Goal: Transaction & Acquisition: Purchase product/service

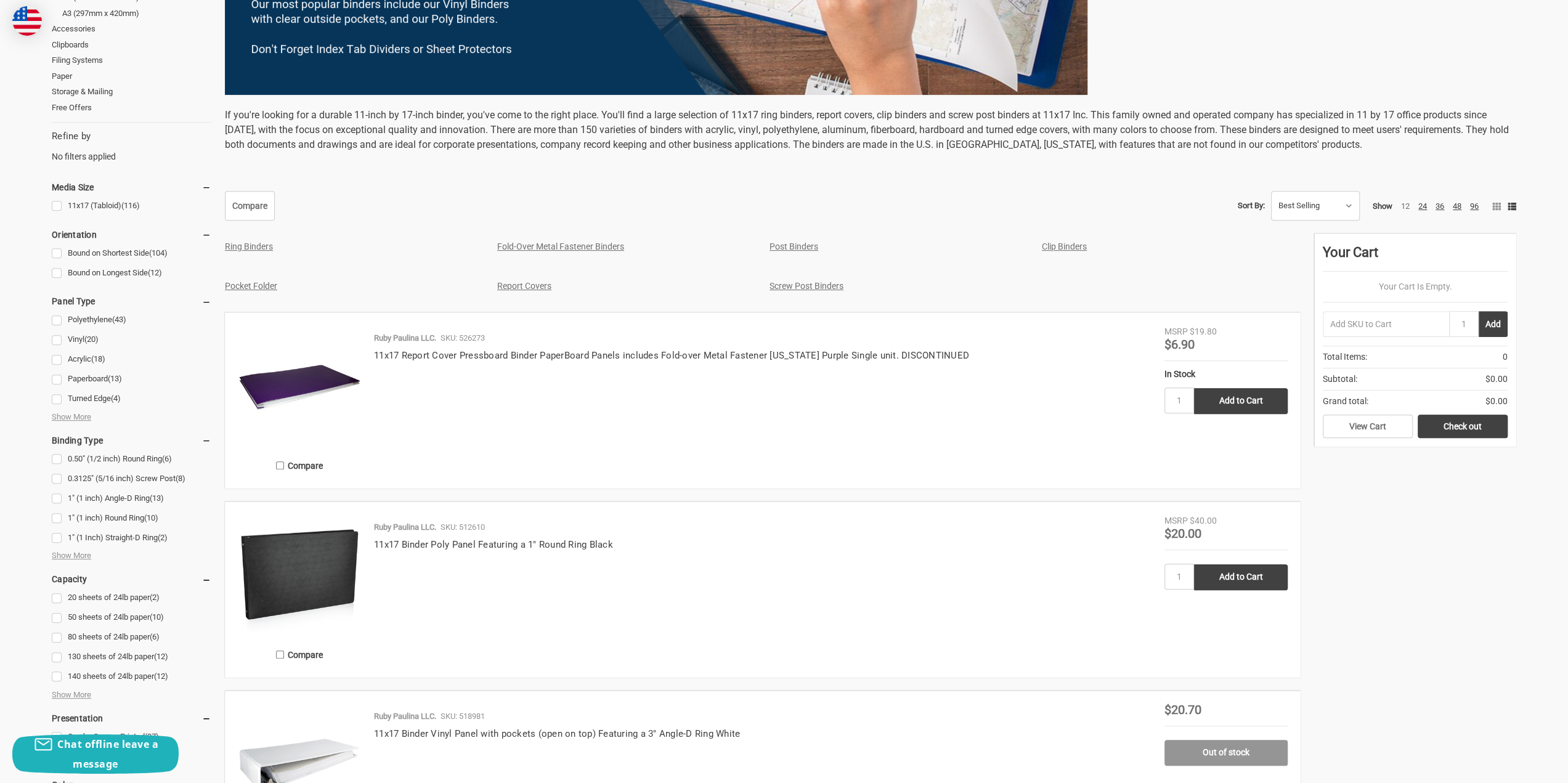
scroll to position [370, 0]
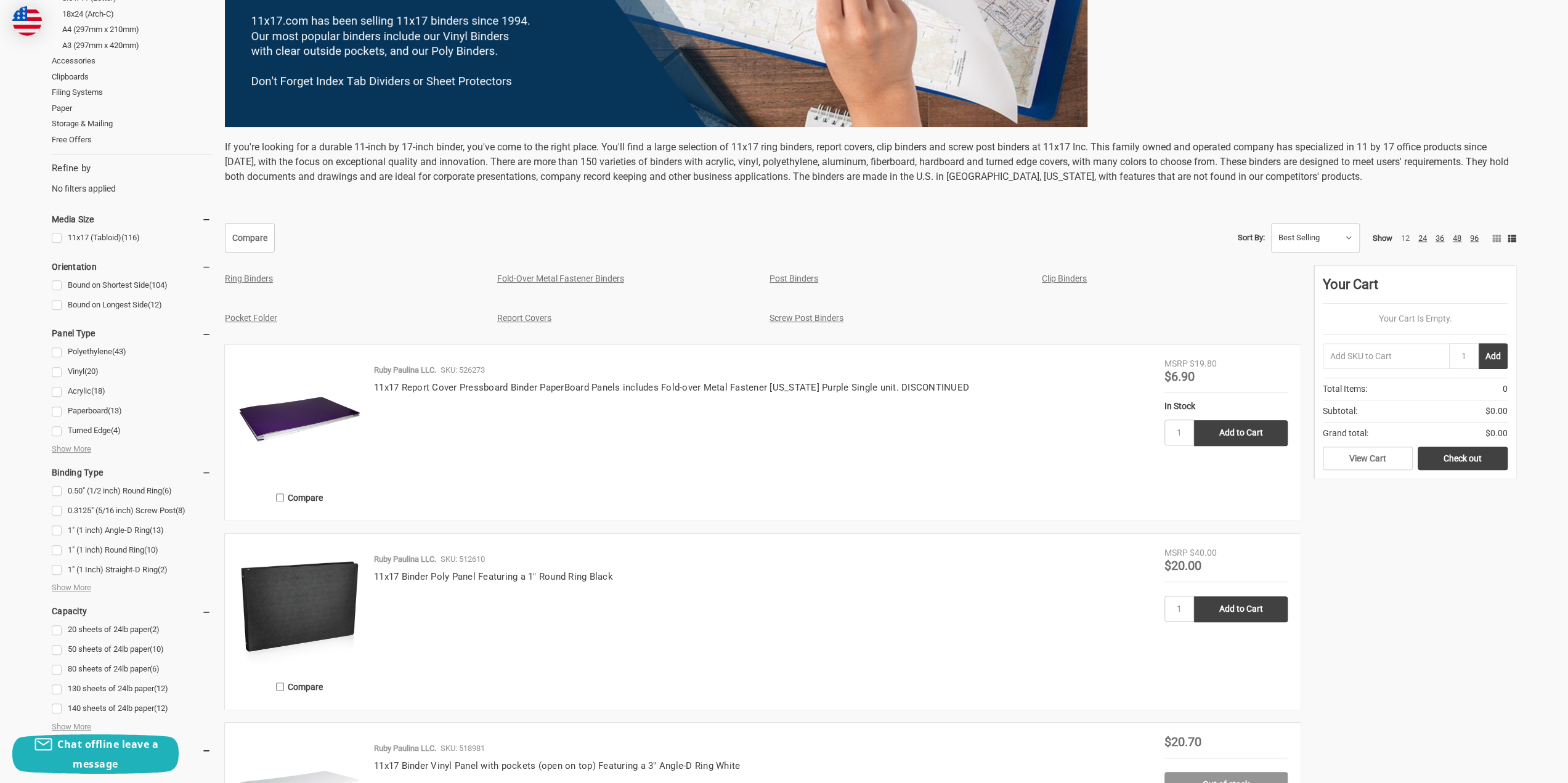
click at [330, 415] on img at bounding box center [299, 419] width 123 height 123
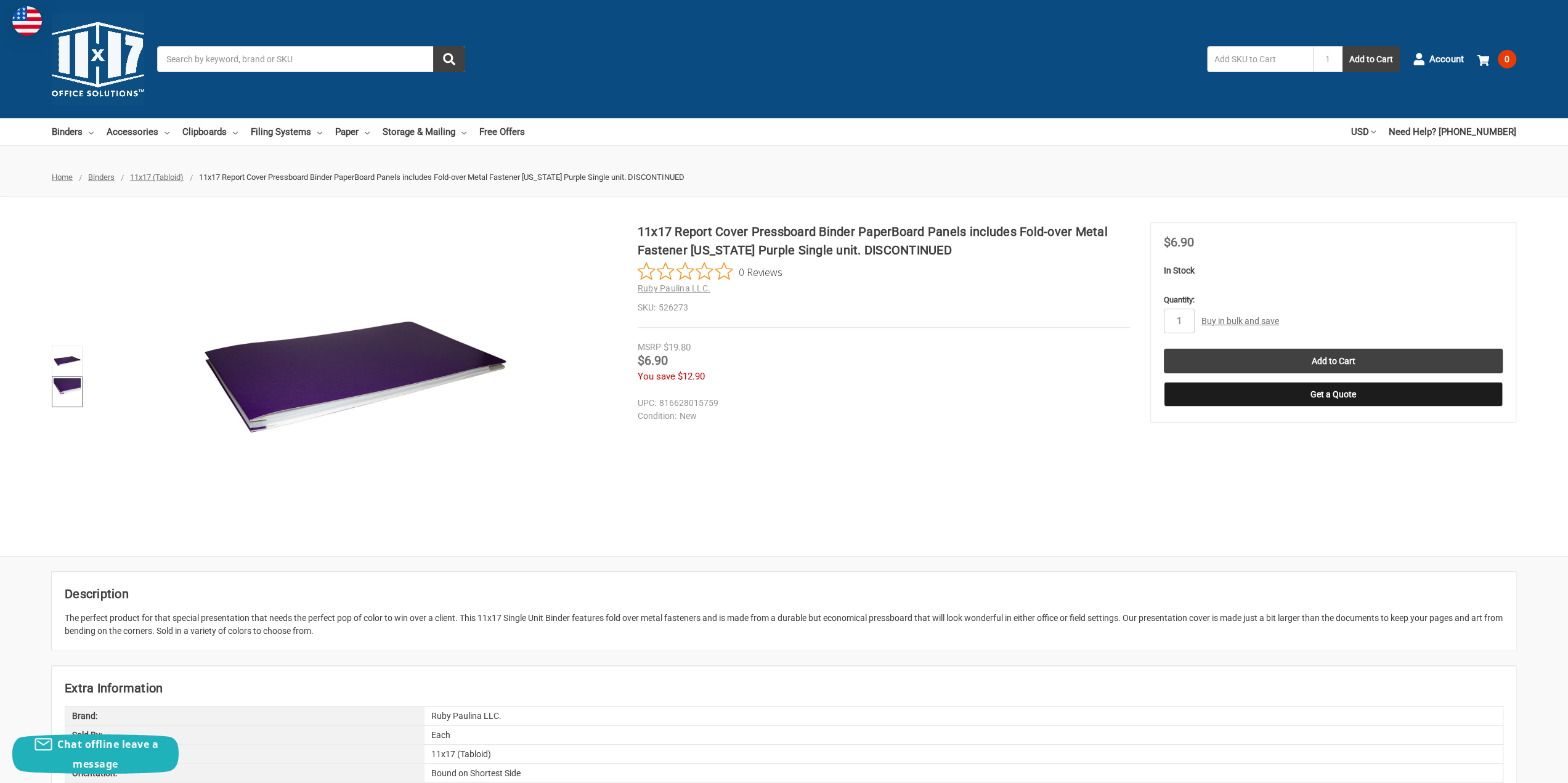
click at [69, 391] on img at bounding box center [67, 391] width 27 height 27
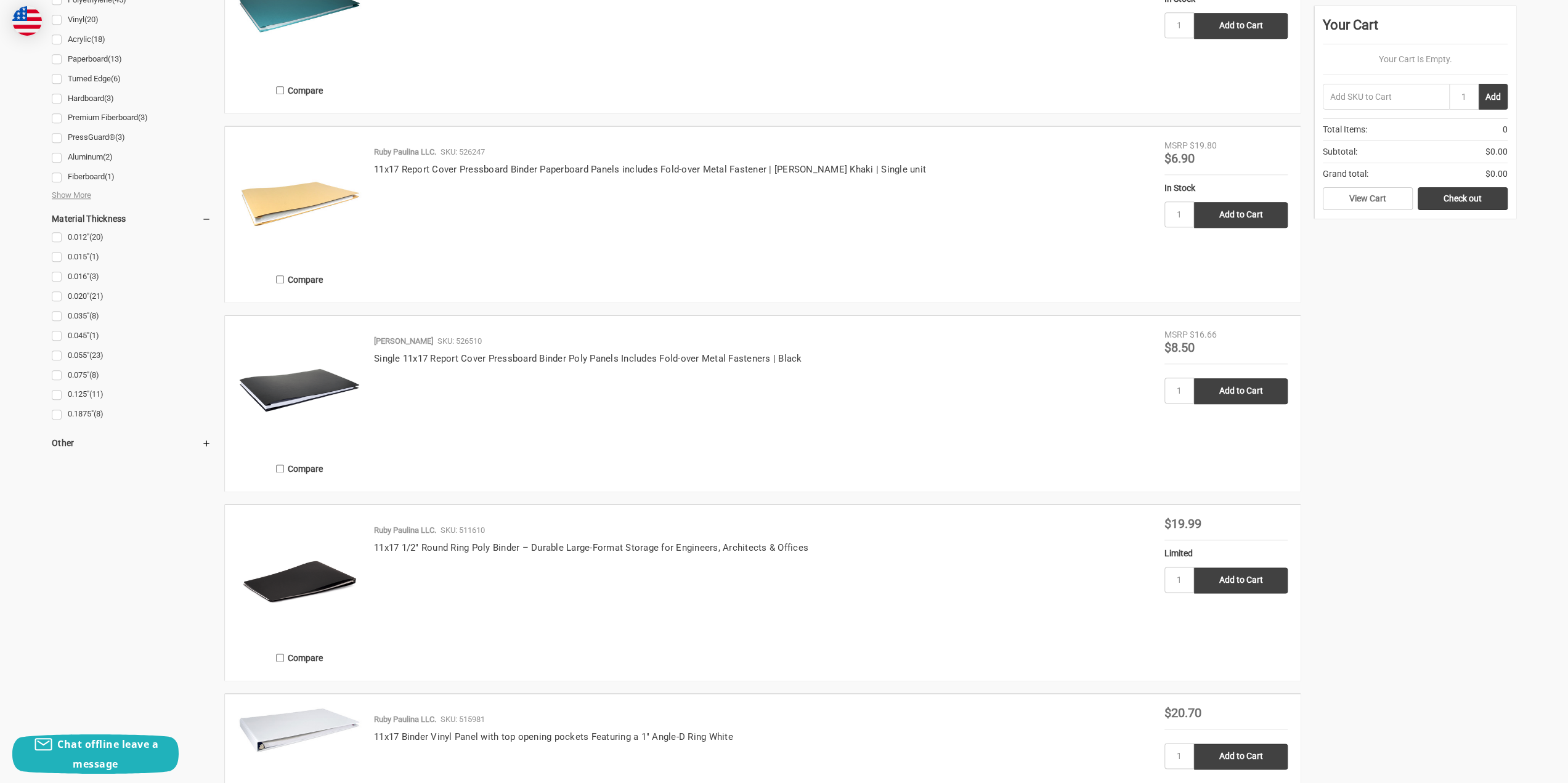
scroll to position [1356, 0]
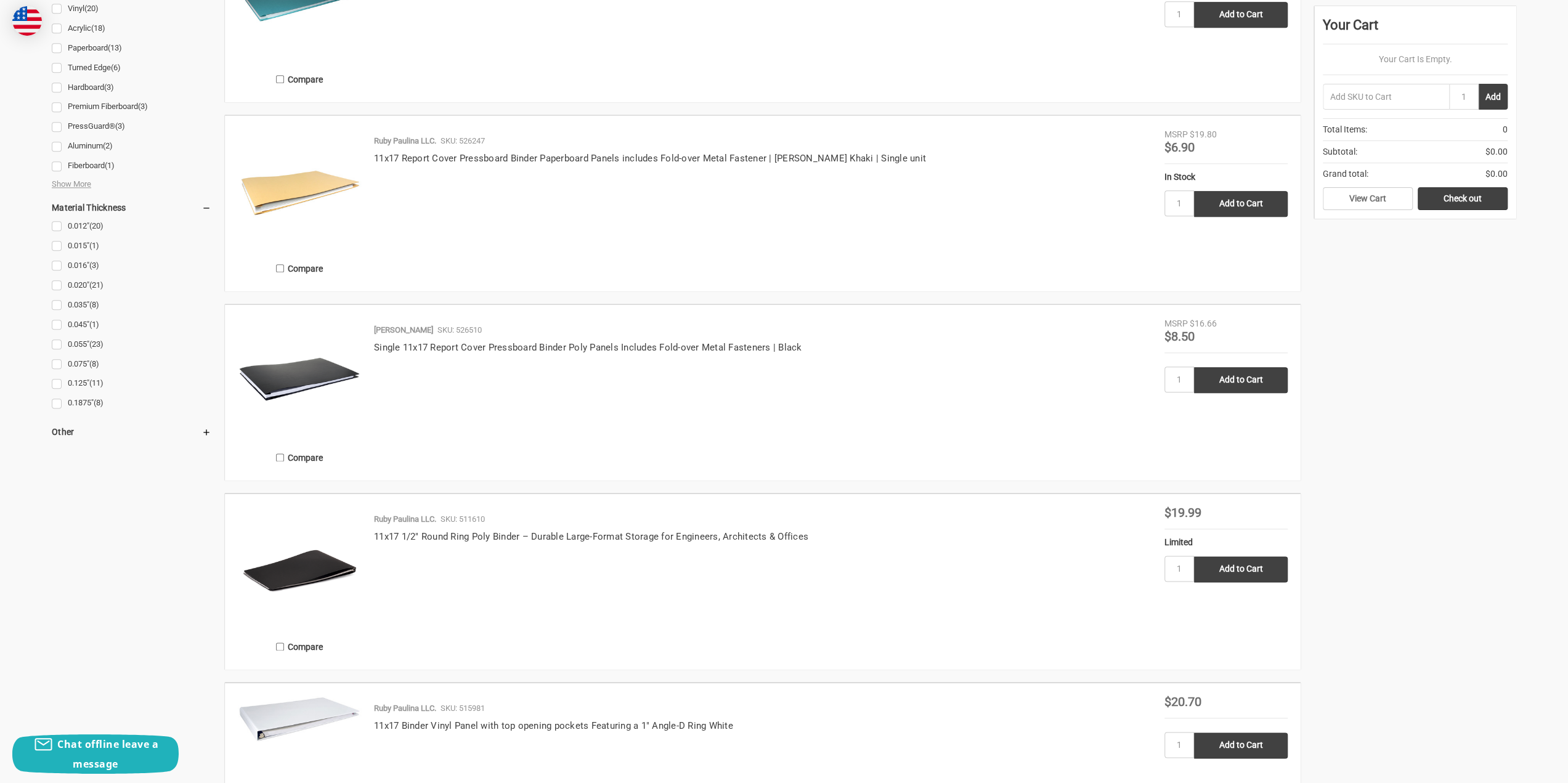
click at [318, 569] on img at bounding box center [299, 568] width 123 height 123
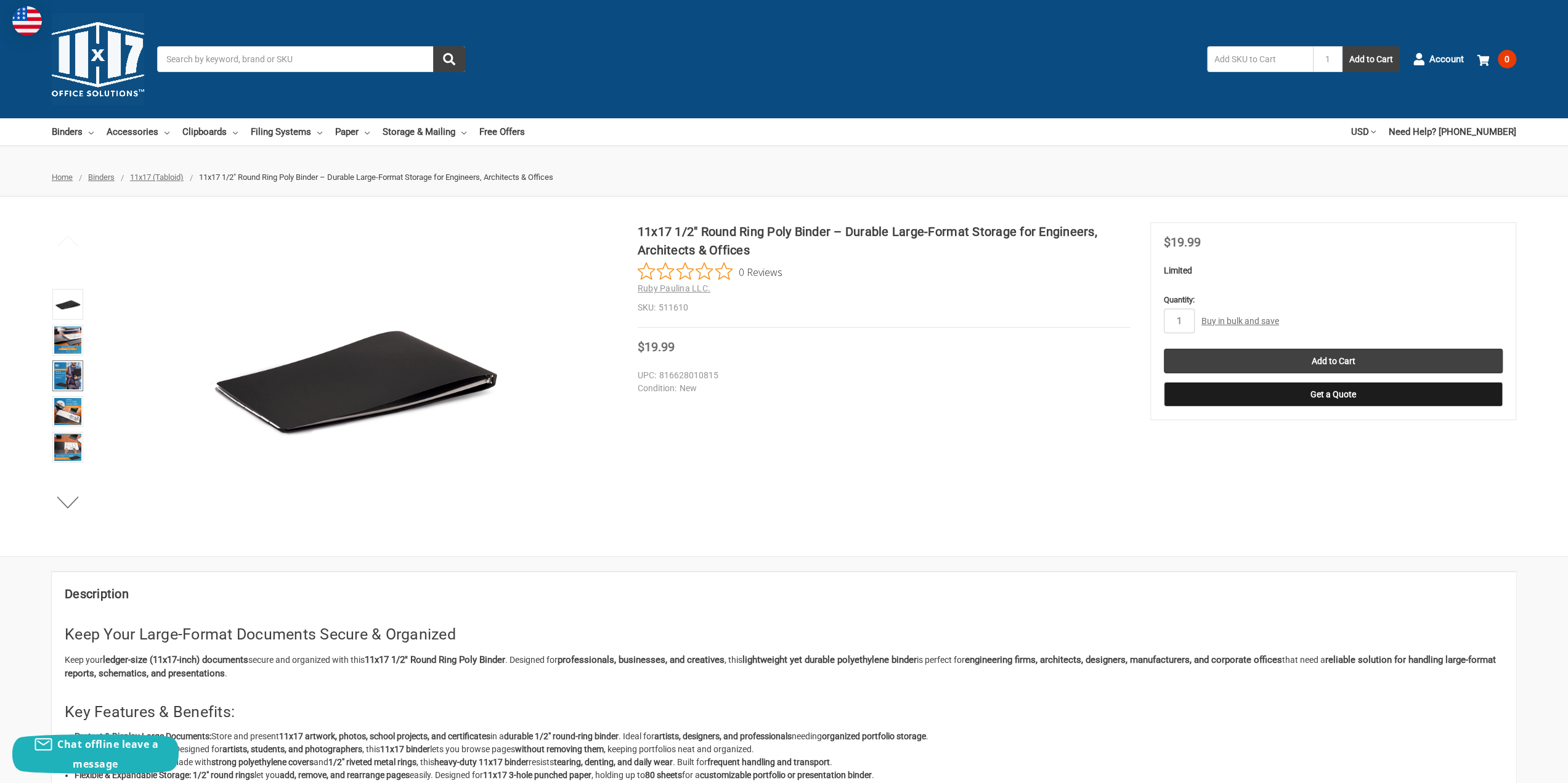
click at [71, 376] on img at bounding box center [67, 375] width 27 height 27
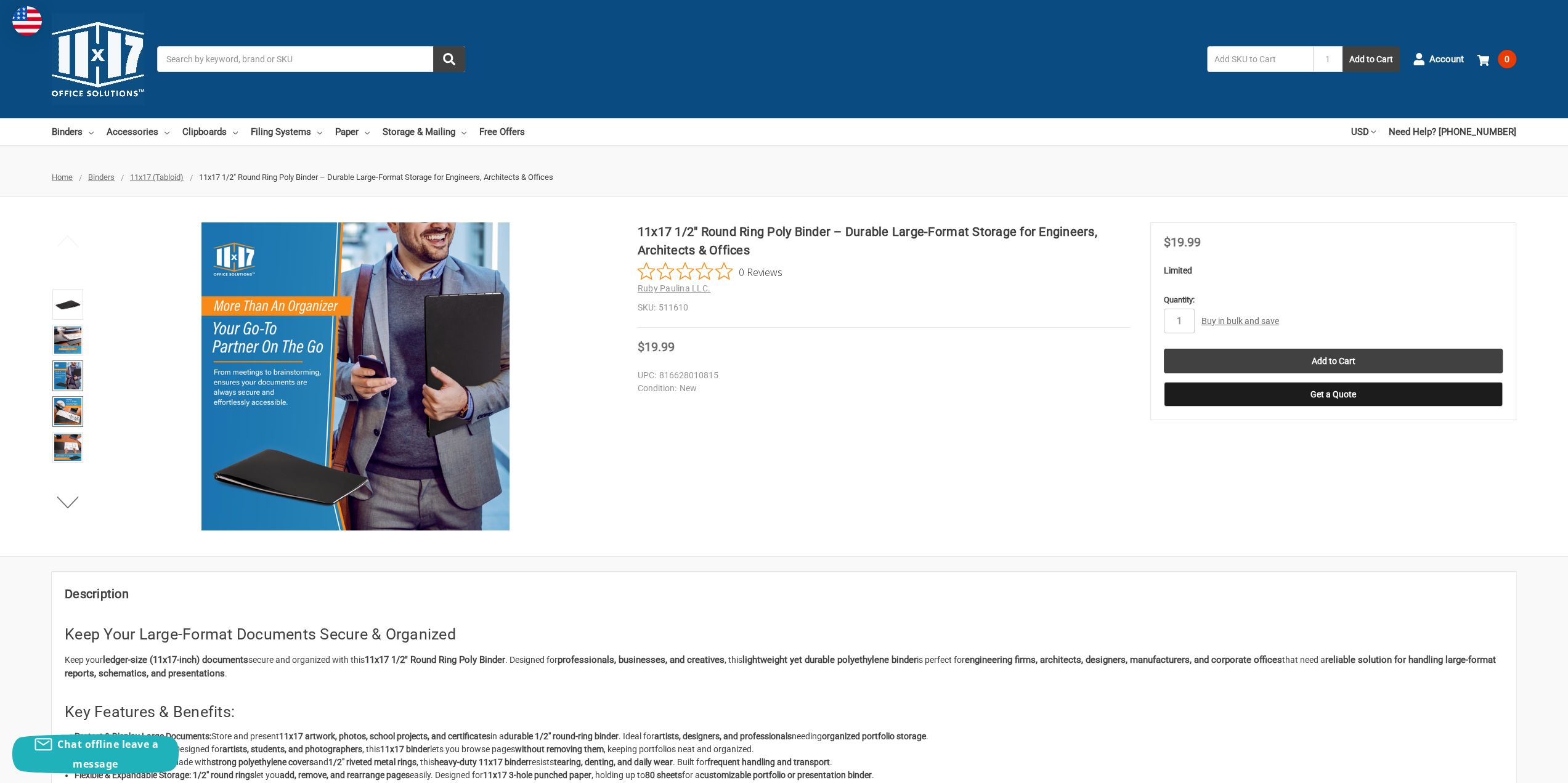
click at [68, 415] on img at bounding box center [67, 411] width 27 height 27
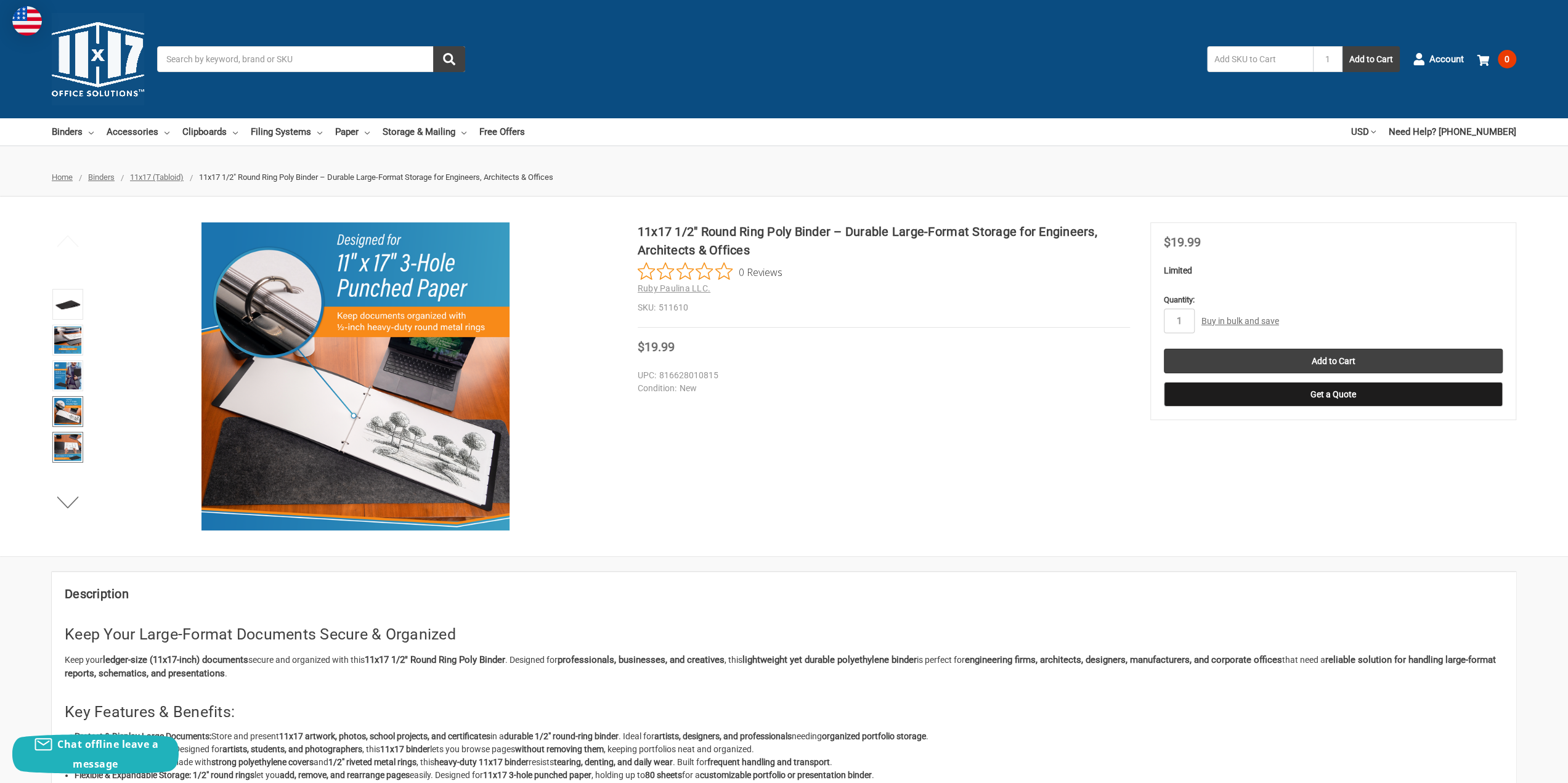
click at [74, 443] on img at bounding box center [67, 447] width 27 height 27
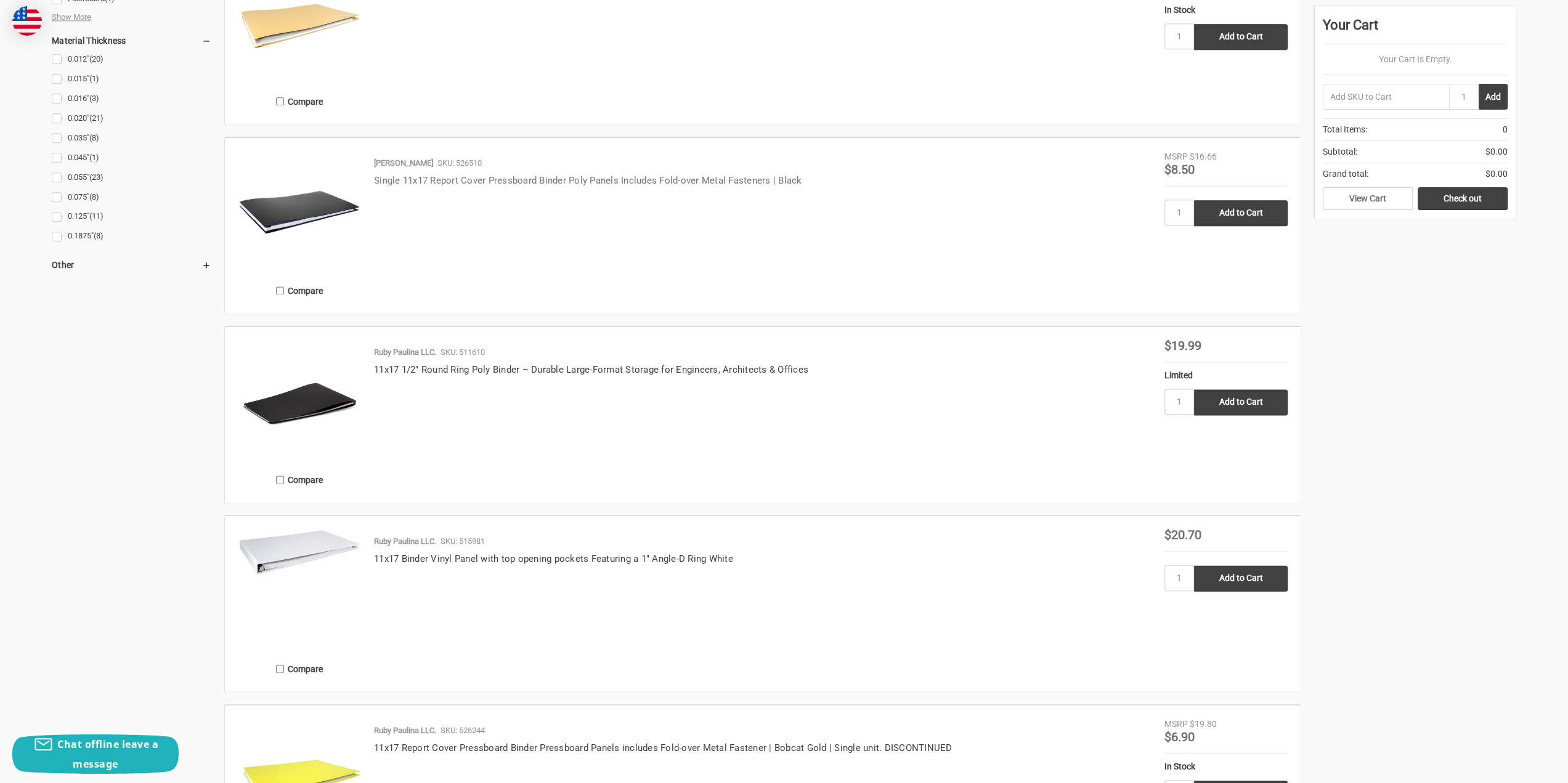
scroll to position [1541, 0]
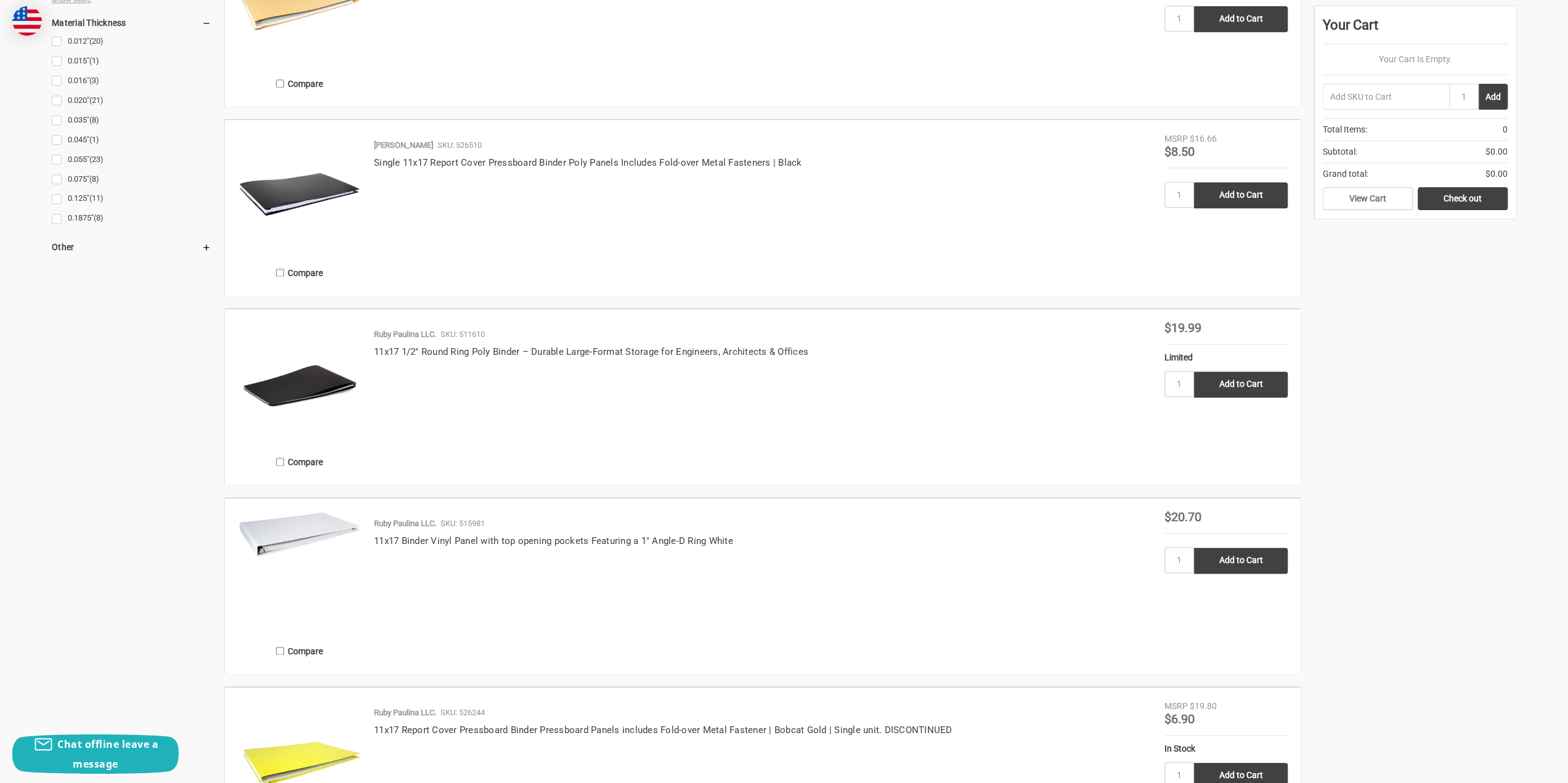
click at [342, 523] on img at bounding box center [299, 534] width 123 height 47
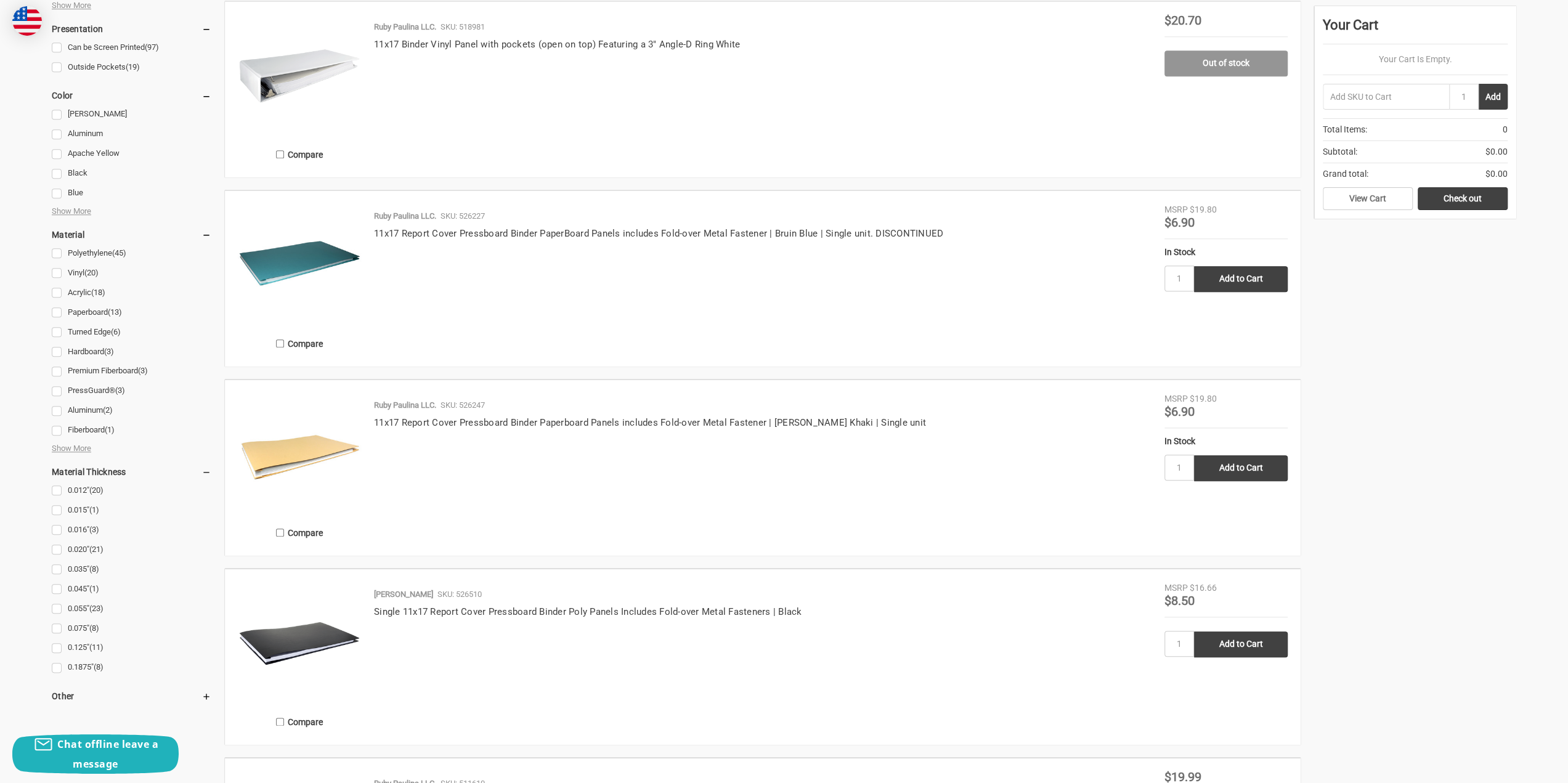
scroll to position [1046, 0]
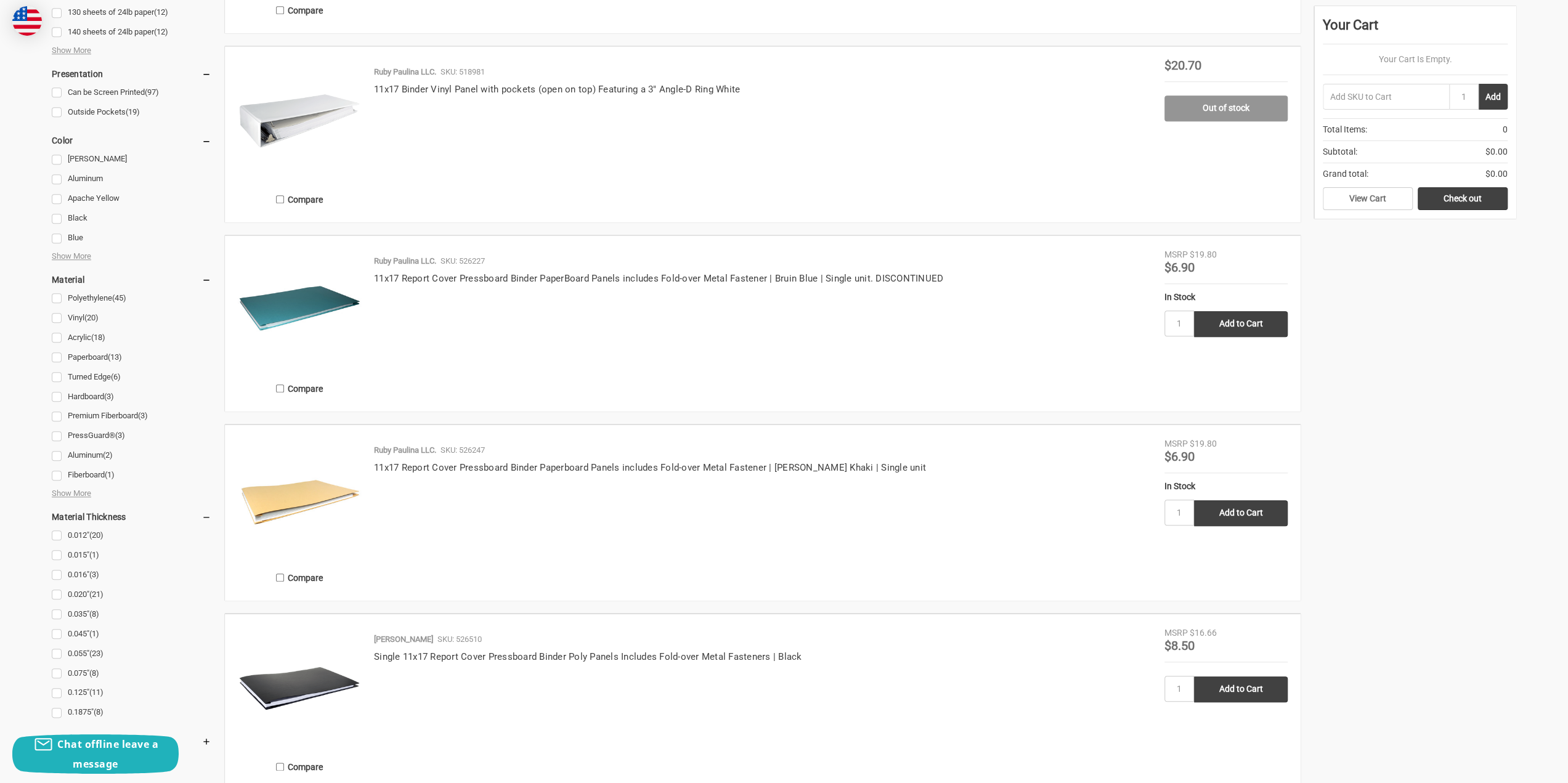
click at [101, 395] on link "Hardboard (3)" at bounding box center [131, 397] width 159 height 16
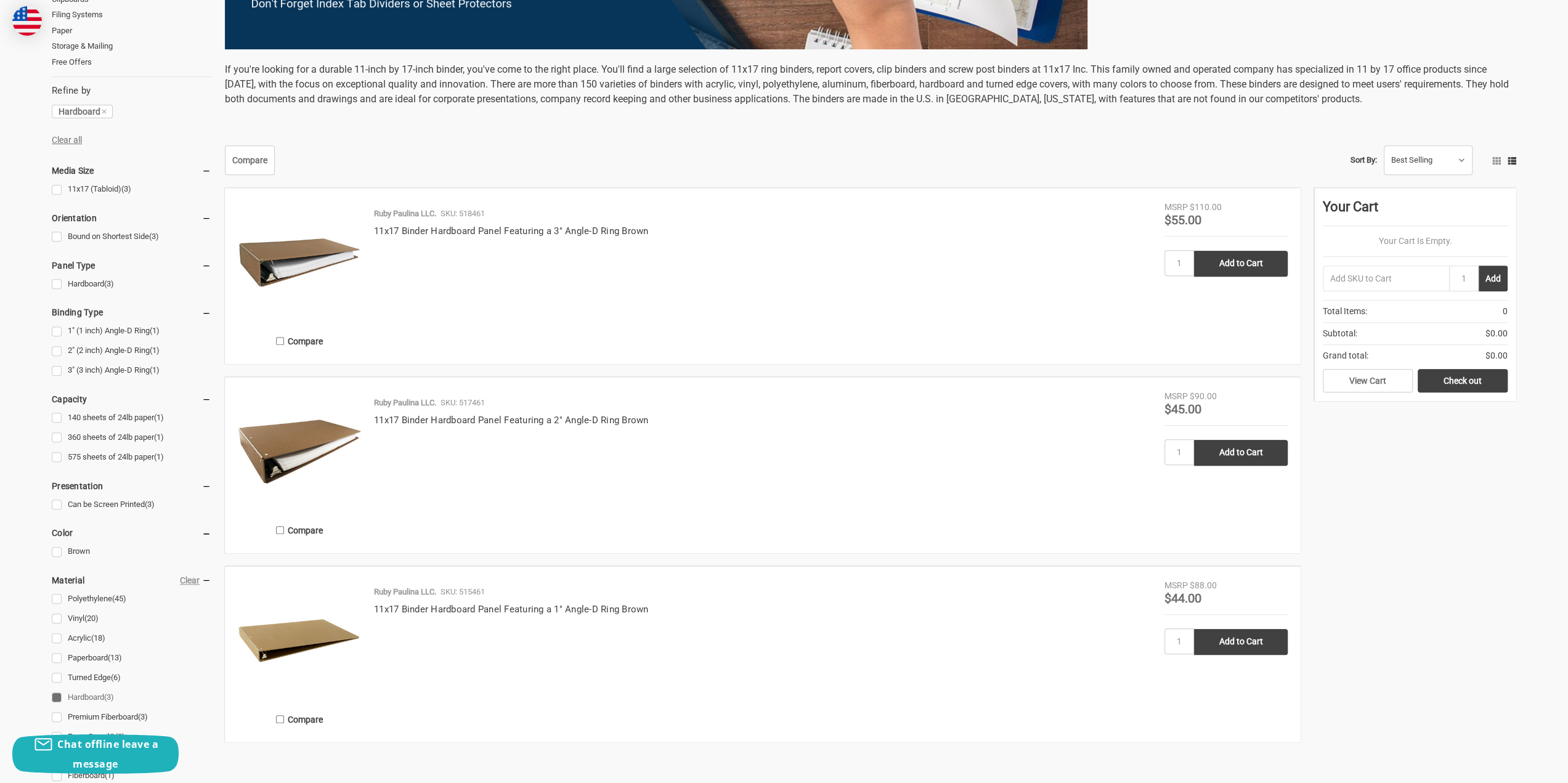
scroll to position [555, 0]
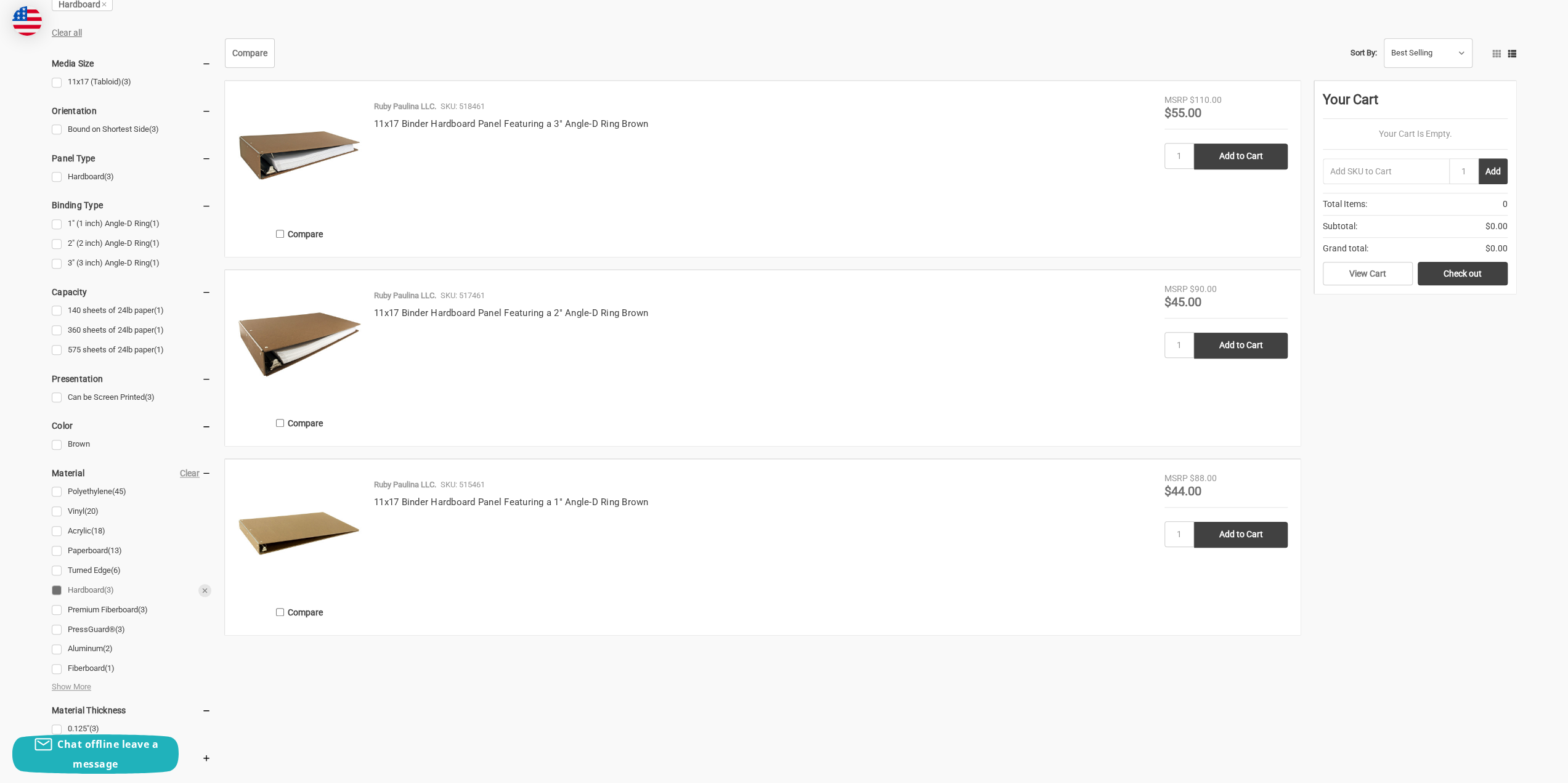
click at [58, 587] on link "Hardboard (3)" at bounding box center [131, 591] width 159 height 16
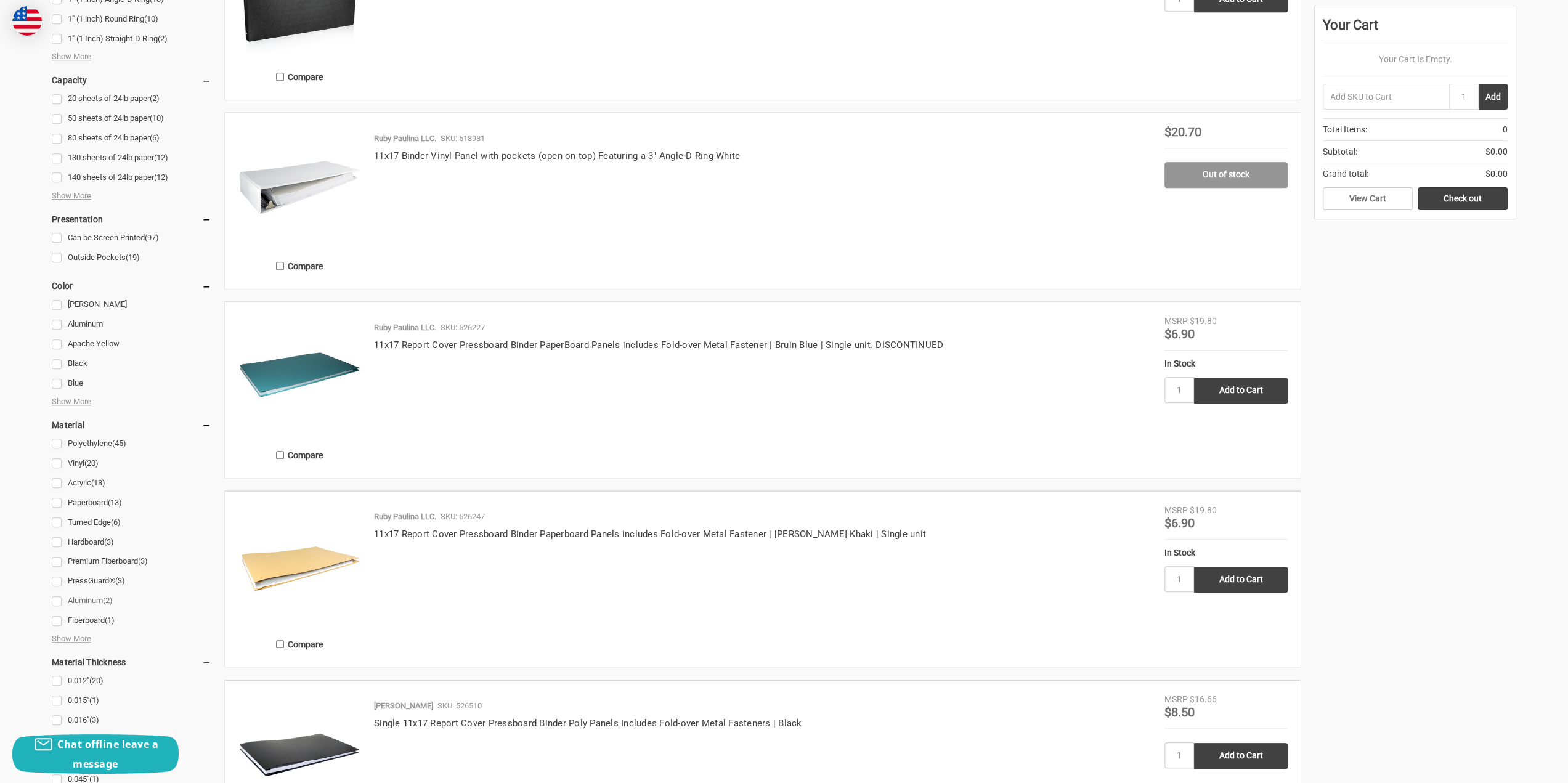
scroll to position [924, 0]
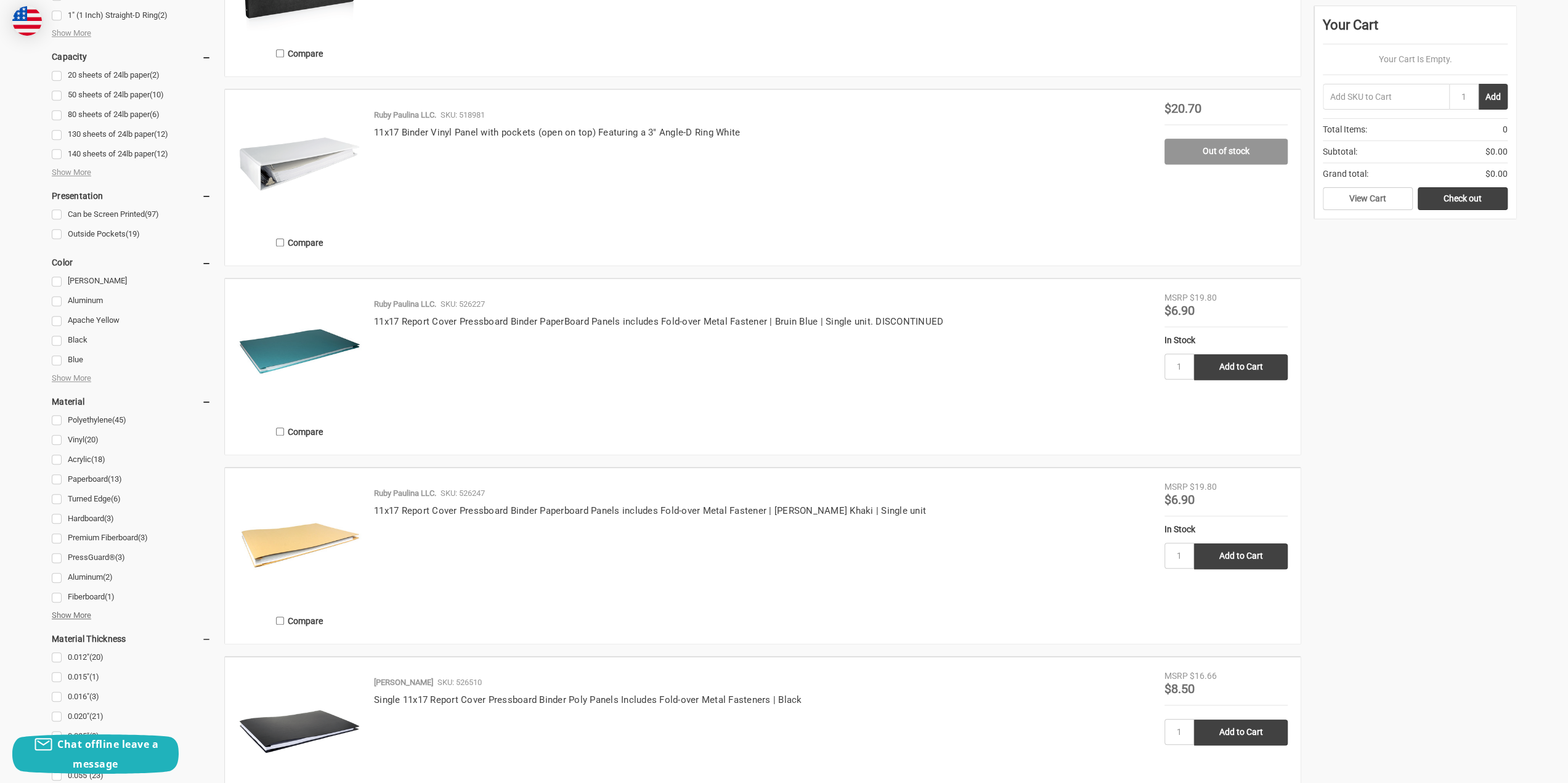
click at [81, 617] on span "Show More" at bounding box center [71, 615] width 39 height 12
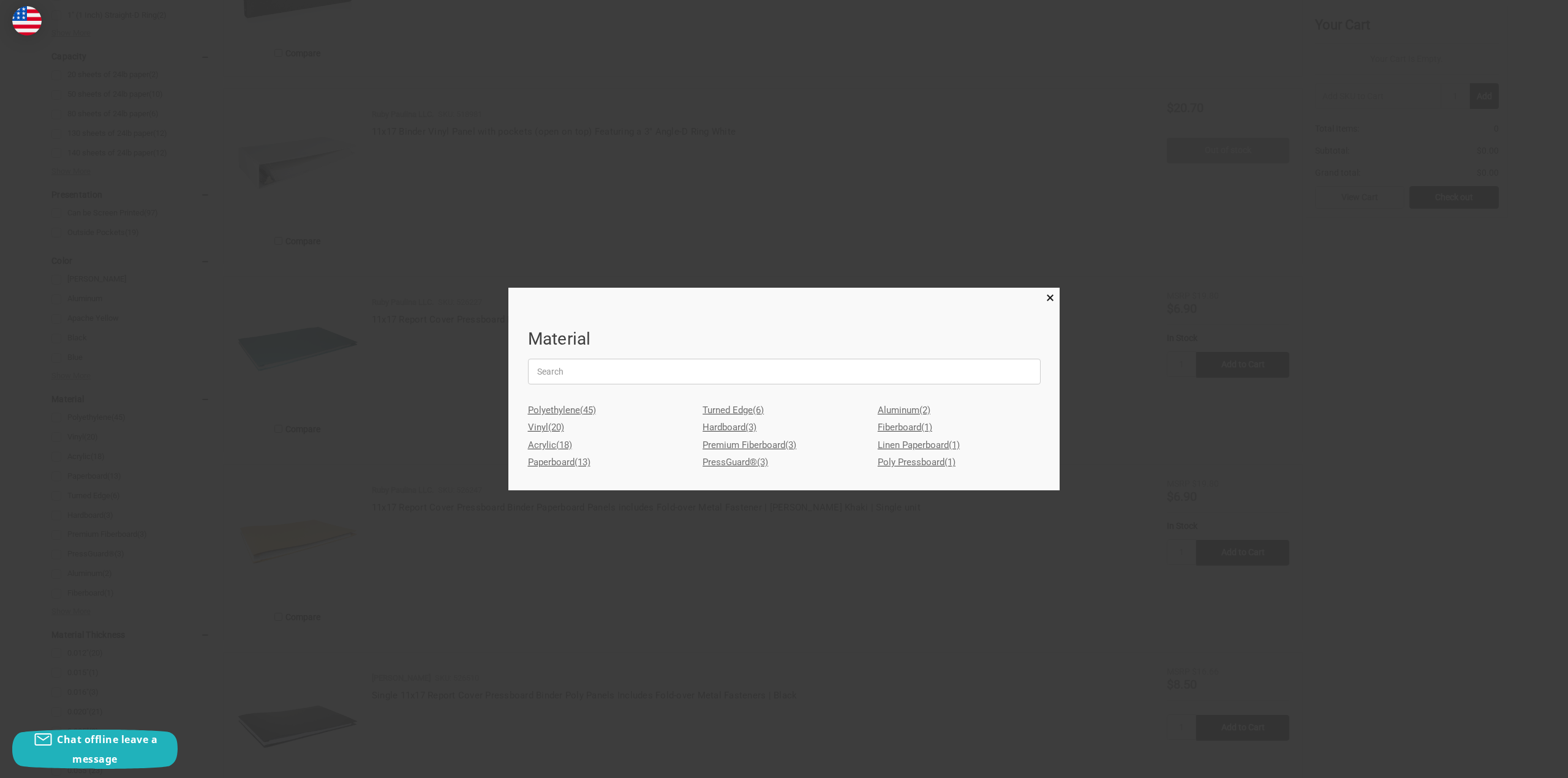
click at [905, 411] on link "Aluminum (2)" at bounding box center [959, 411] width 163 height 18
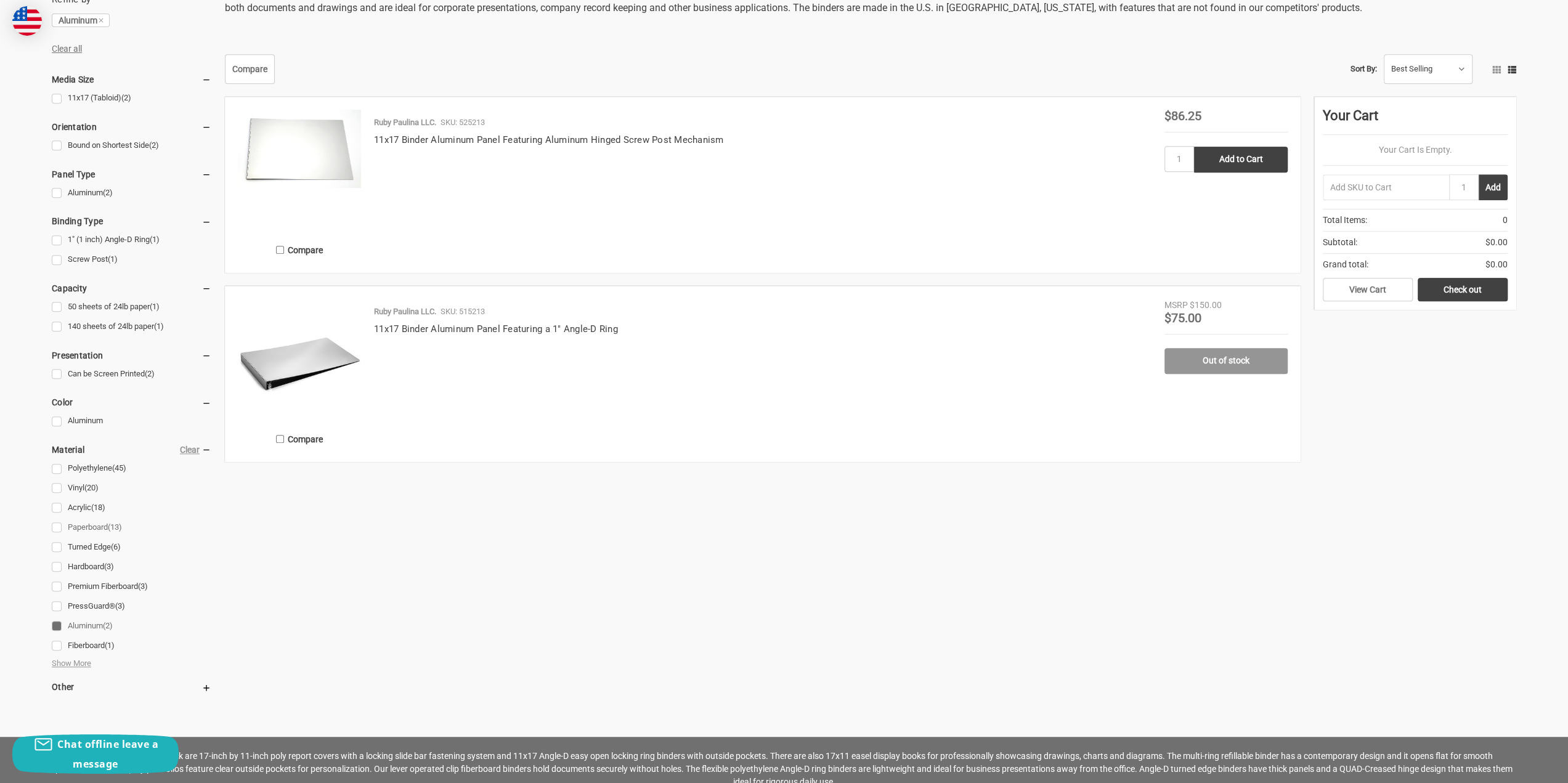
scroll to position [740, 0]
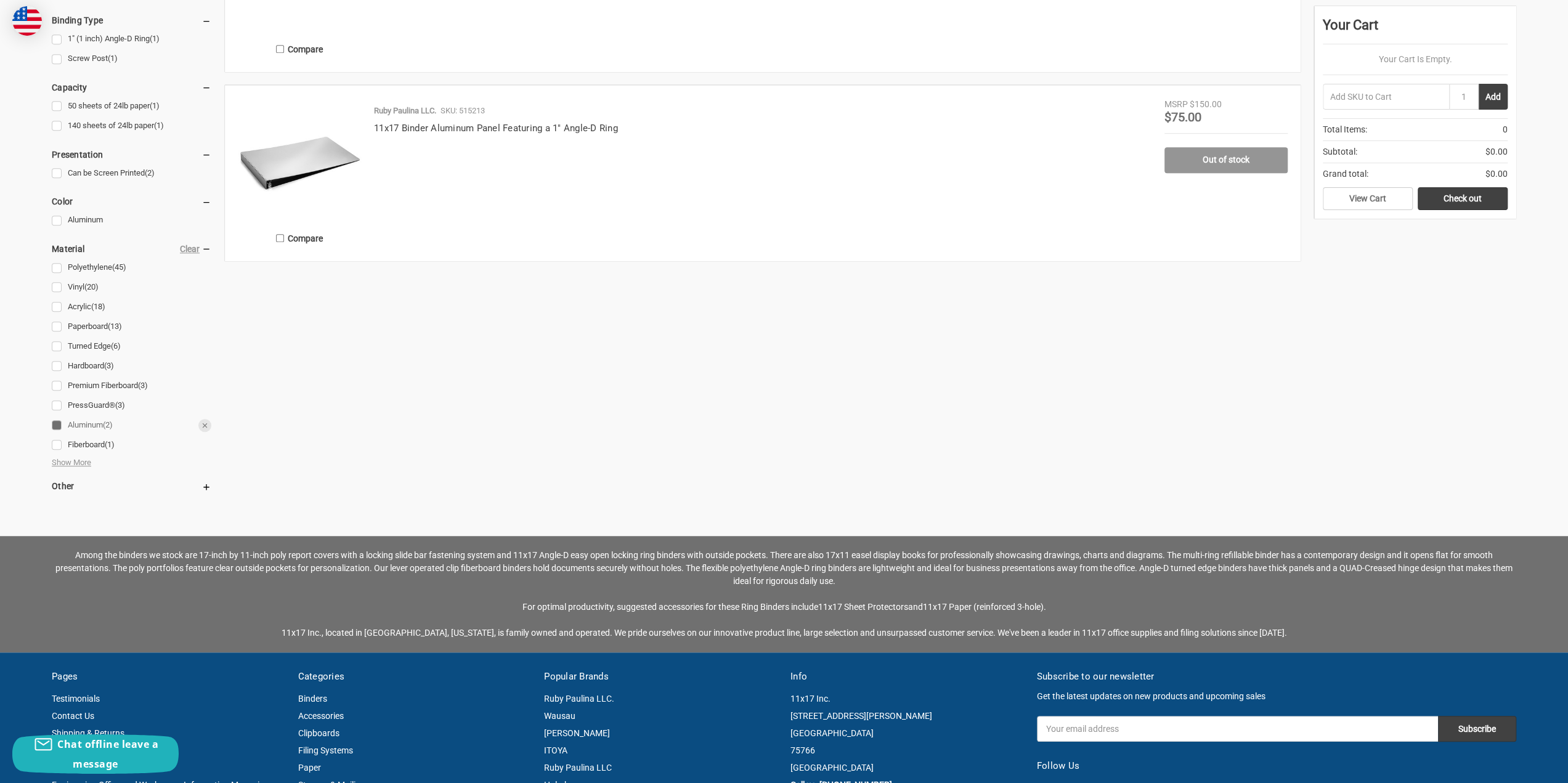
click at [57, 427] on link "Aluminum (2)" at bounding box center [131, 426] width 159 height 16
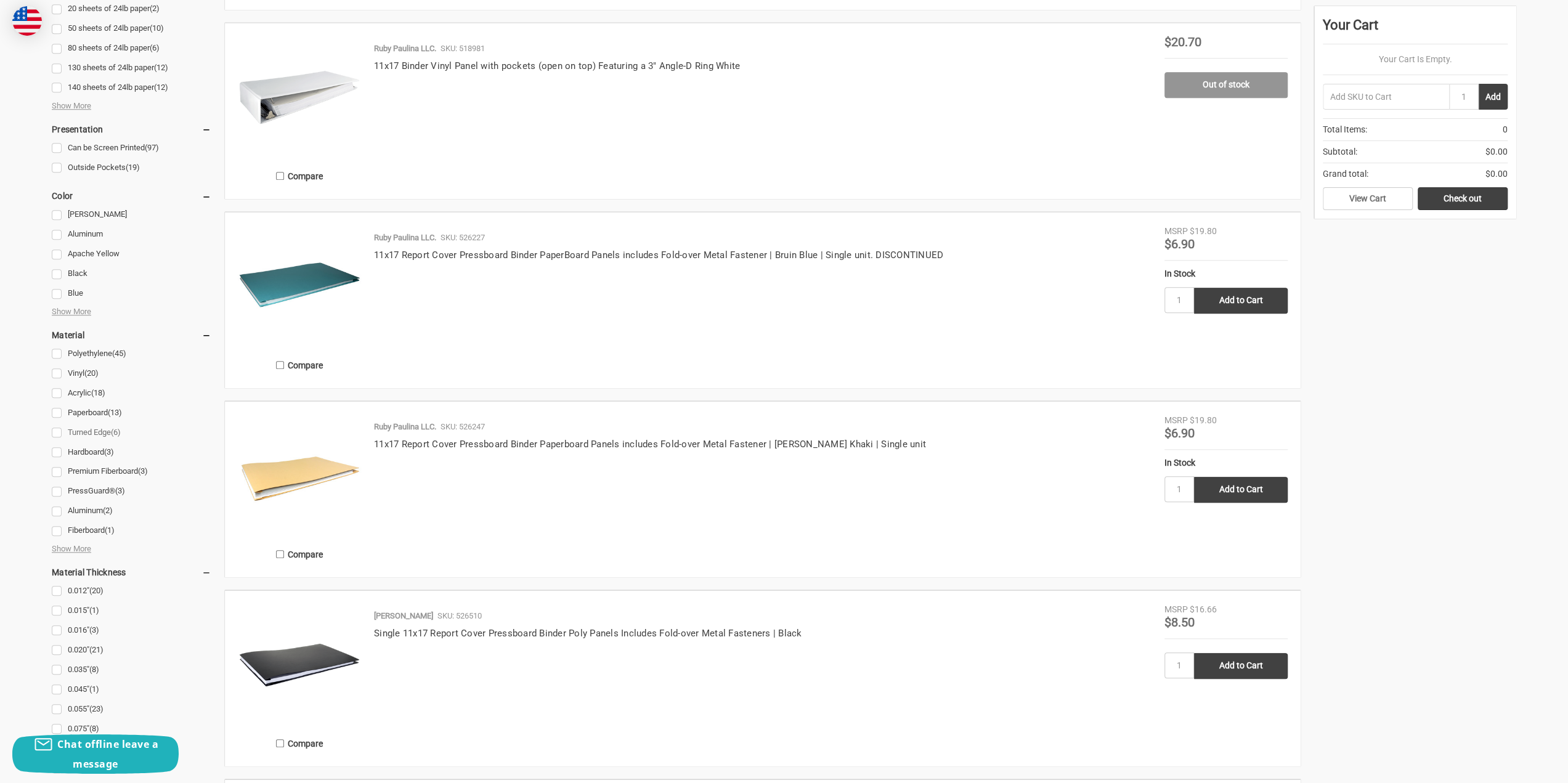
scroll to position [986, 0]
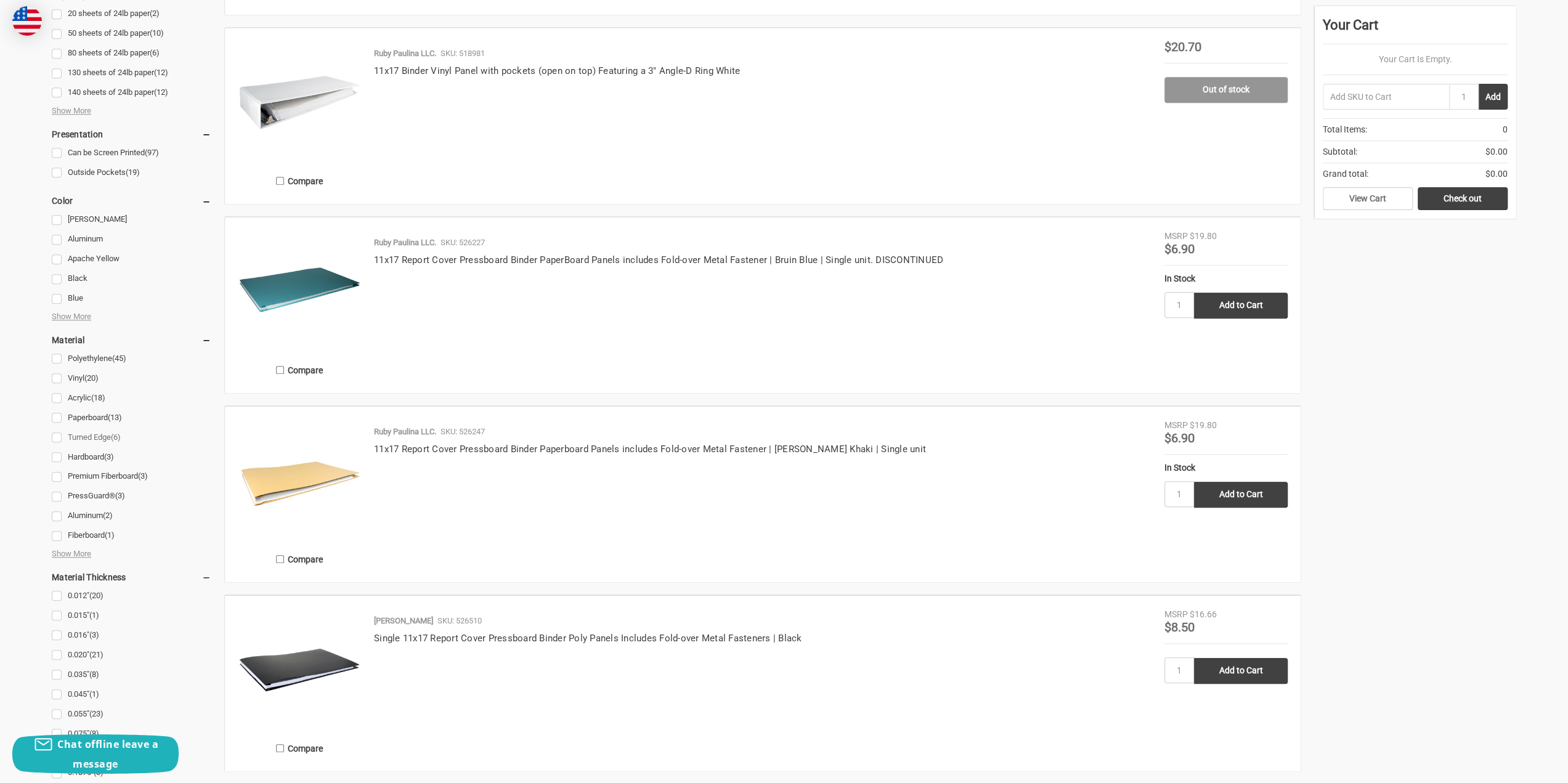
click at [101, 439] on link "Turned Edge (6)" at bounding box center [131, 438] width 159 height 16
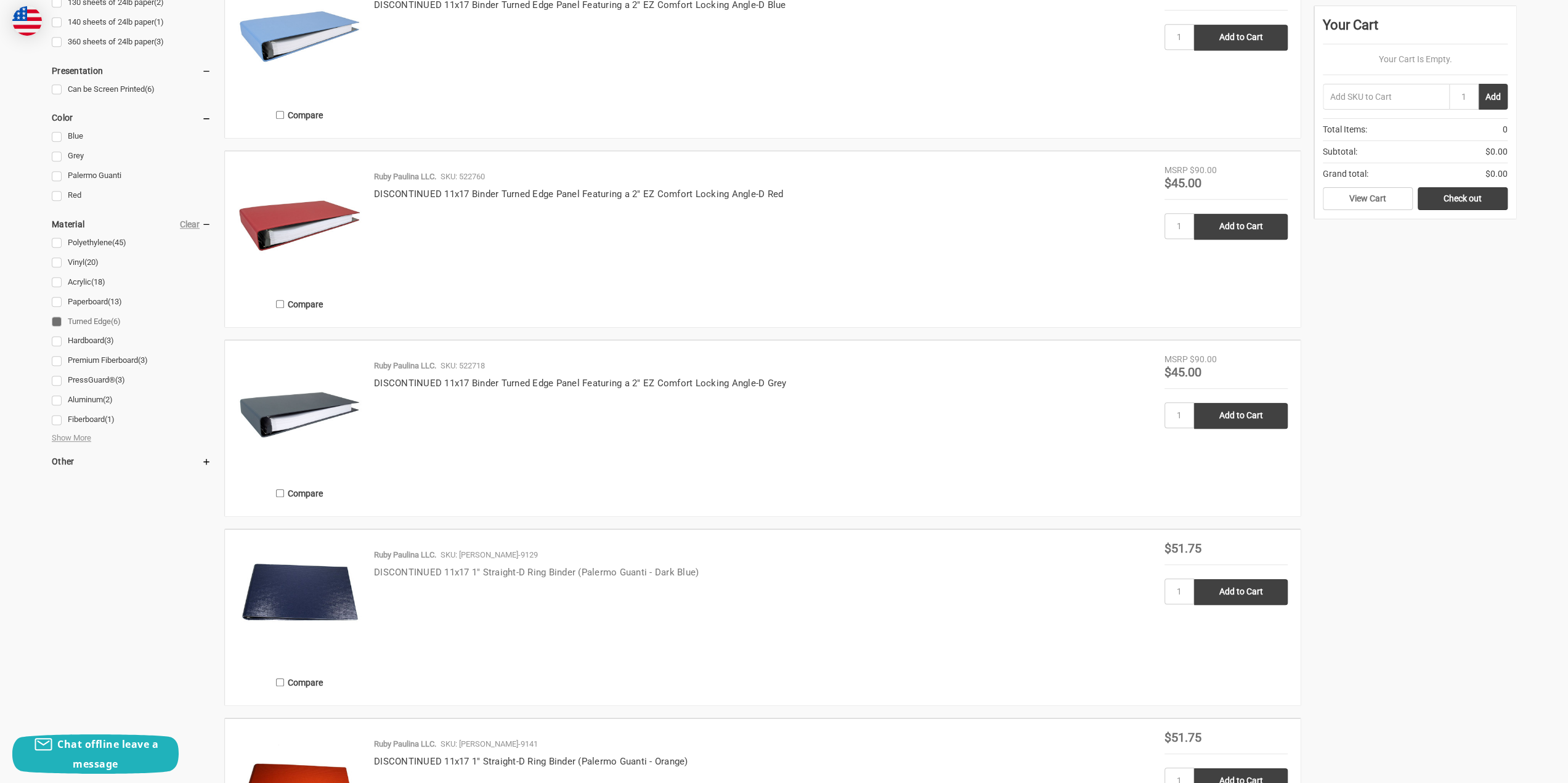
scroll to position [678, 0]
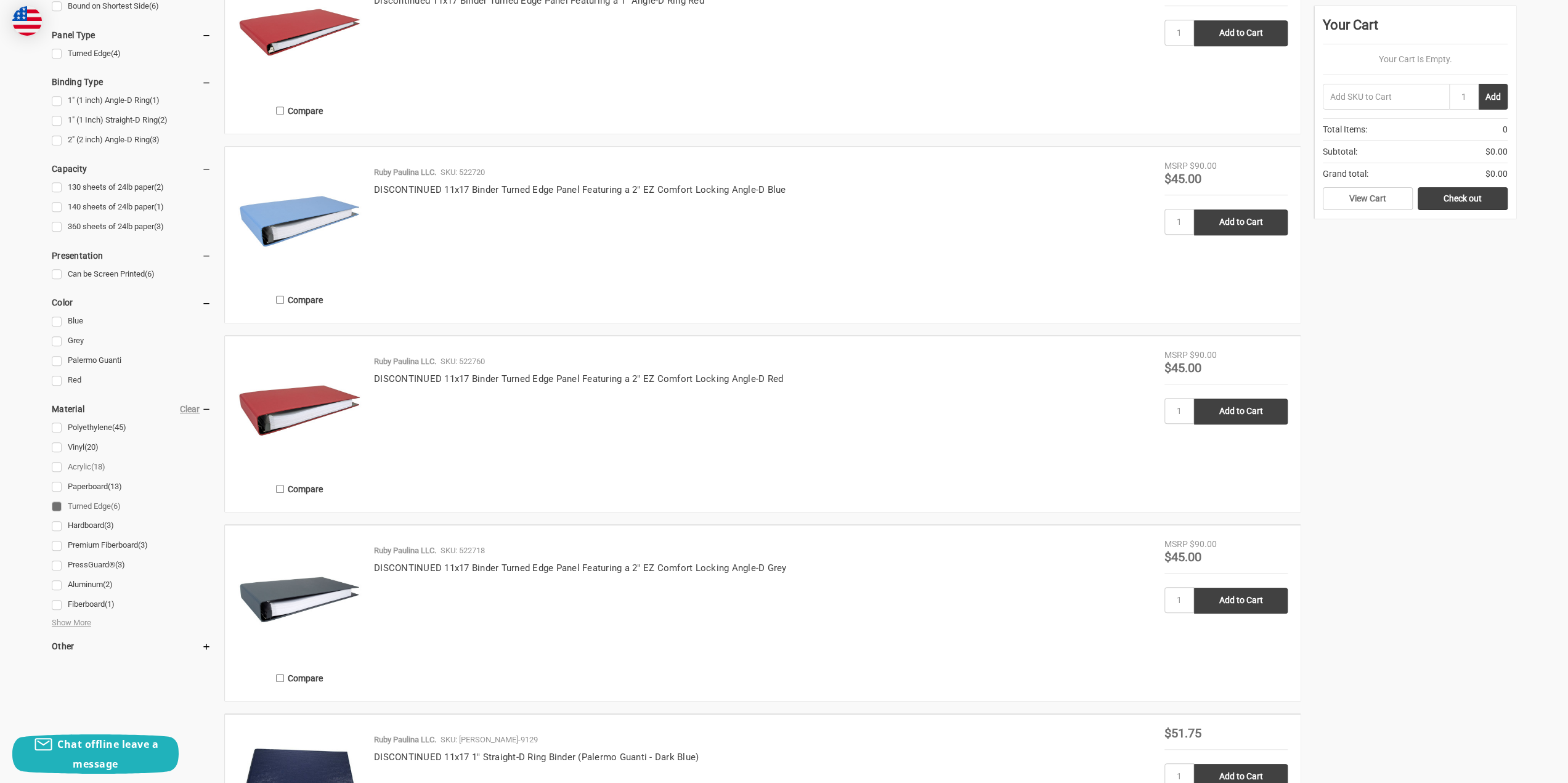
click at [58, 467] on link "Acrylic (18)" at bounding box center [131, 467] width 159 height 16
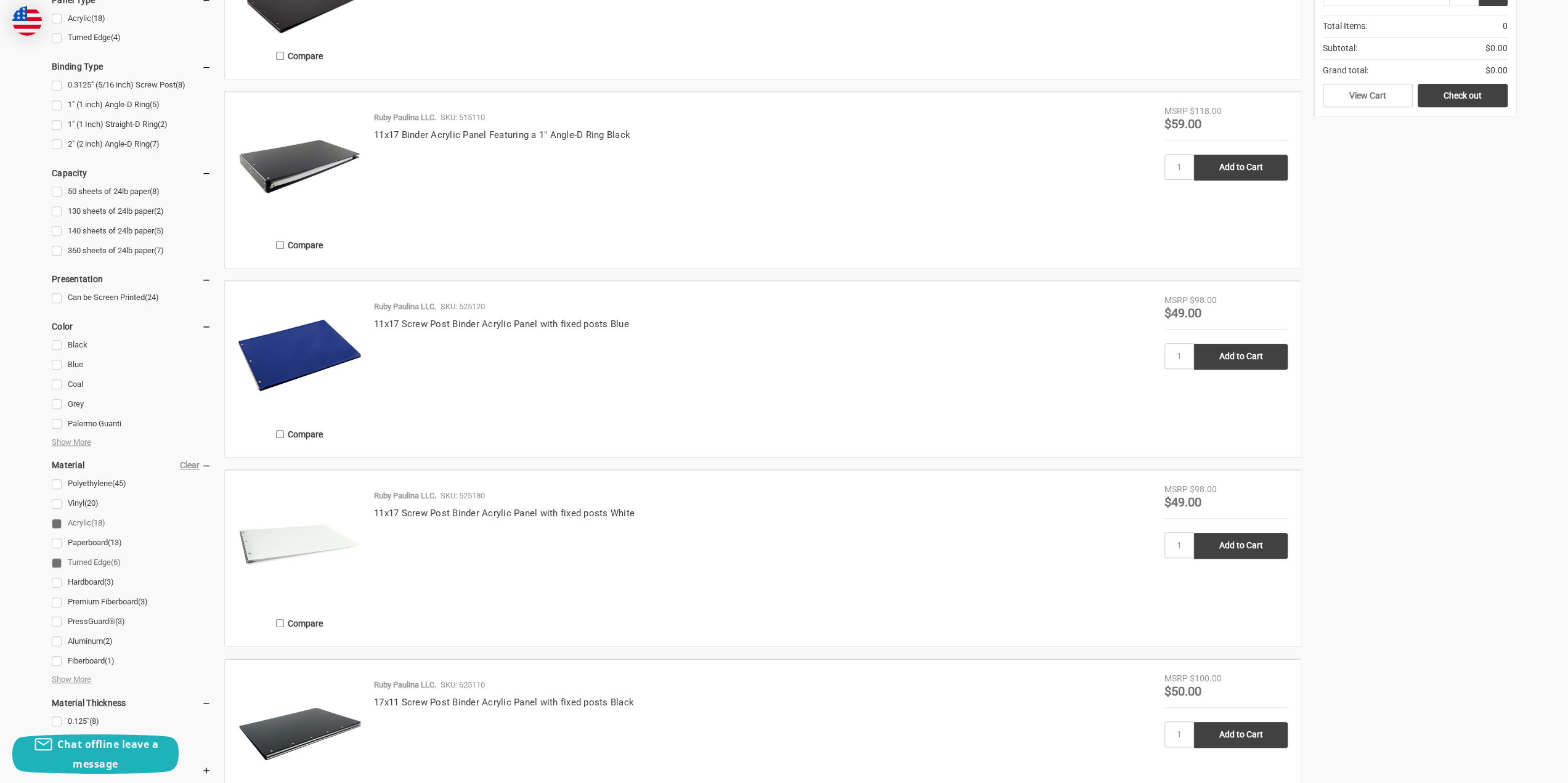
scroll to position [740, 0]
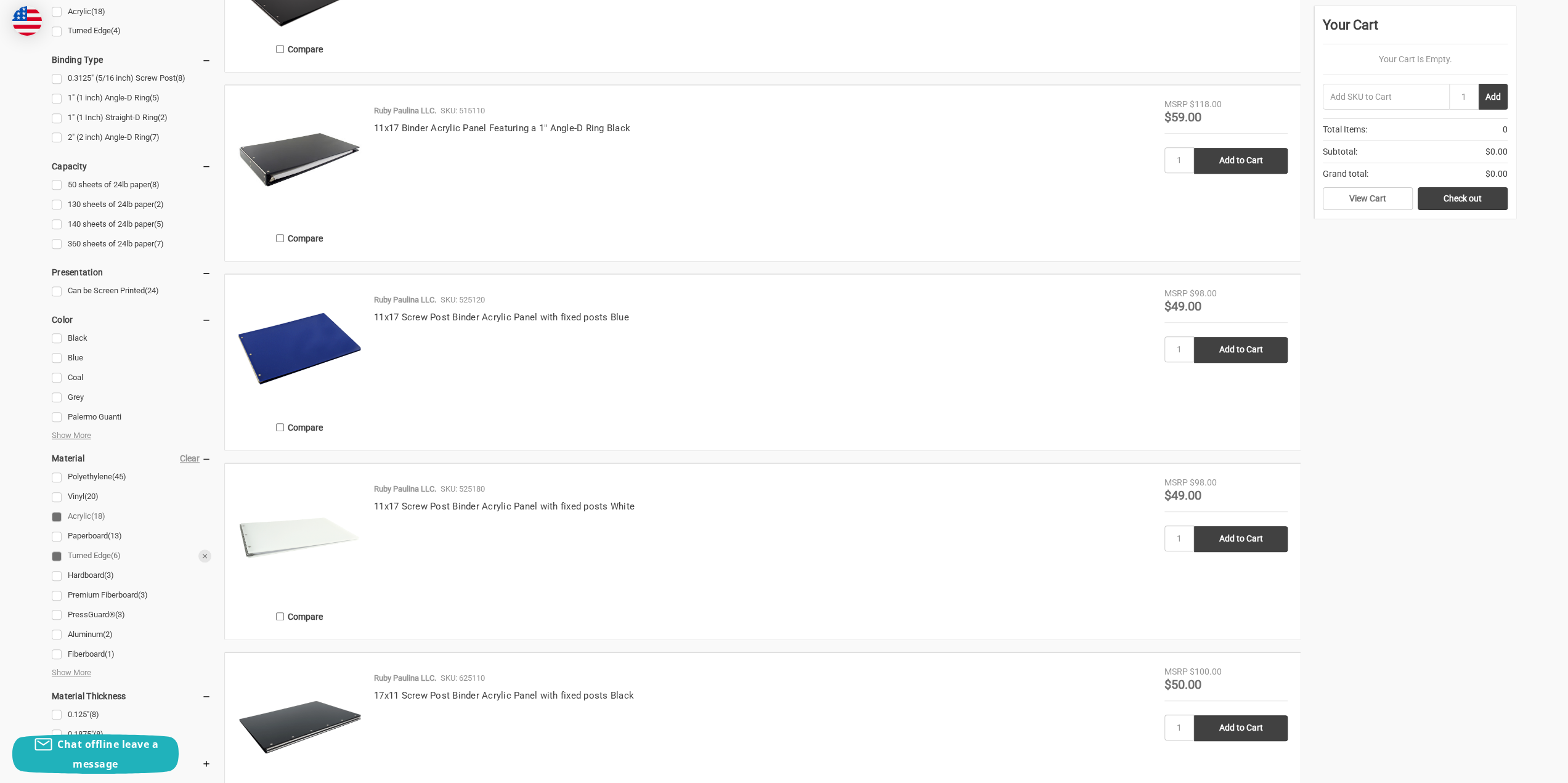
click at [56, 555] on link "Turned Edge (6)" at bounding box center [131, 556] width 159 height 16
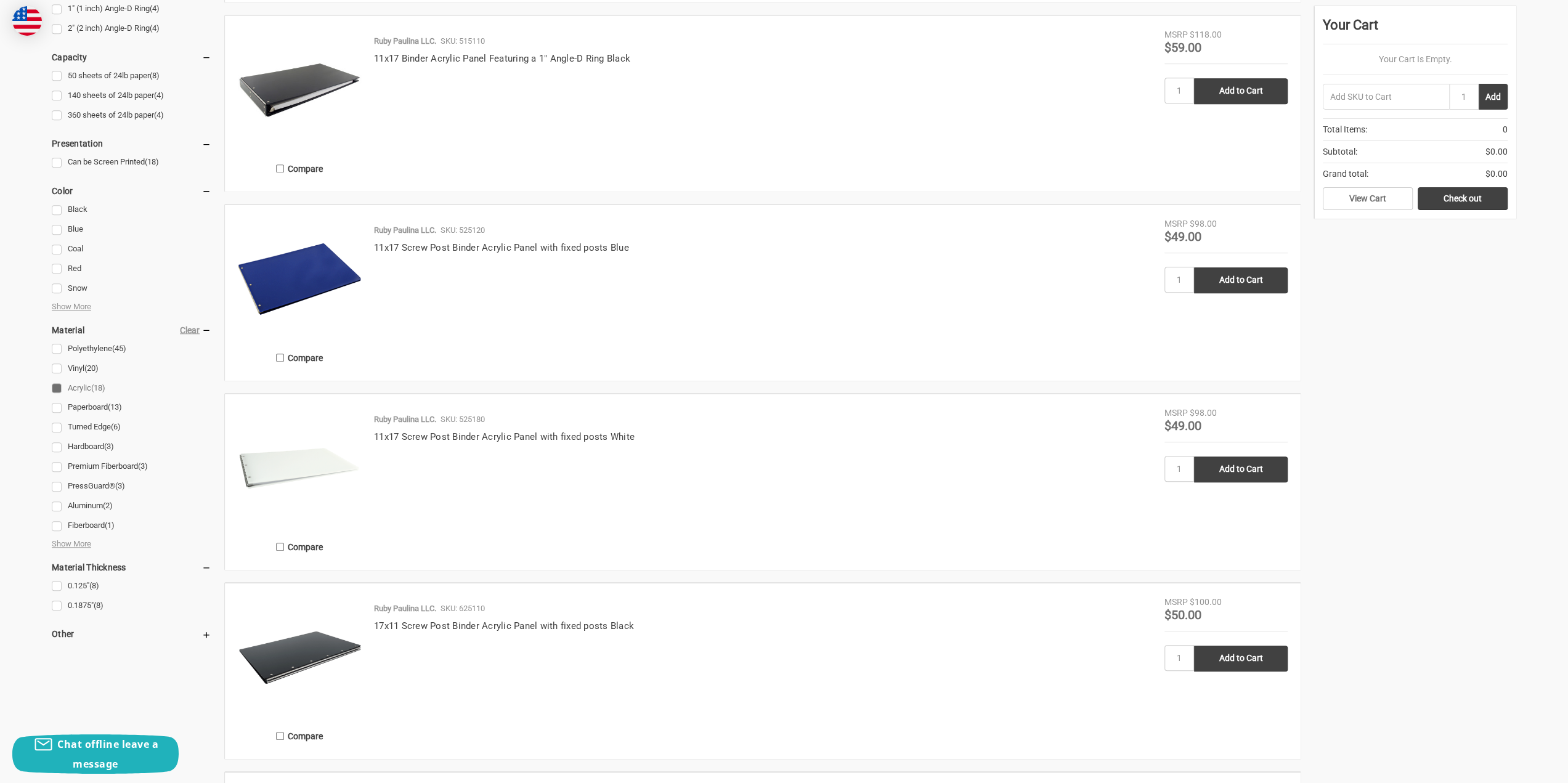
scroll to position [924, 0]
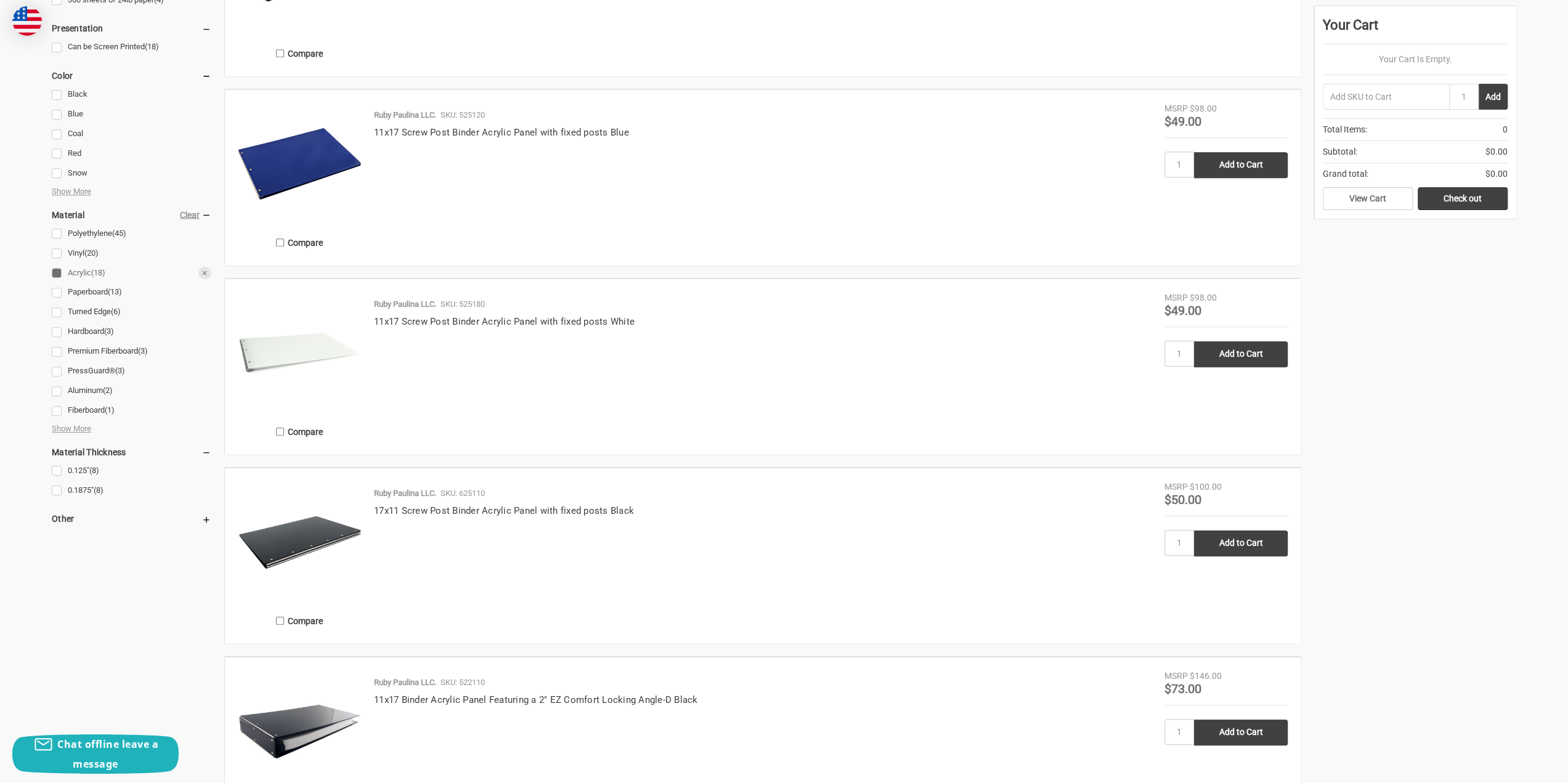
click at [56, 276] on link "Acrylic (18)" at bounding box center [131, 273] width 159 height 16
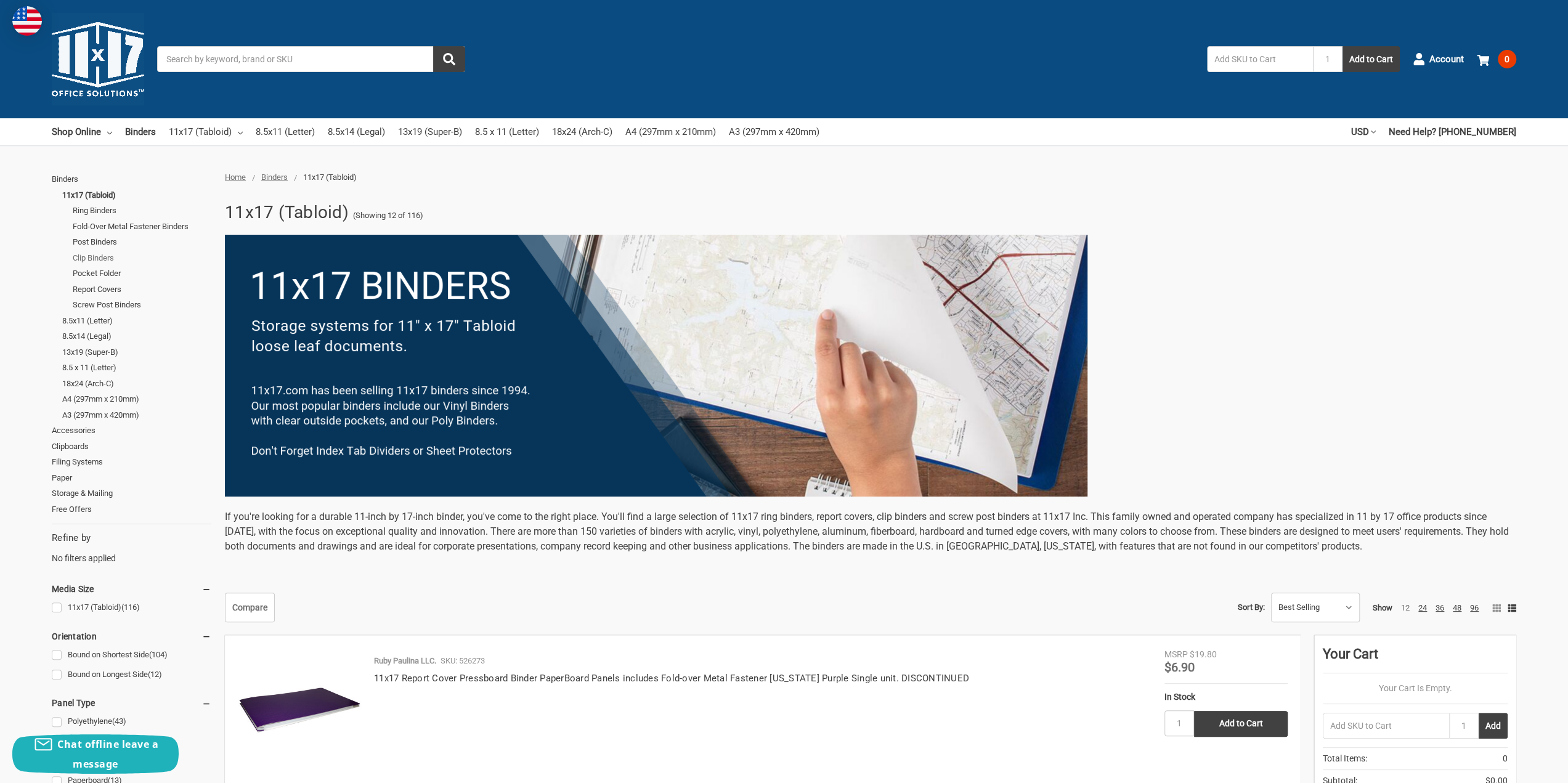
click at [109, 257] on link "Clip Binders" at bounding box center [142, 258] width 139 height 16
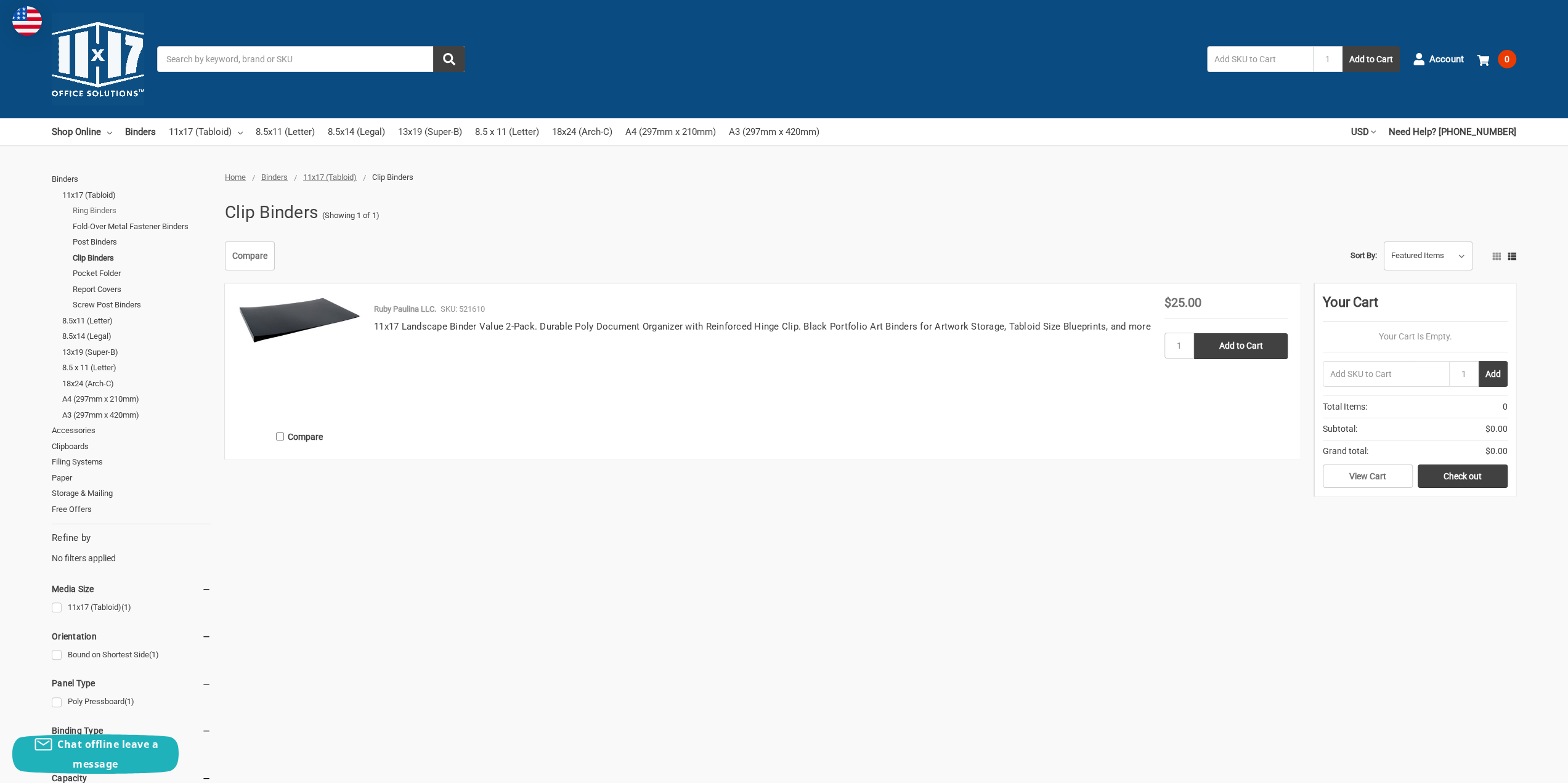
click at [97, 207] on link "Ring Binders" at bounding box center [142, 210] width 139 height 16
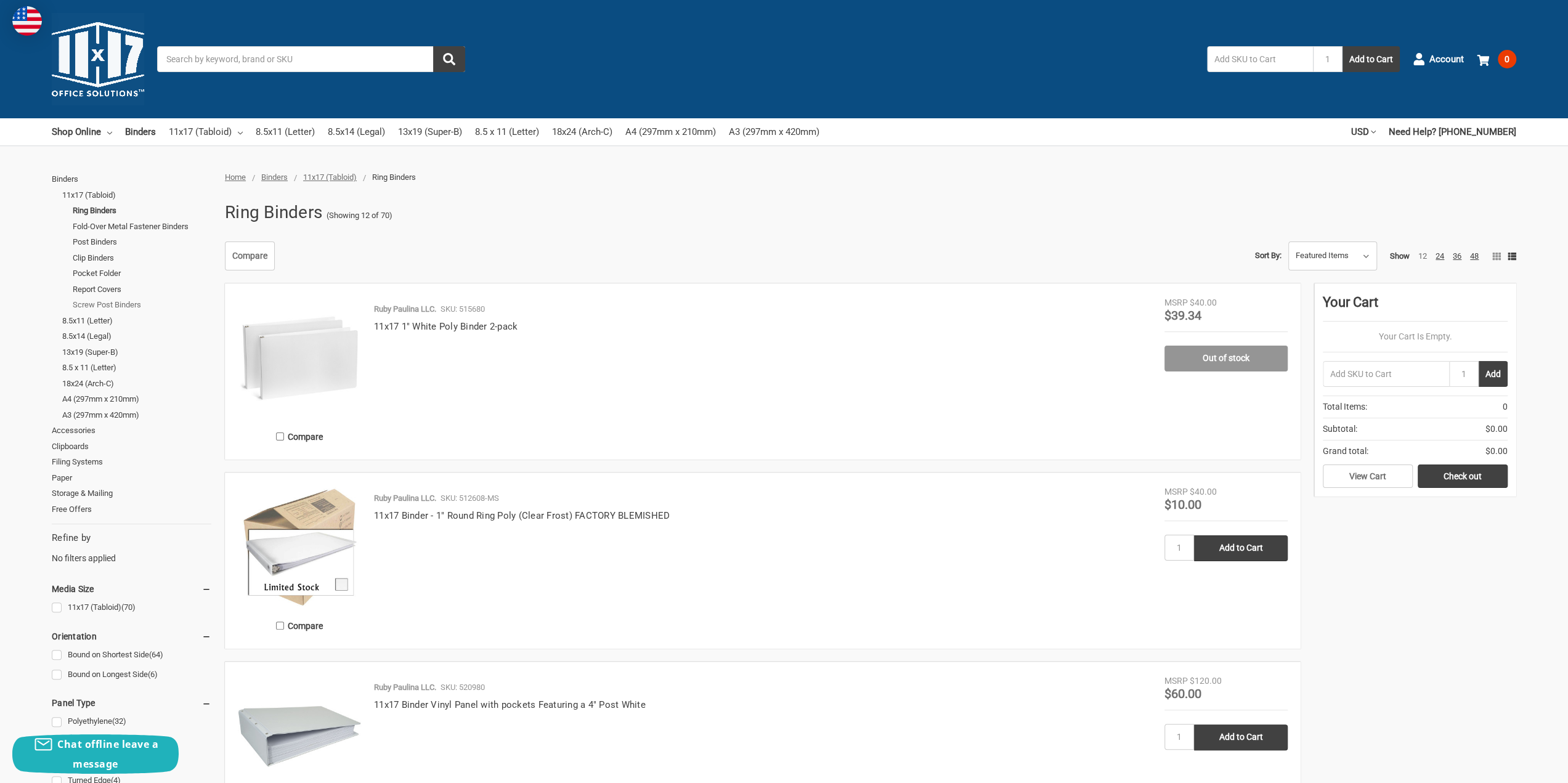
click at [97, 305] on link "Screw Post Binders" at bounding box center [142, 305] width 139 height 16
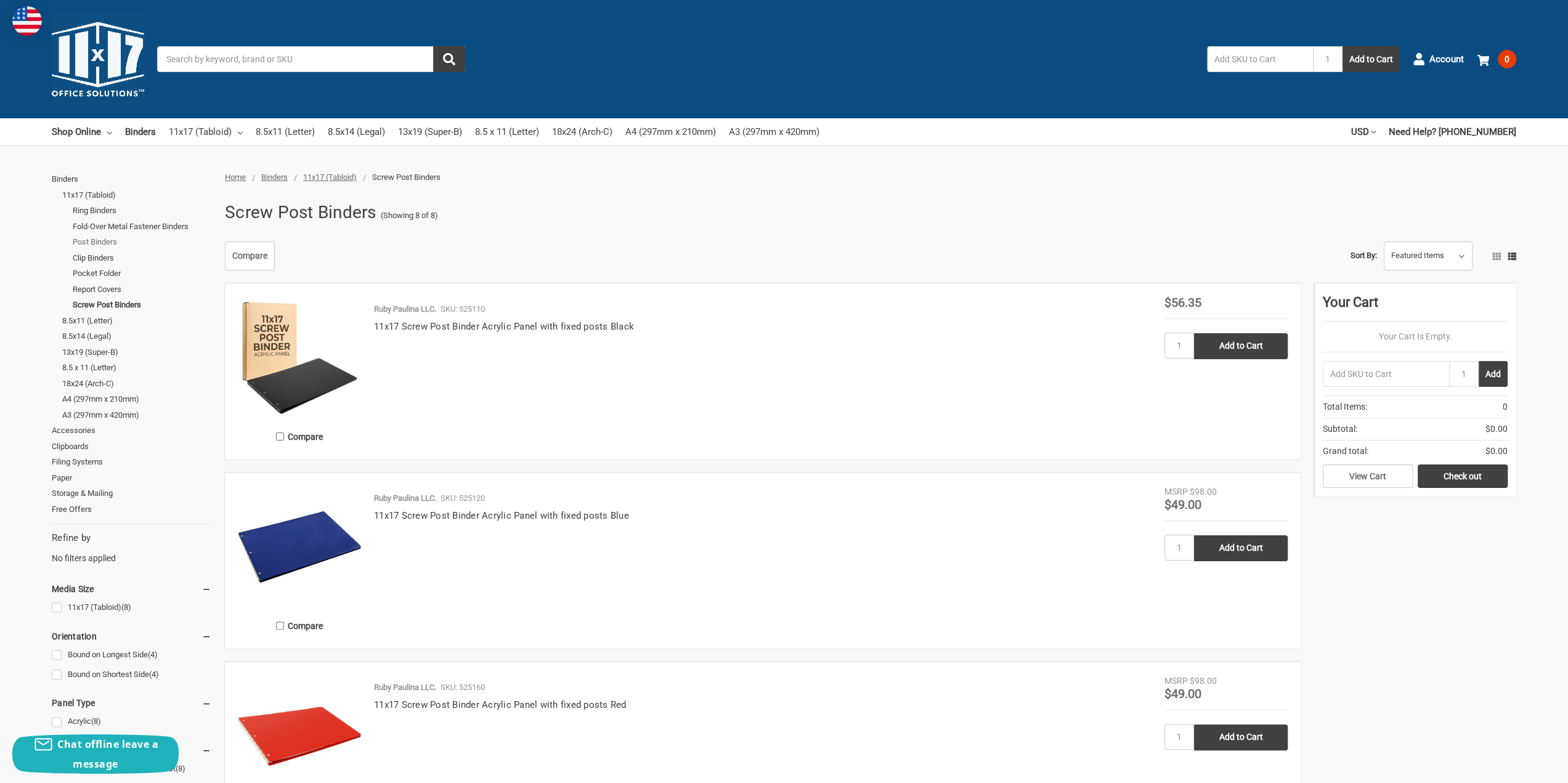
click at [92, 241] on link "Post Binders" at bounding box center [142, 242] width 139 height 16
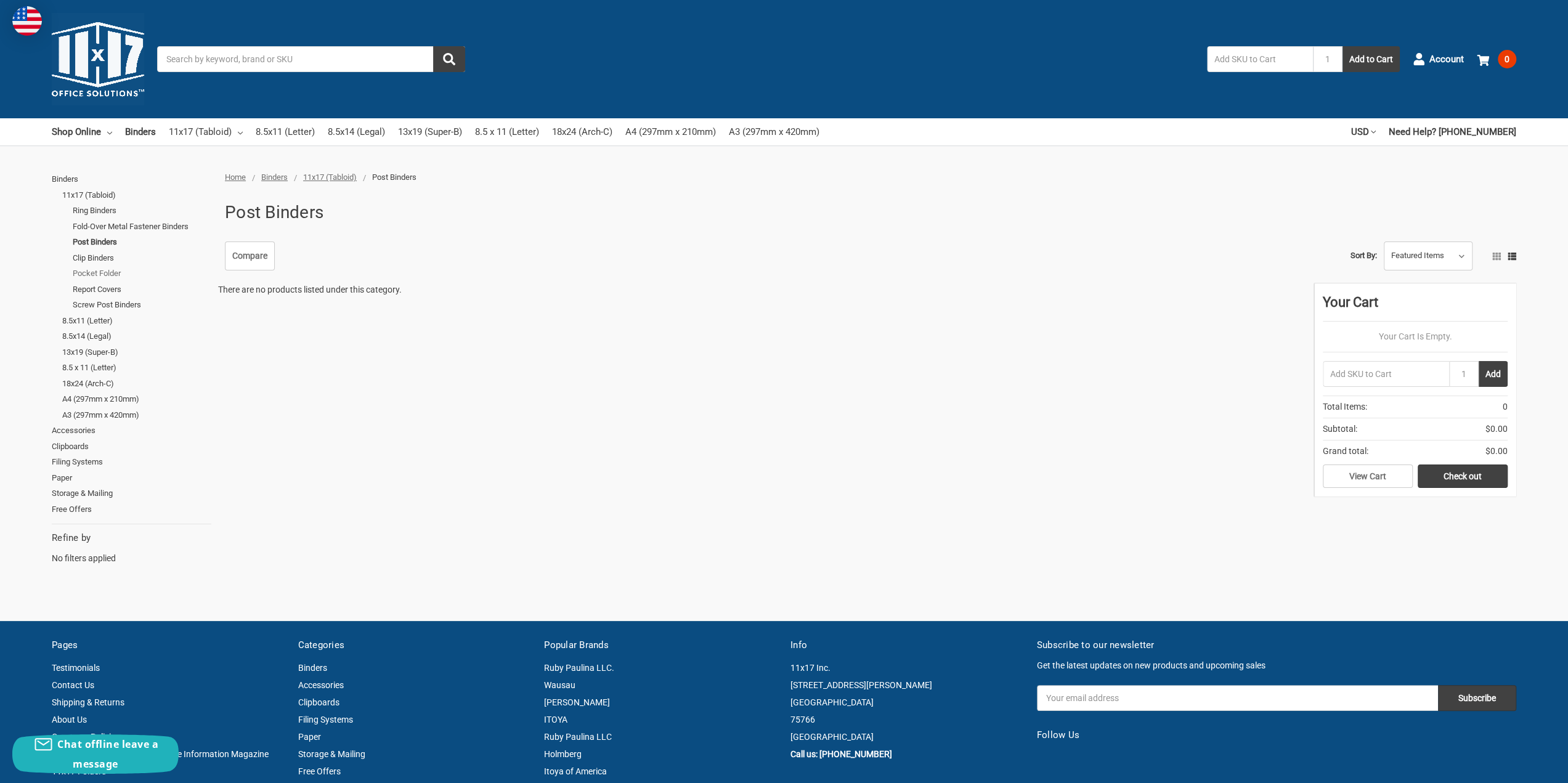
click at [91, 274] on link "Pocket Folder" at bounding box center [142, 273] width 139 height 16
click at [96, 288] on link "Report Covers" at bounding box center [142, 289] width 139 height 16
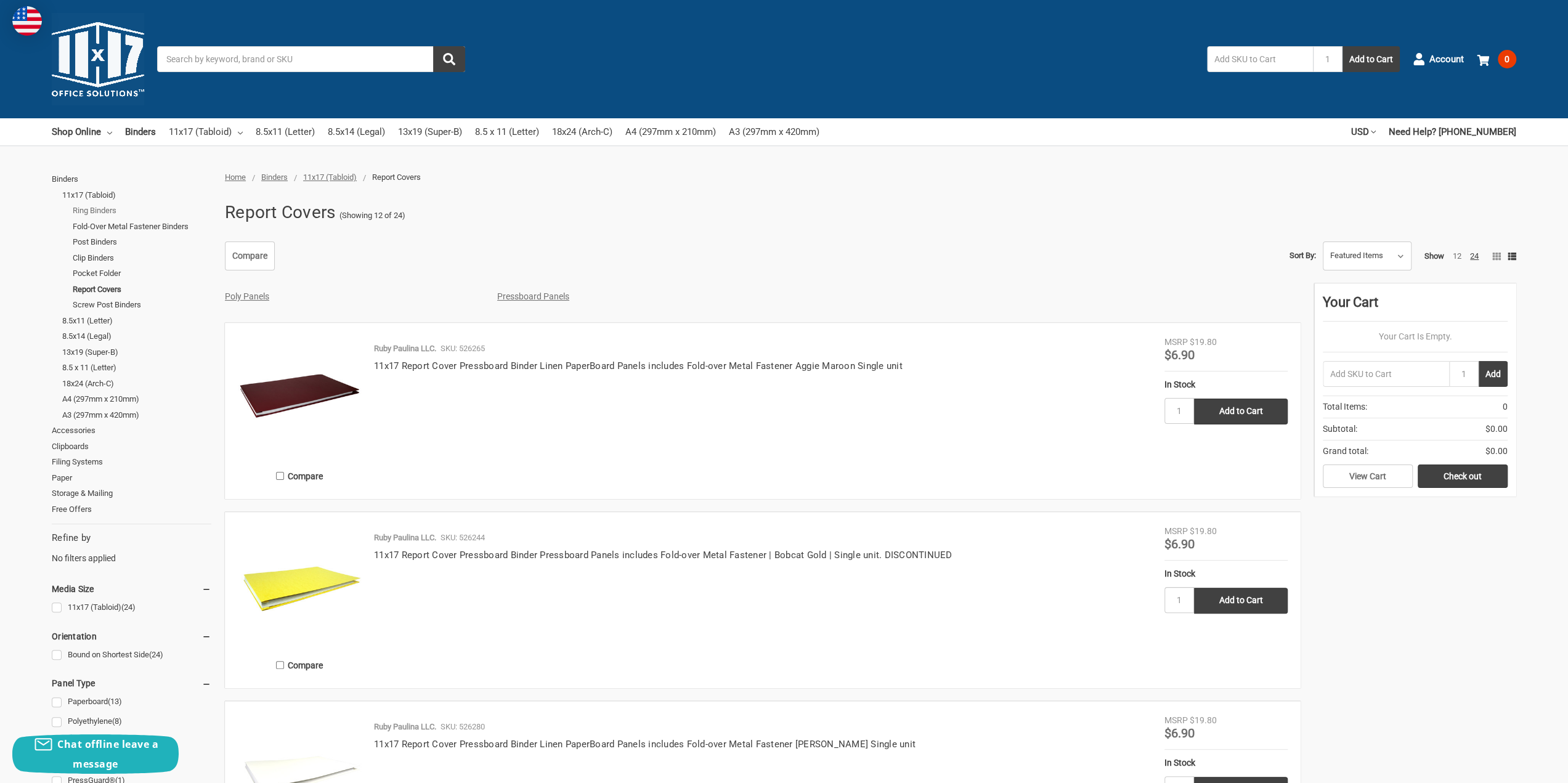
click at [100, 208] on link "Ring Binders" at bounding box center [142, 210] width 139 height 16
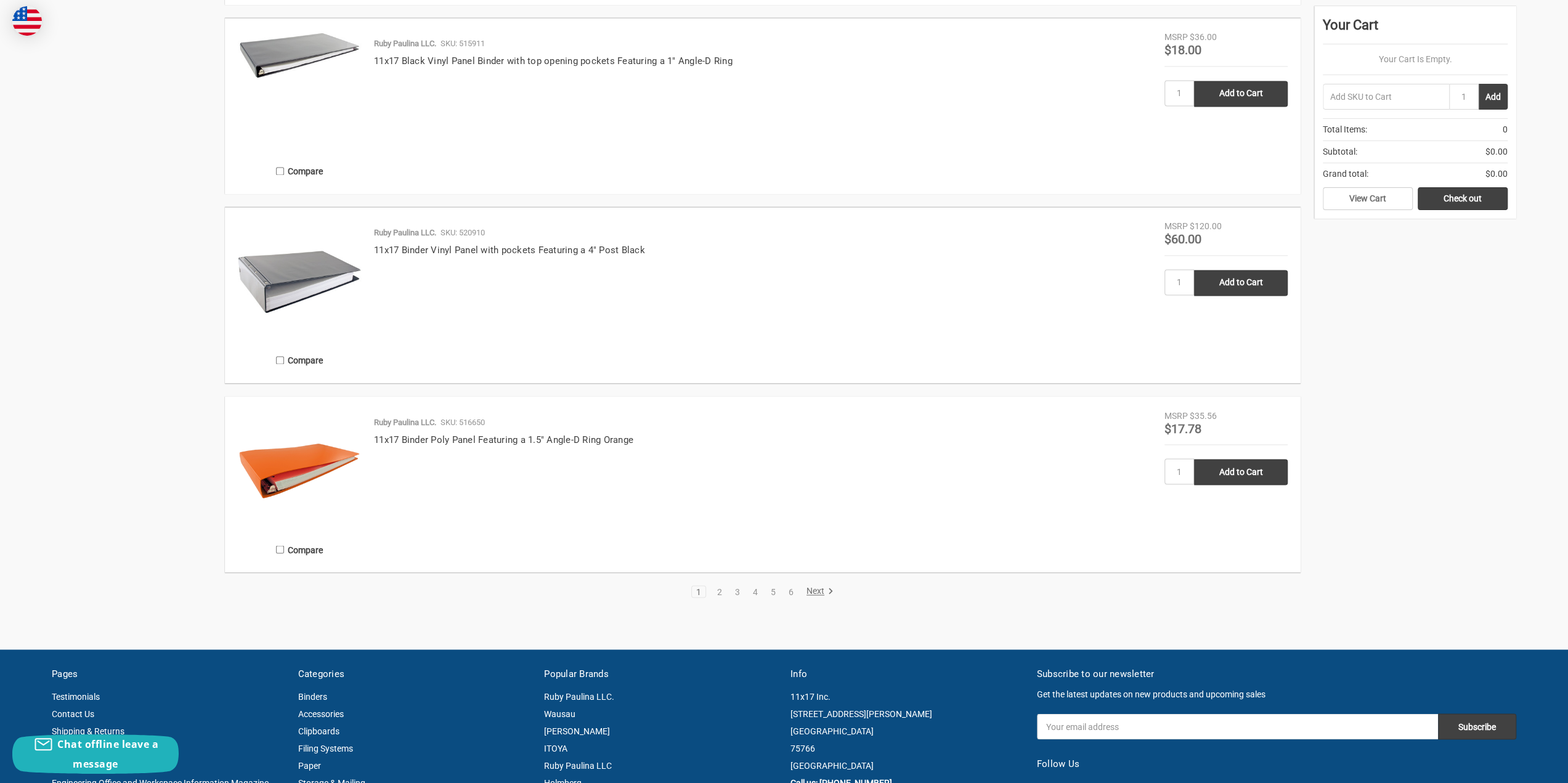
scroll to position [1598, 0]
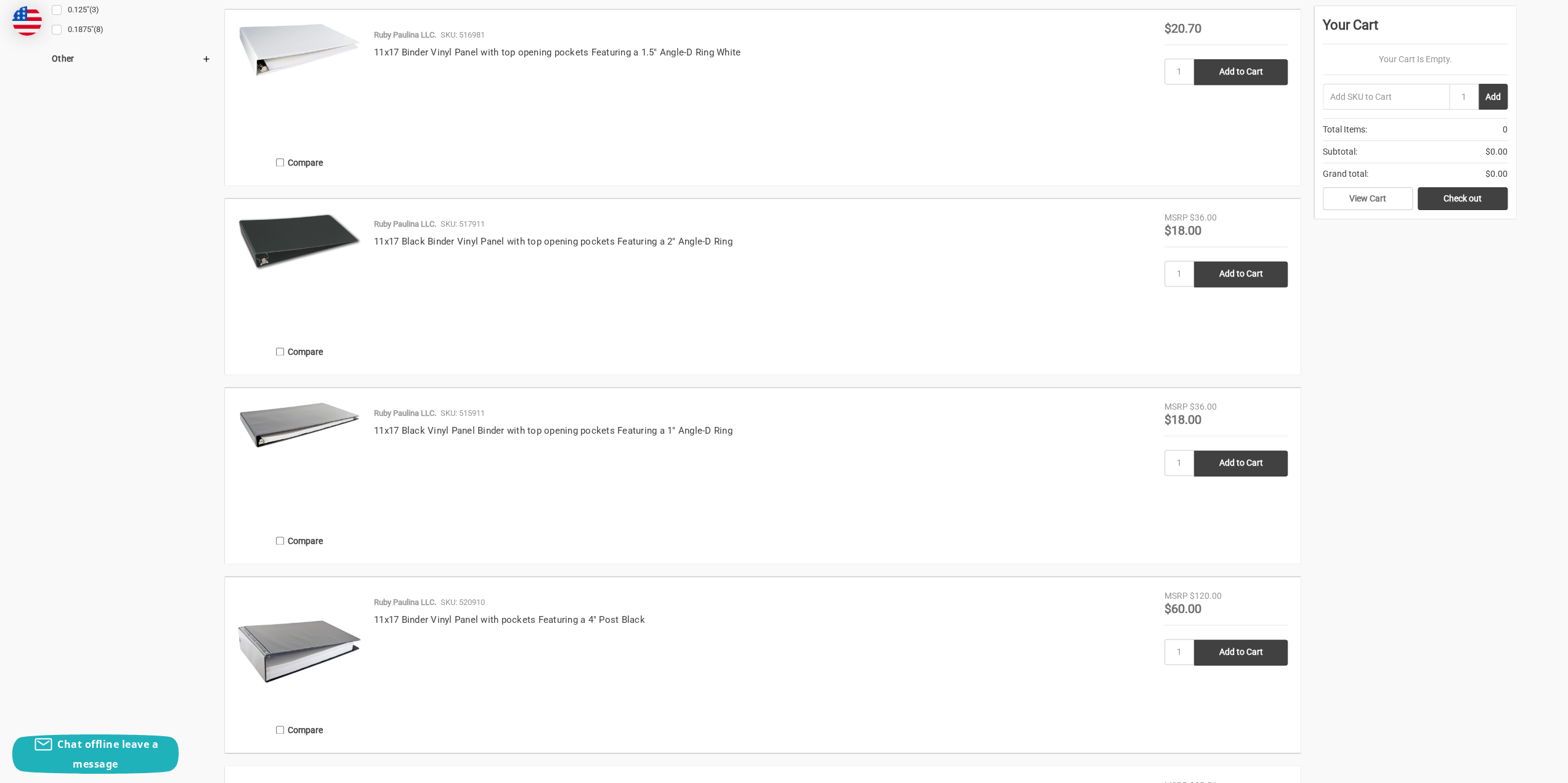
click at [288, 421] on img at bounding box center [299, 425] width 123 height 49
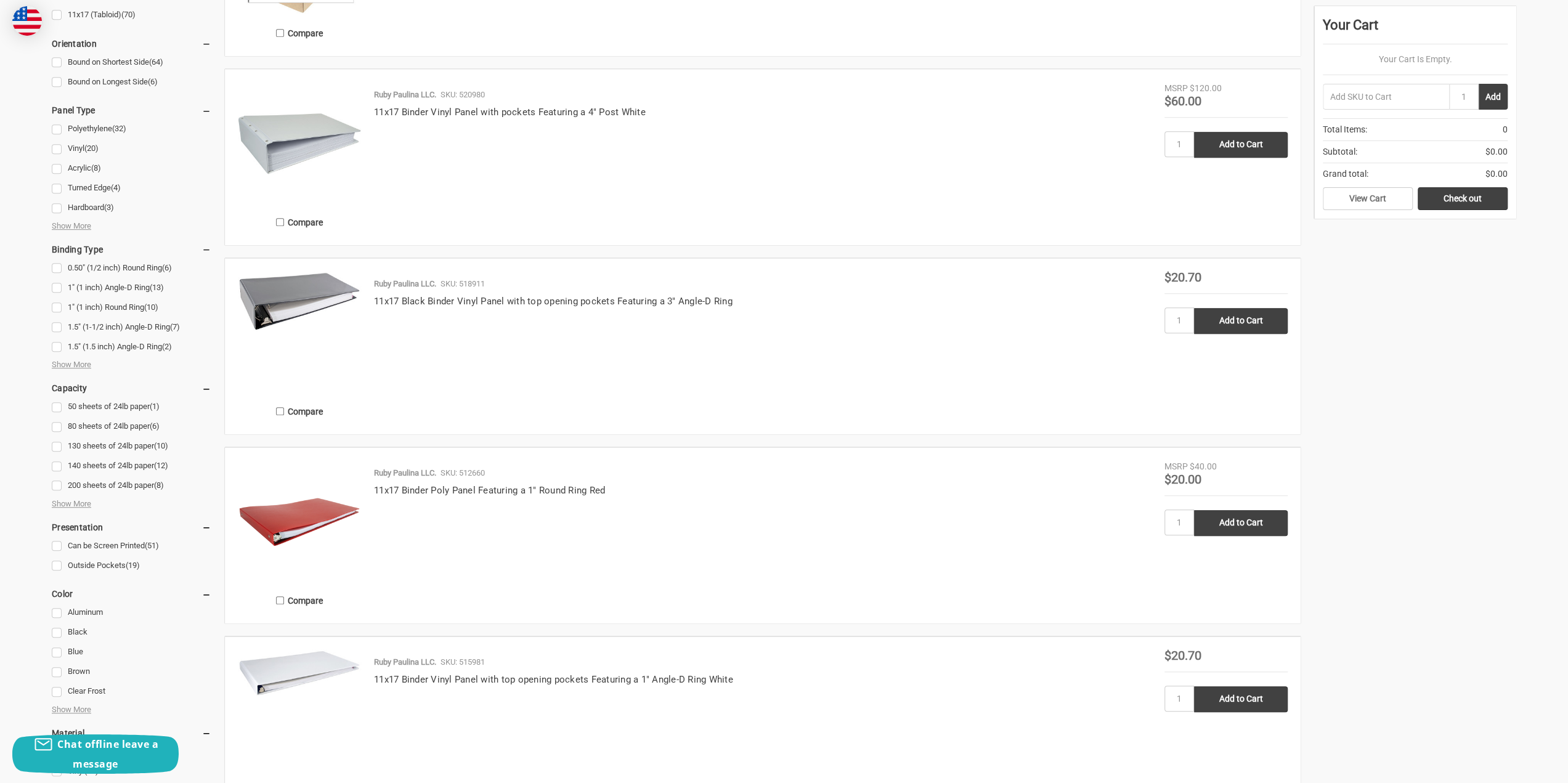
scroll to position [613, 0]
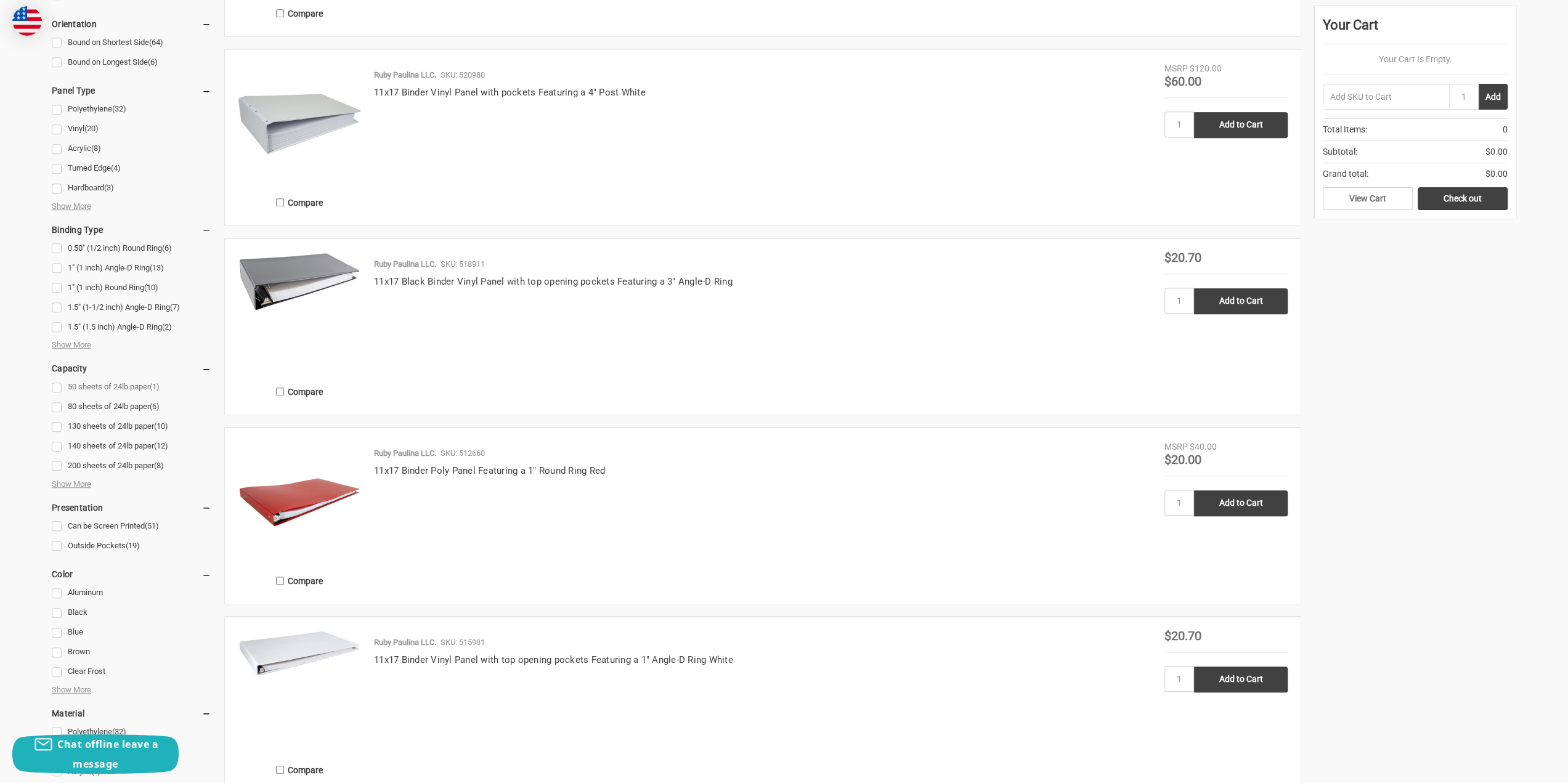
click at [58, 388] on link "50 sheets of 24lb paper (1)" at bounding box center [131, 387] width 159 height 16
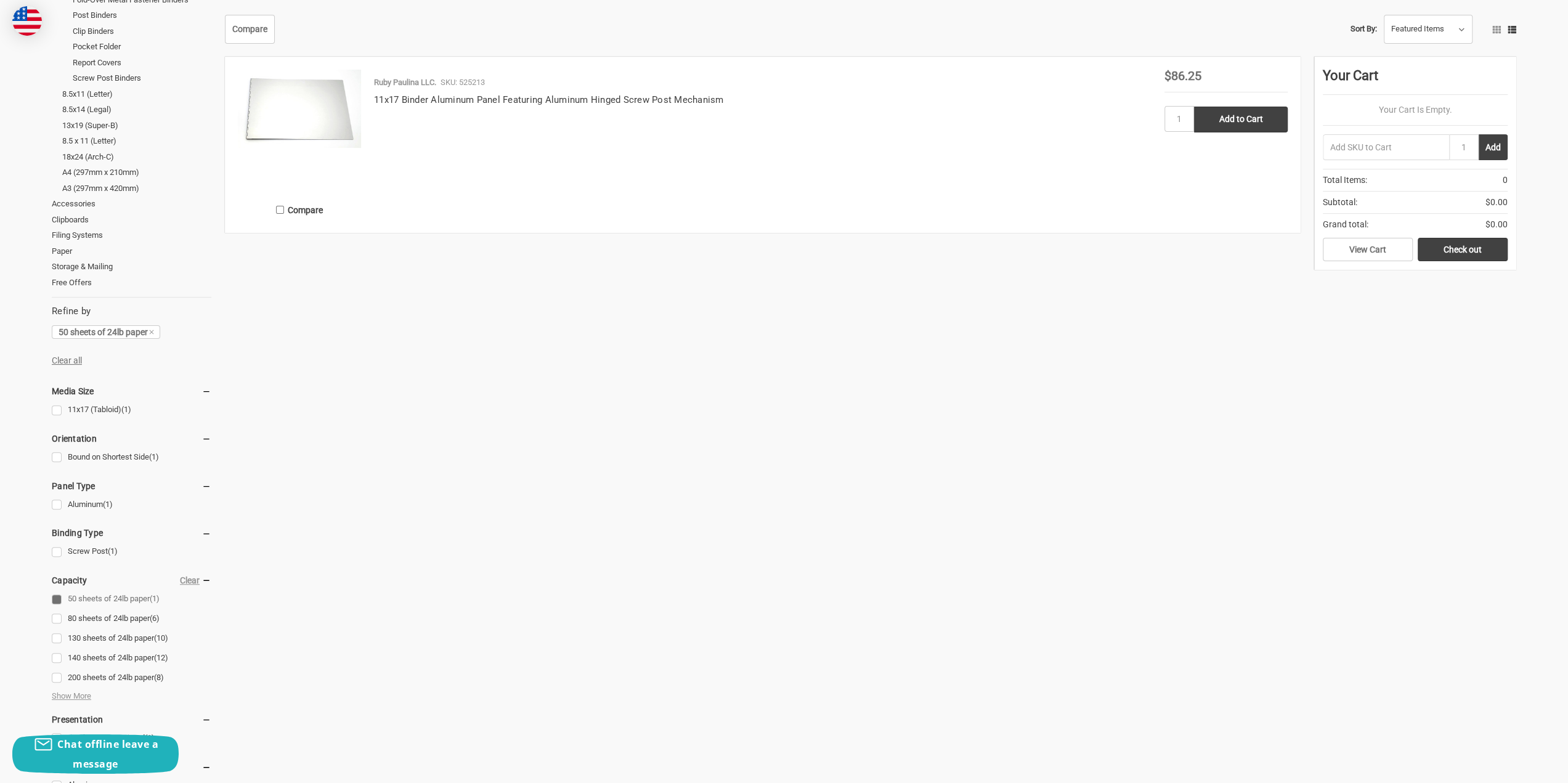
scroll to position [247, 0]
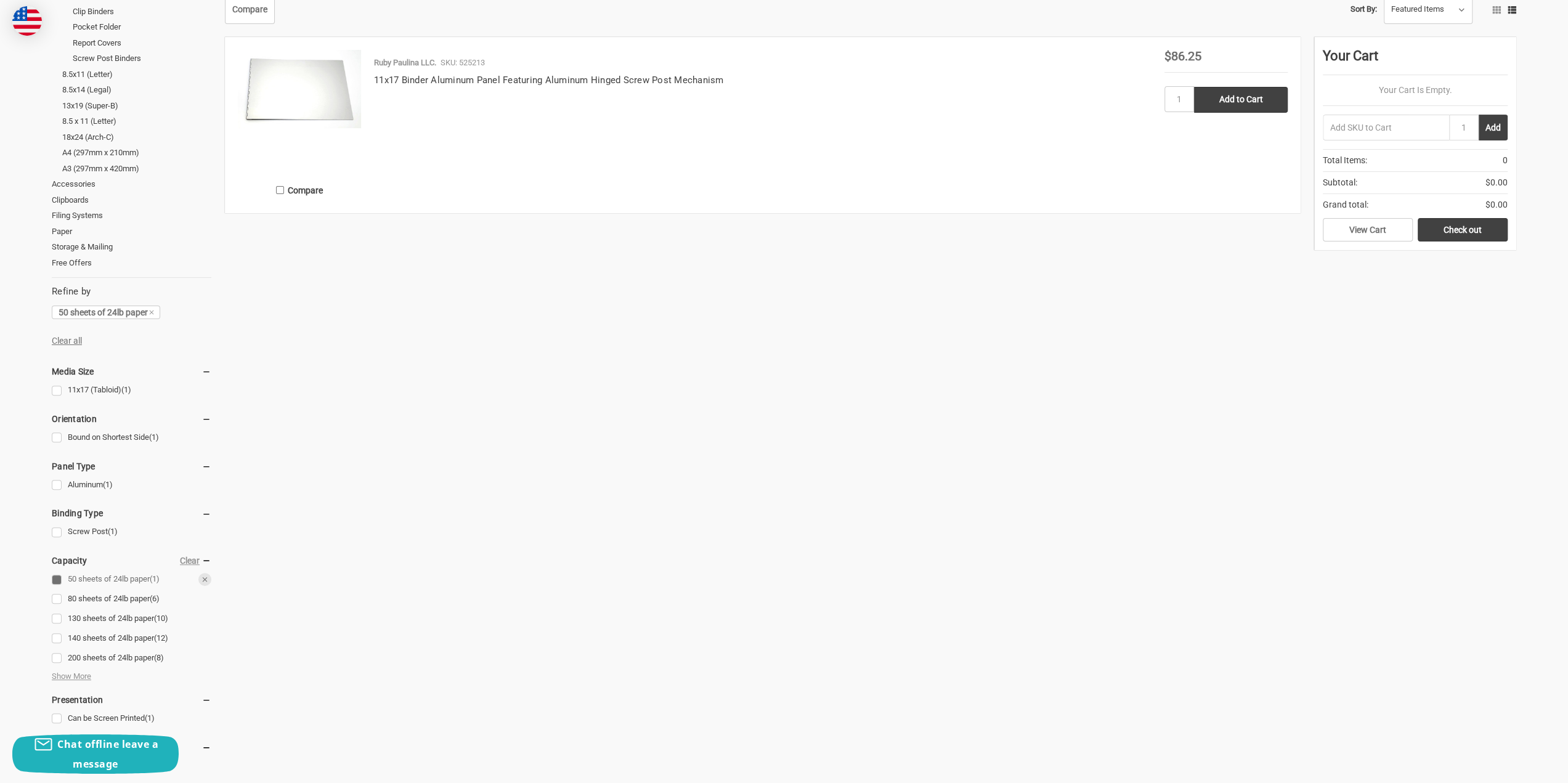
click at [54, 580] on link "50 sheets of 24lb paper (1)" at bounding box center [131, 580] width 159 height 16
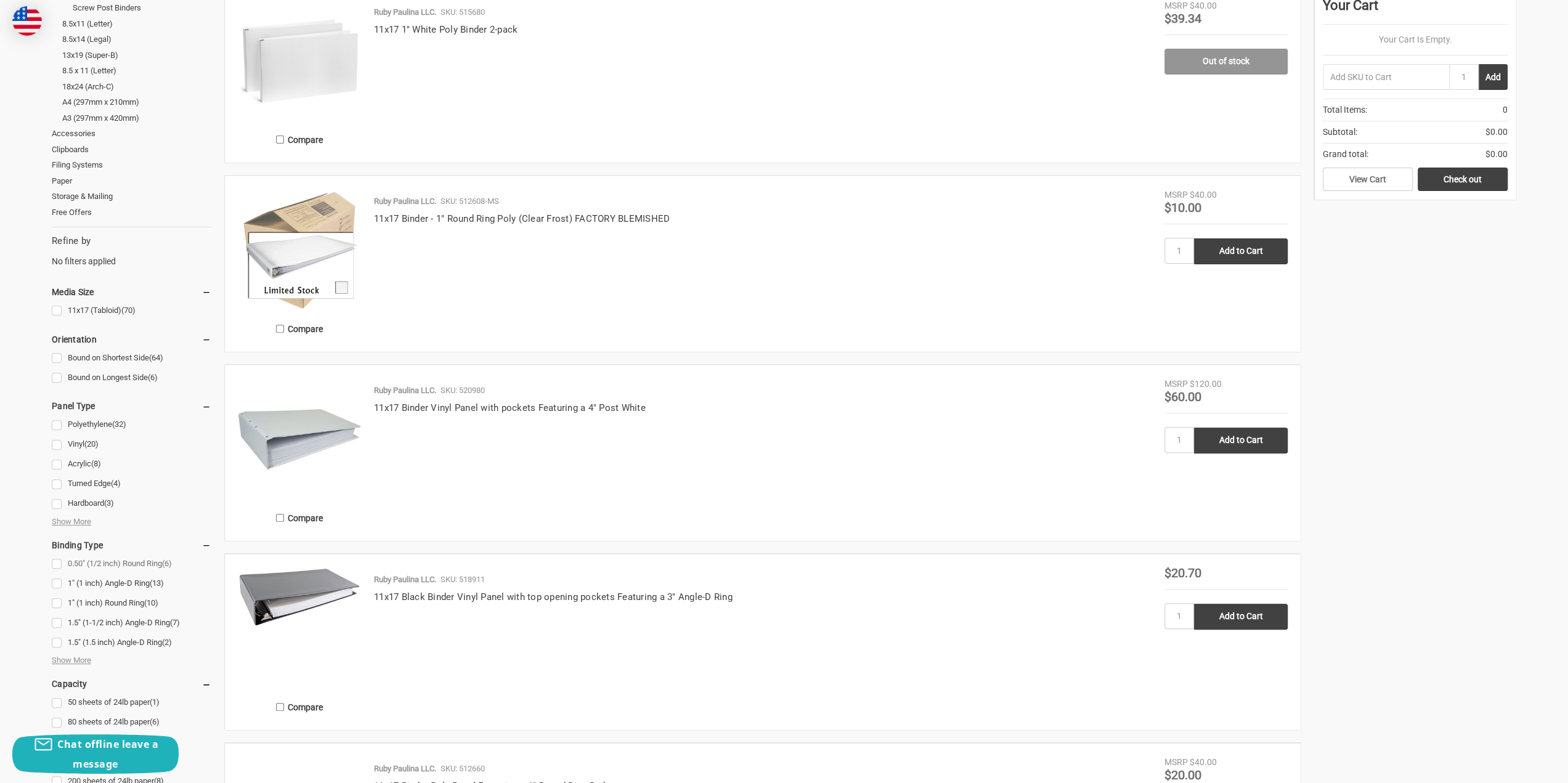
scroll to position [370, 0]
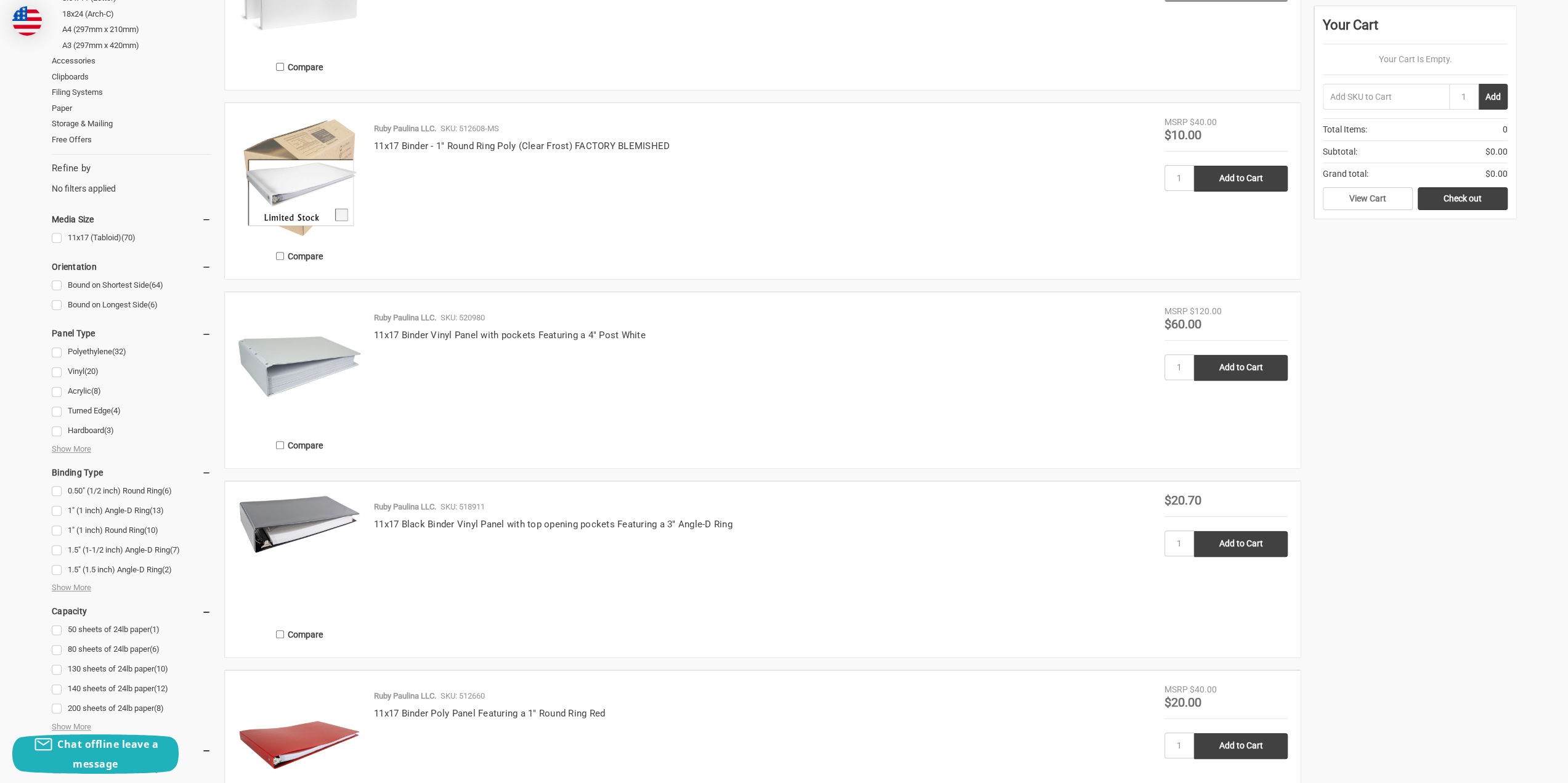
click at [57, 493] on link "0.50" (1/2 inch) Round Ring (6)" at bounding box center [131, 492] width 159 height 16
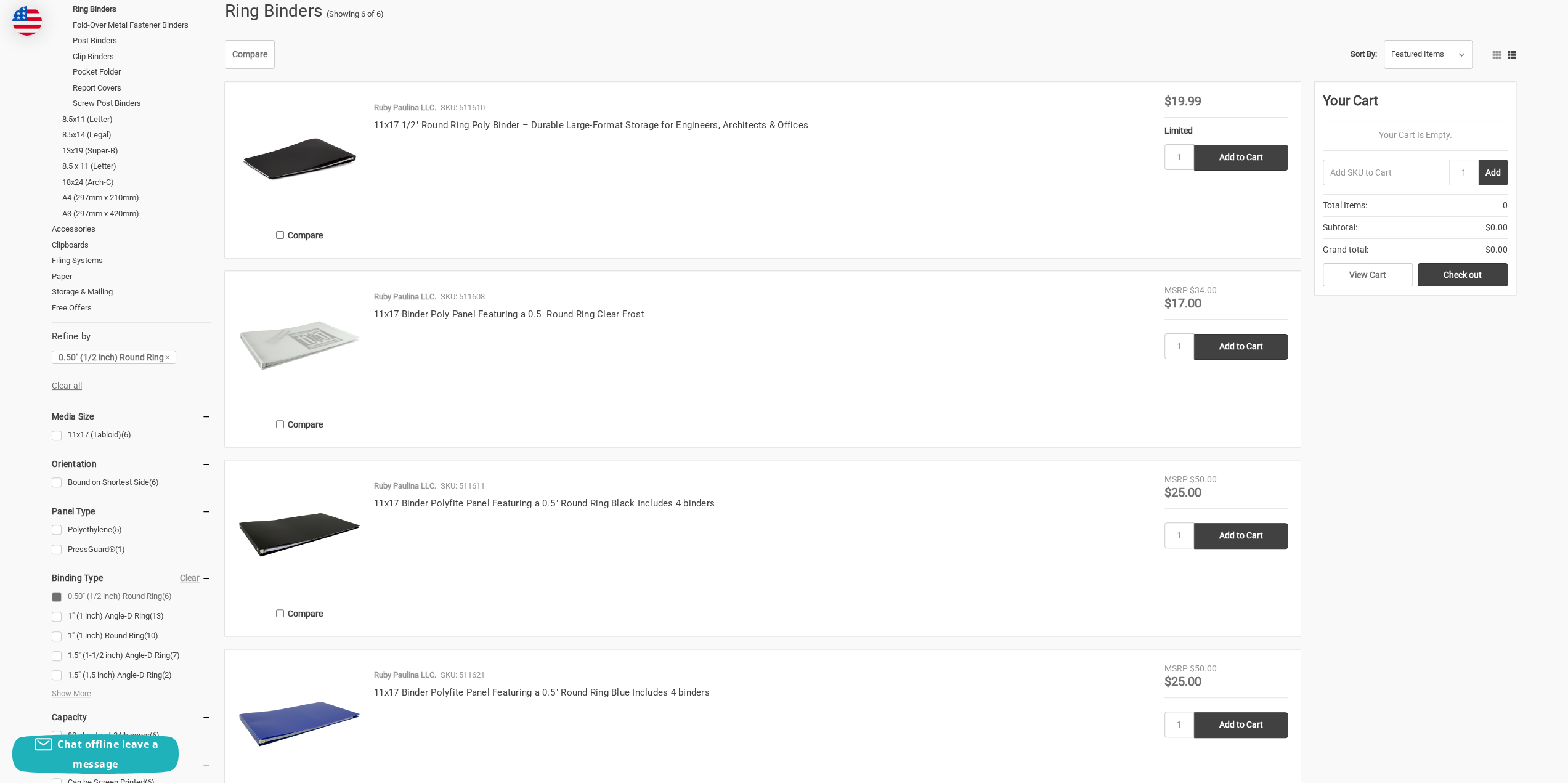
scroll to position [123, 0]
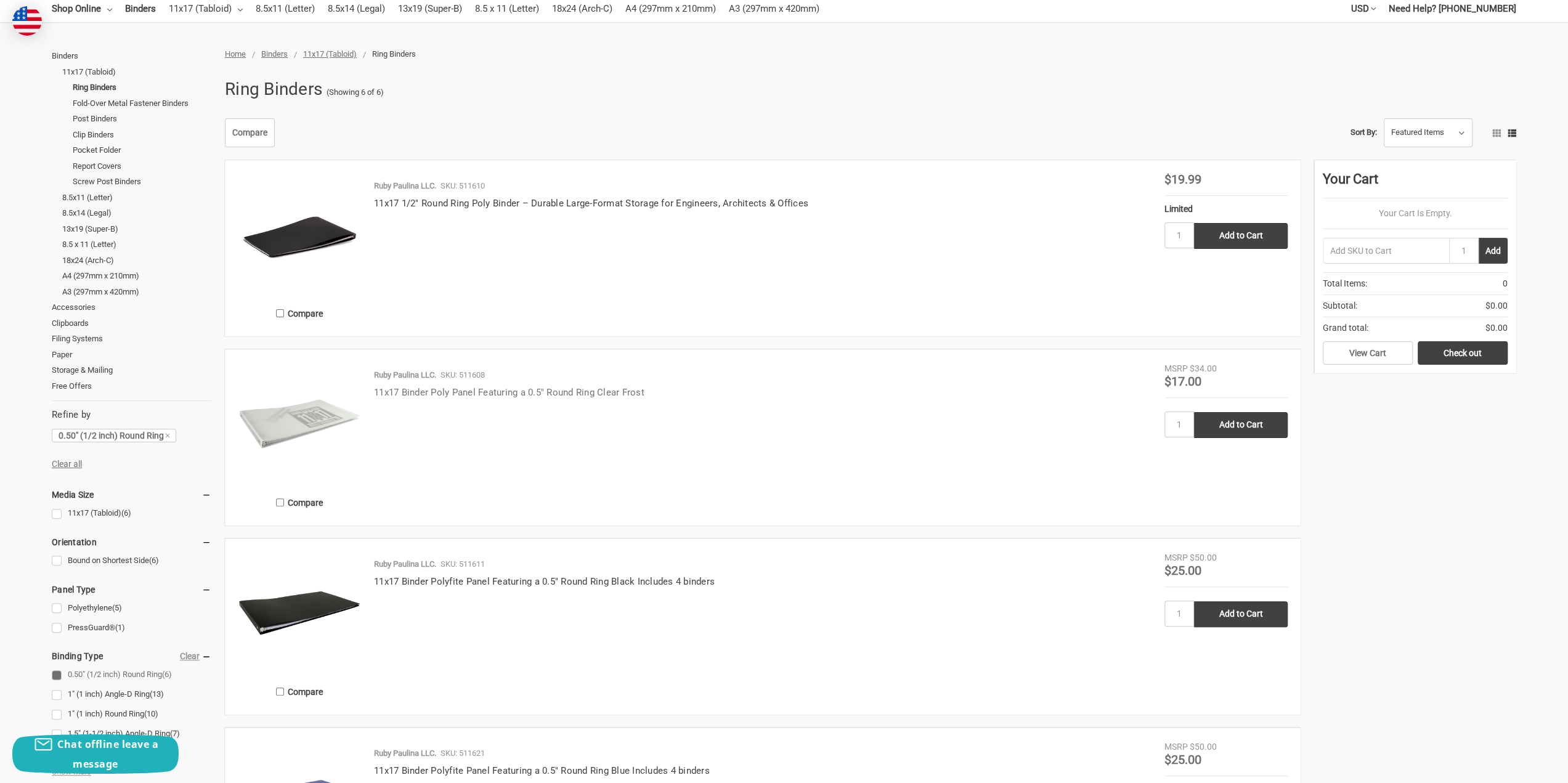
click at [388, 395] on link "11x17 Binder Poly Panel Featuring a 0.5" Round Ring Clear Frost" at bounding box center [509, 393] width 270 height 11
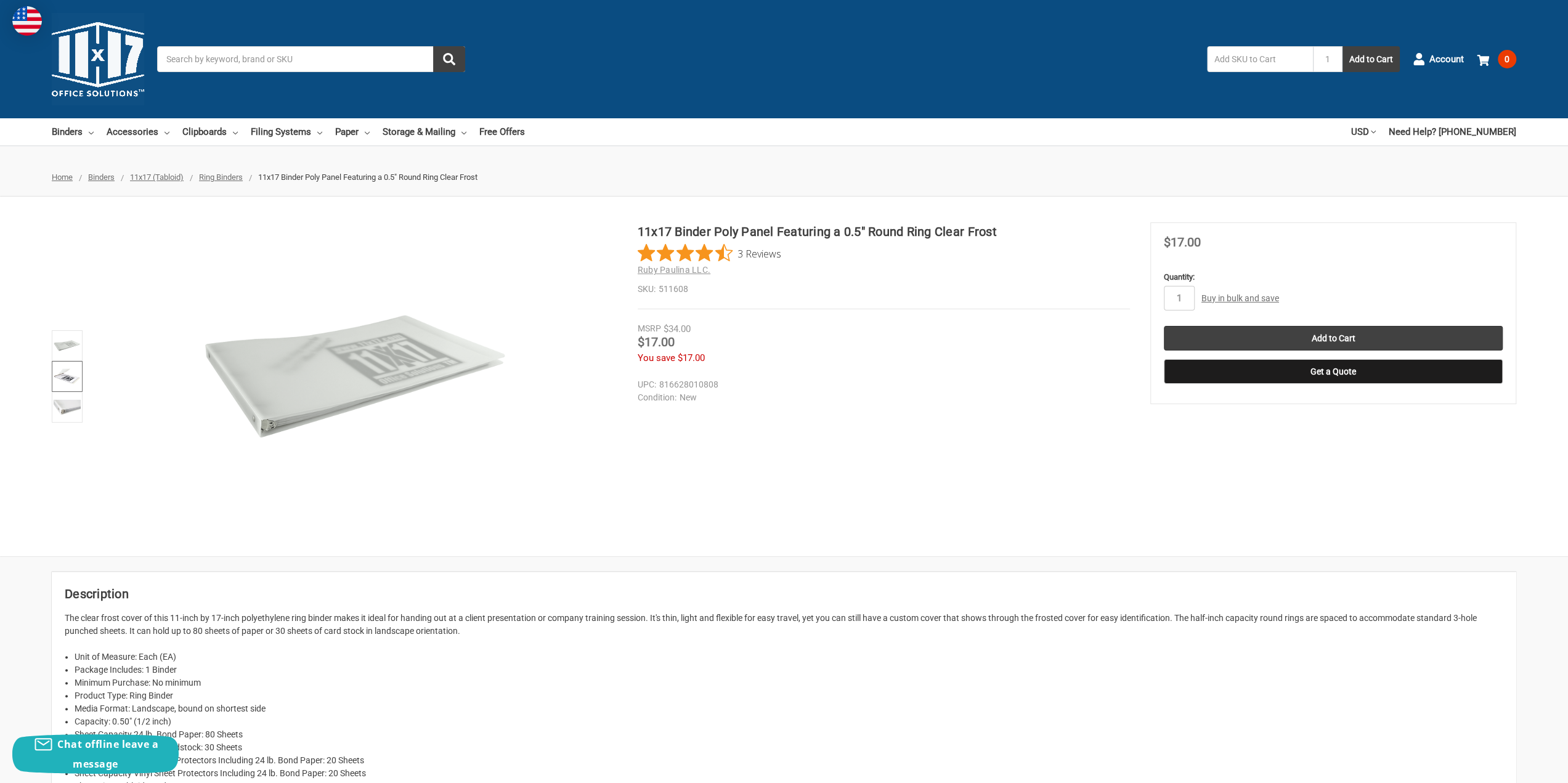
click at [65, 379] on img at bounding box center [67, 376] width 27 height 27
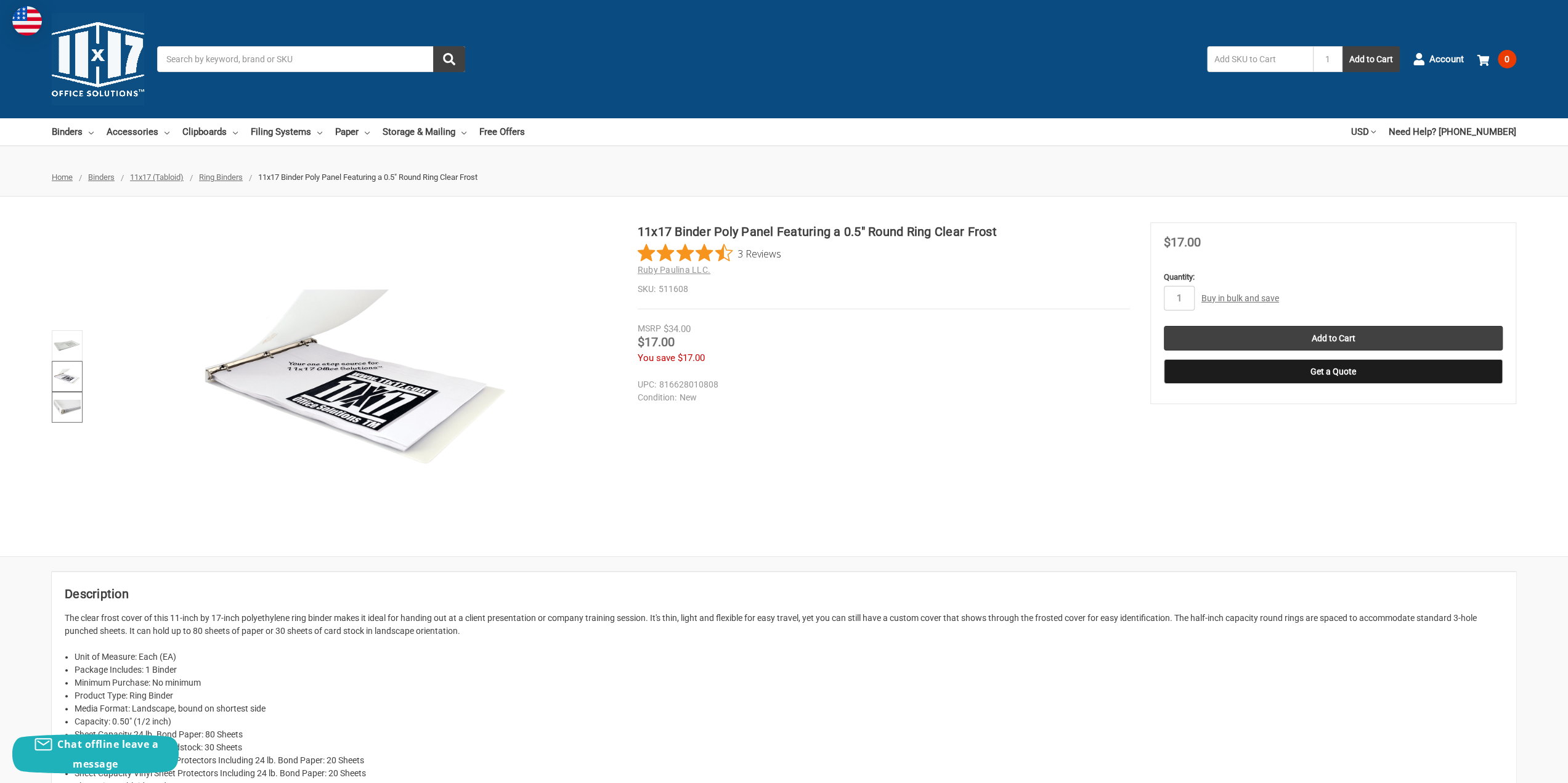
click at [63, 407] on img at bounding box center [67, 407] width 27 height 27
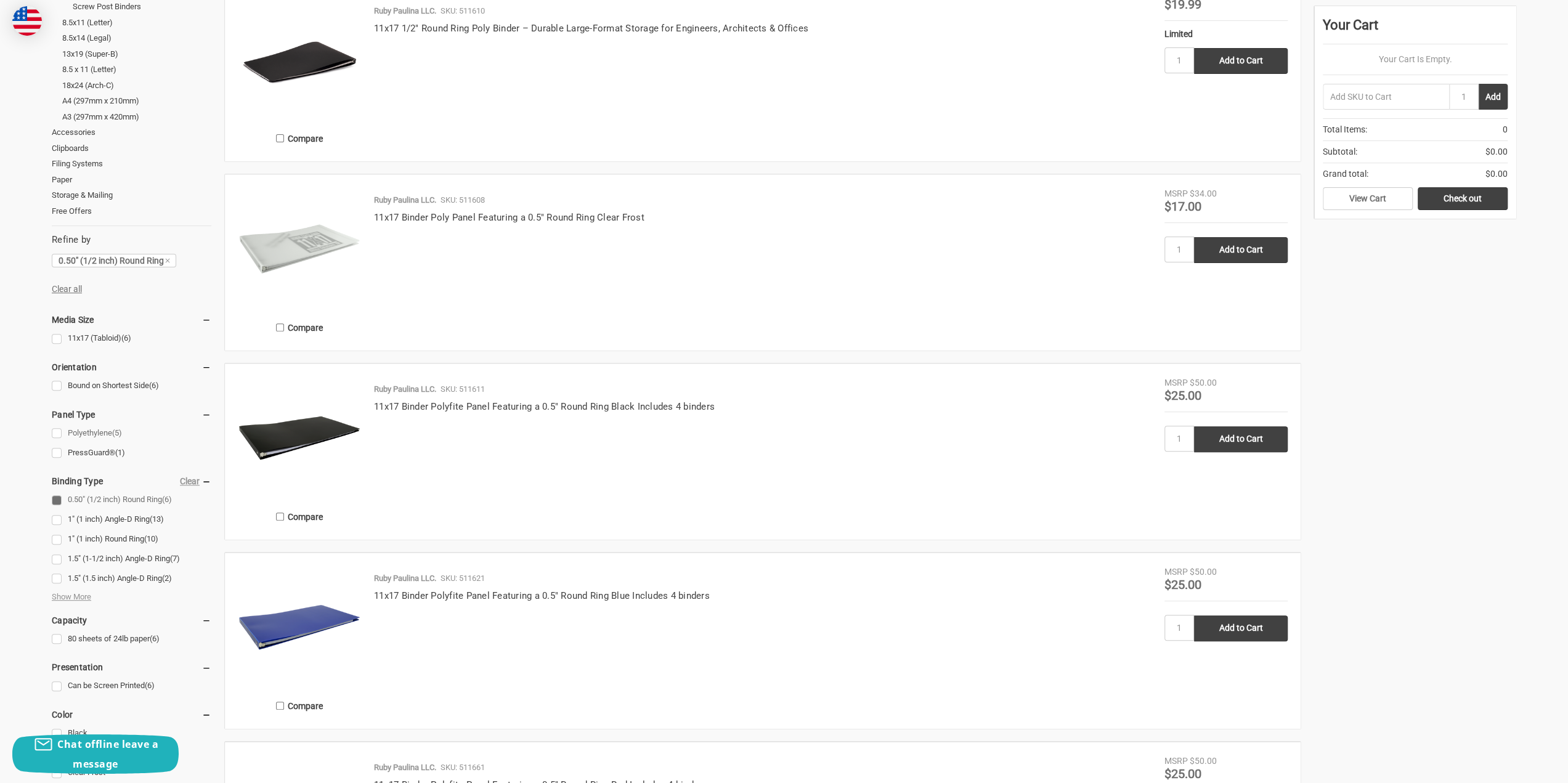
scroll to position [370, 0]
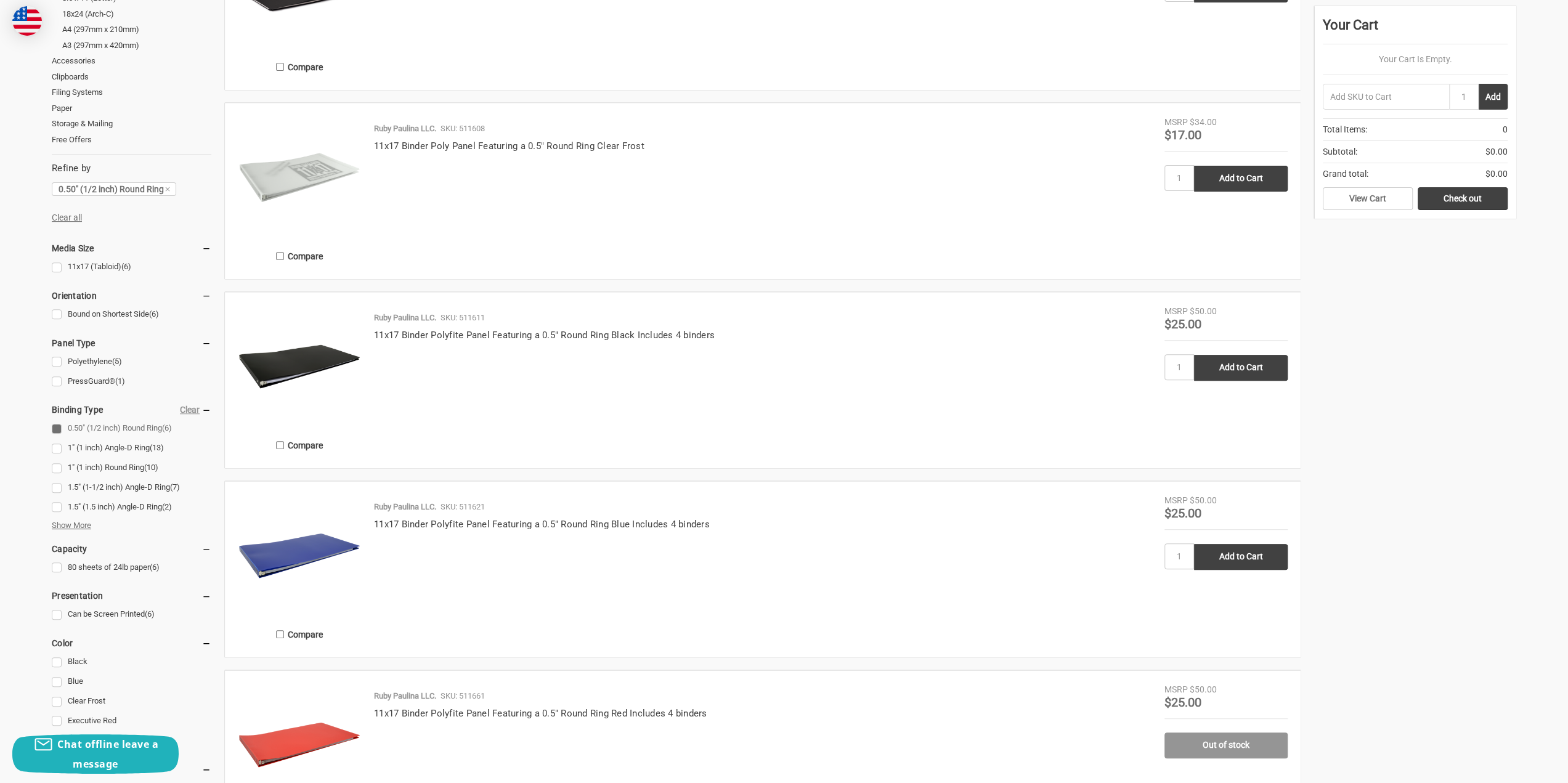
click at [85, 523] on span "Show More" at bounding box center [71, 526] width 39 height 12
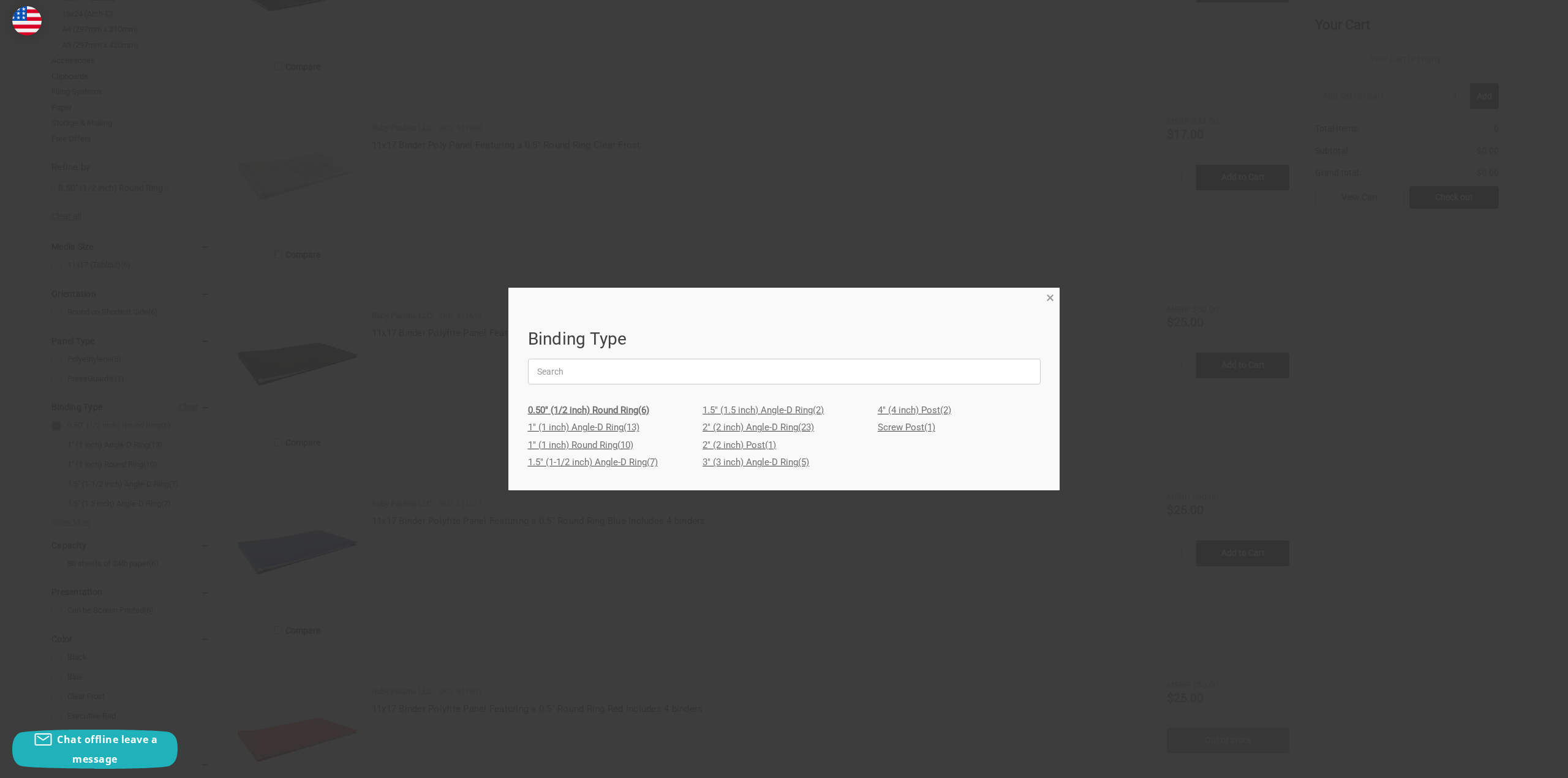
click at [1051, 298] on span "×" at bounding box center [1050, 298] width 8 height 18
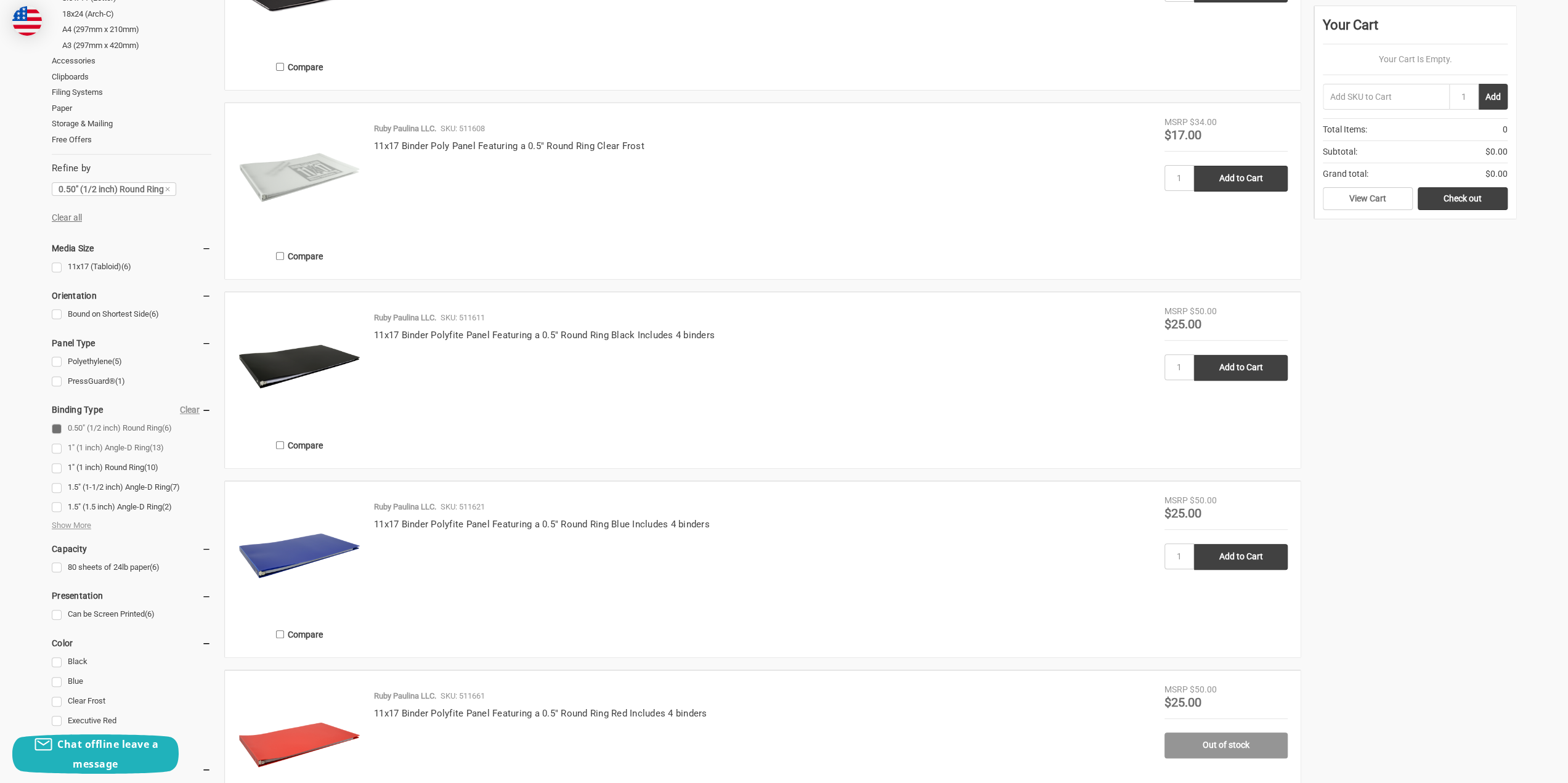
click at [137, 447] on link "1" (1 inch) Angle-D Ring (13)" at bounding box center [131, 448] width 159 height 16
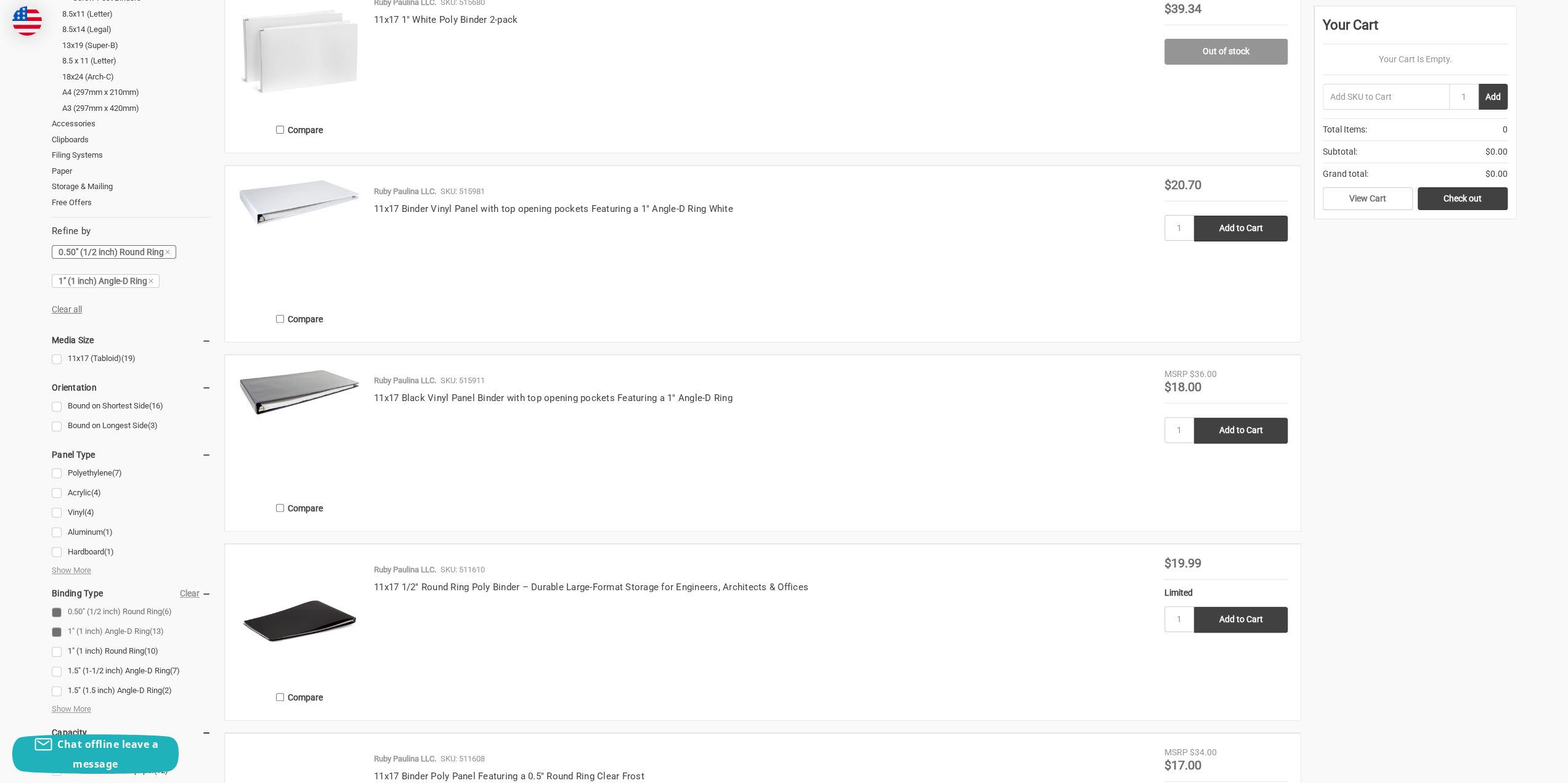
scroll to position [308, 0]
click at [58, 629] on link "1" (1 inch) Angle-D Ring (13)" at bounding box center [131, 630] width 159 height 16
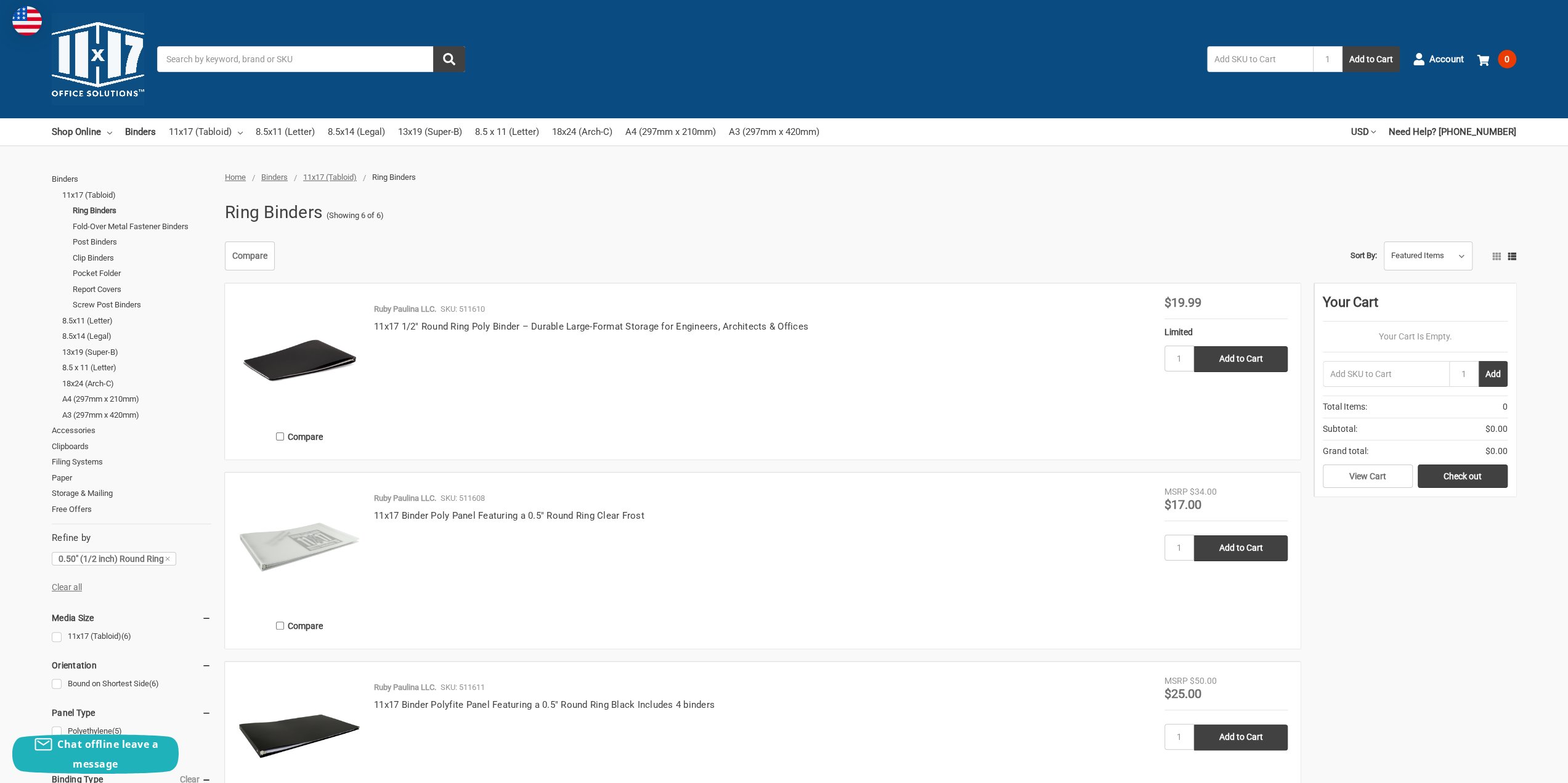
scroll to position [123, 0]
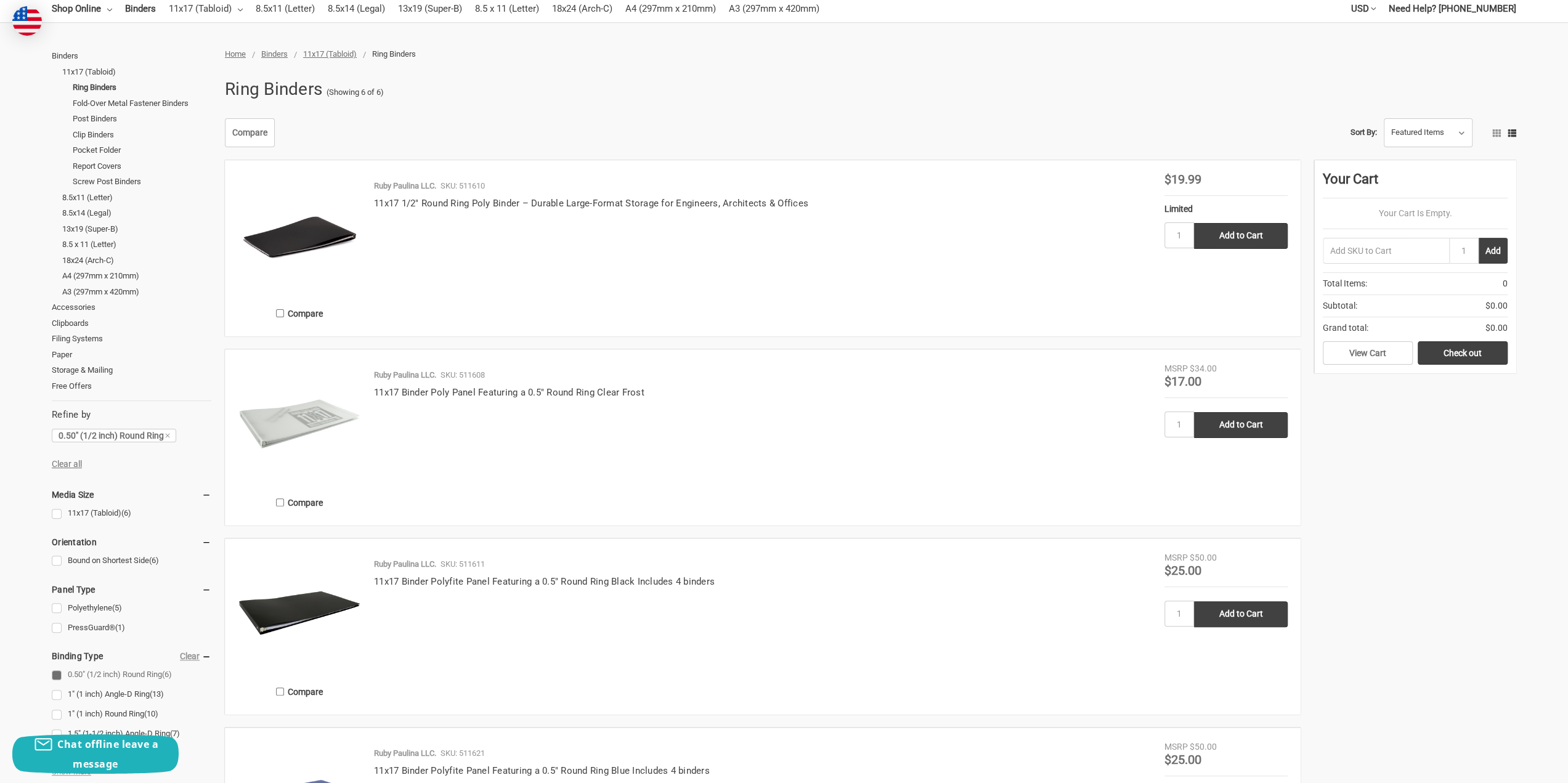
click at [1254, 438] on div "1 Add to Cart" at bounding box center [1226, 428] width 123 height 33
click at [1253, 431] on input "Add to Cart" at bounding box center [1241, 426] width 93 height 26
type input "Add to Cart"
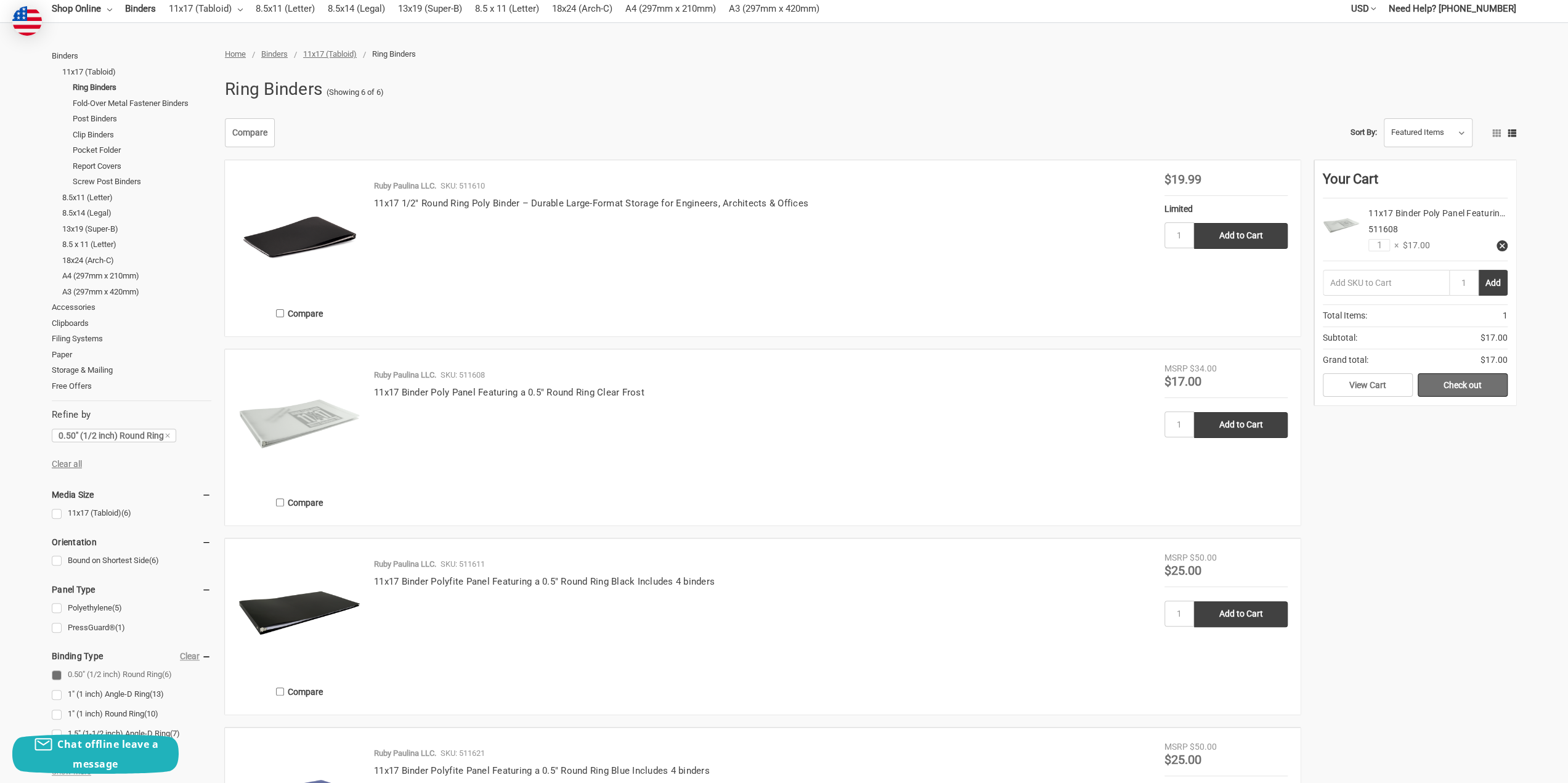
click at [1461, 382] on link "Check out" at bounding box center [1462, 385] width 90 height 23
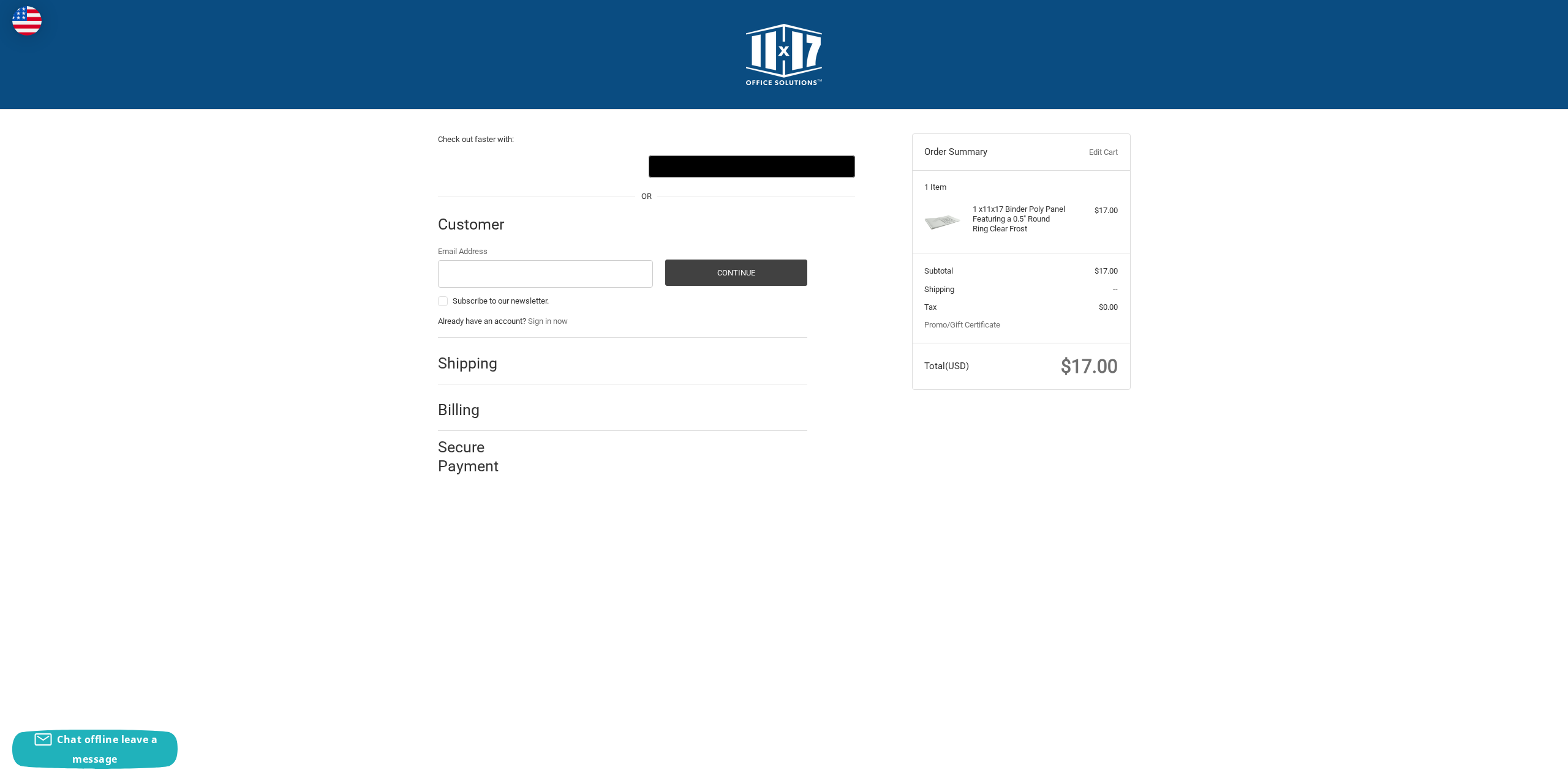
click at [491, 365] on h2 "Shipping" at bounding box center [473, 363] width 72 height 19
click at [514, 366] on div "Shipping" at bounding box center [622, 363] width 369 height 42
click at [529, 275] on input "Email Address" at bounding box center [546, 274] width 216 height 27
type input "[PERSON_NAME][EMAIL_ADDRESS][DOMAIN_NAME]"
click at [692, 275] on button "Continue" at bounding box center [736, 273] width 142 height 27
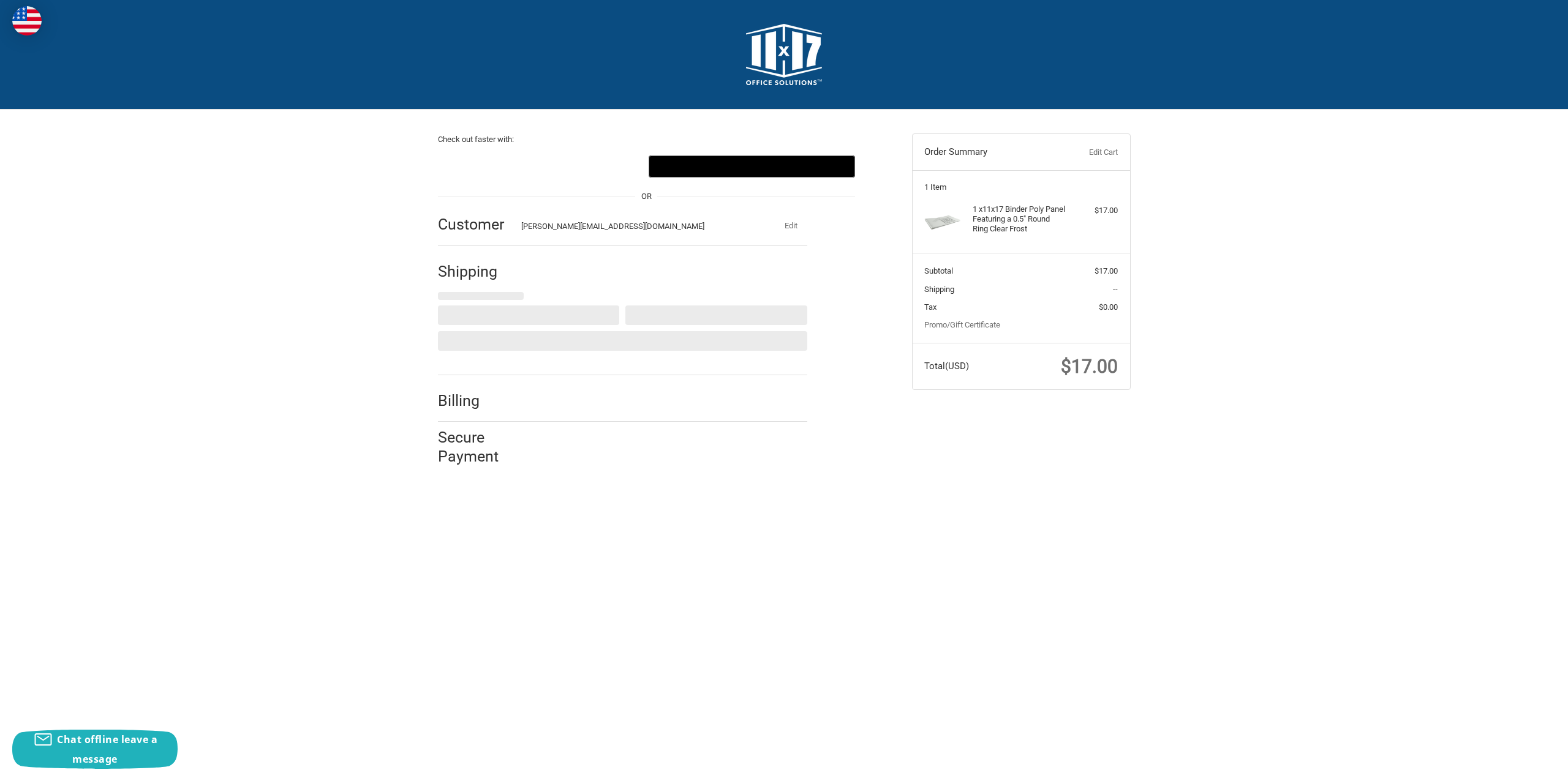
select select "US"
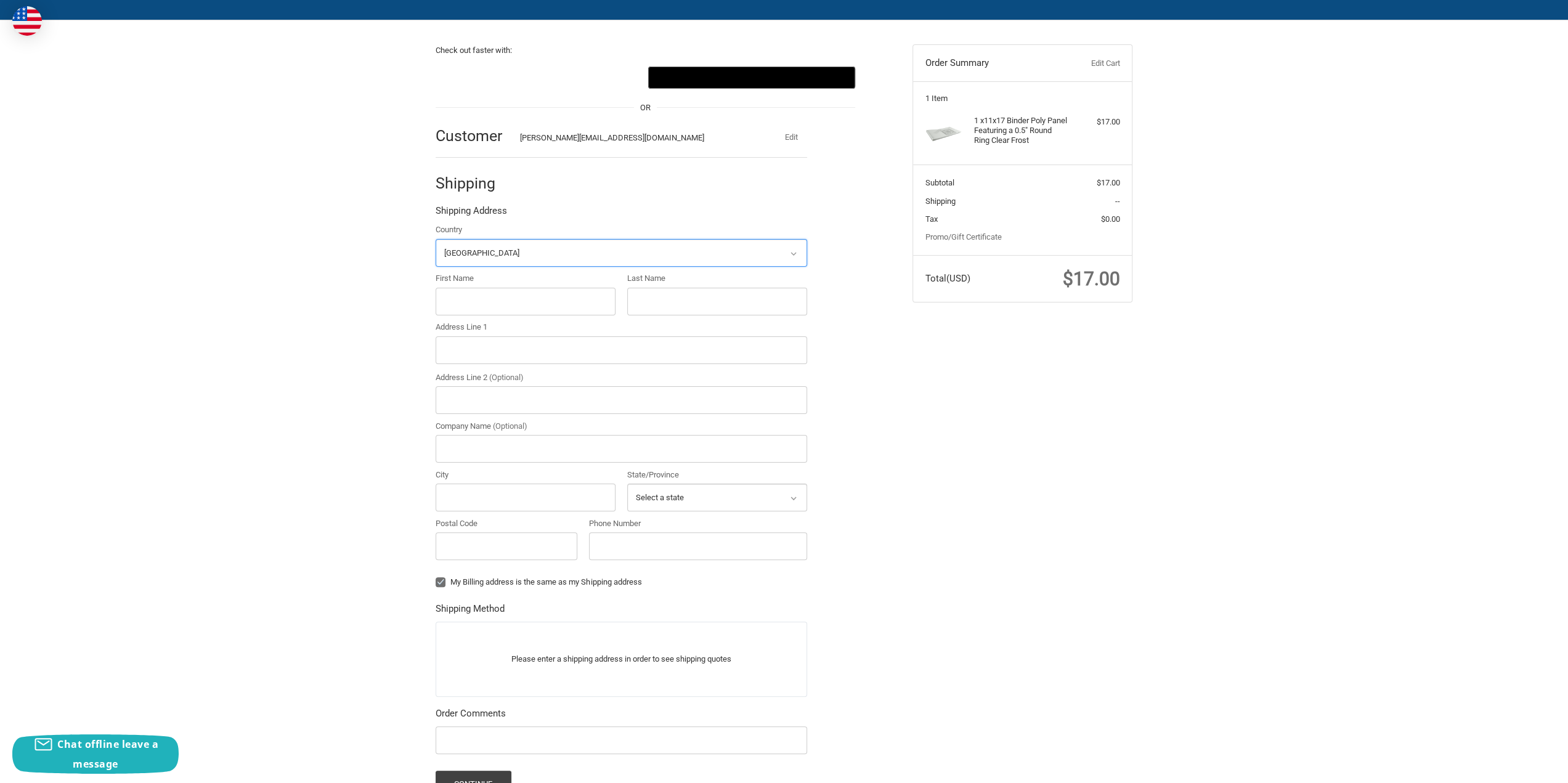
scroll to position [90, 0]
click at [520, 302] on input "First Name" at bounding box center [526, 302] width 180 height 27
type input "[PERSON_NAME]"
type input "[STREET_ADDRESS]"
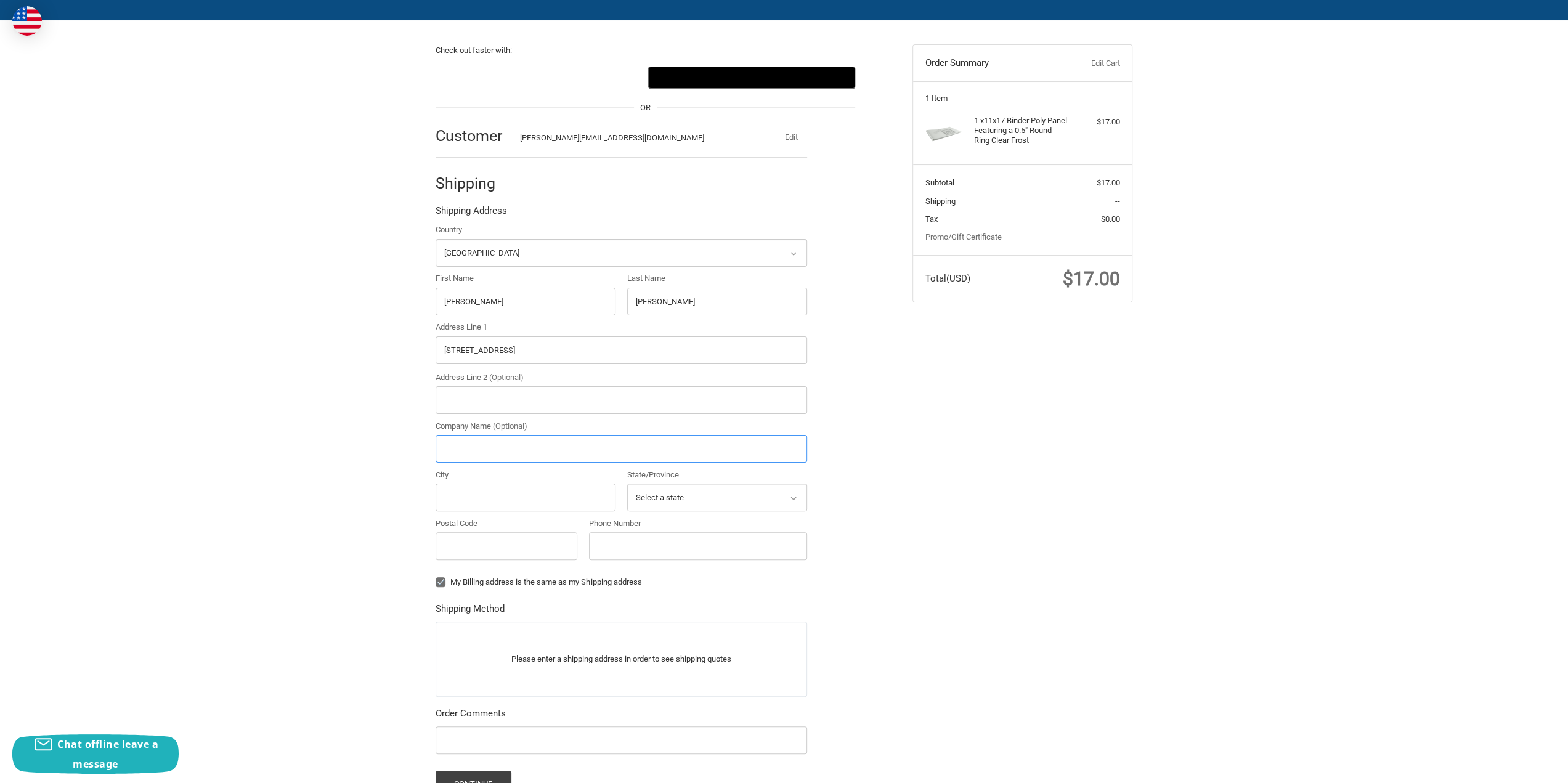
type input "[PERSON_NAME] Consulting Llc"
type input "[GEOGRAPHIC_DATA]"
select select "MO"
type input "65050"
type input "5734184396"
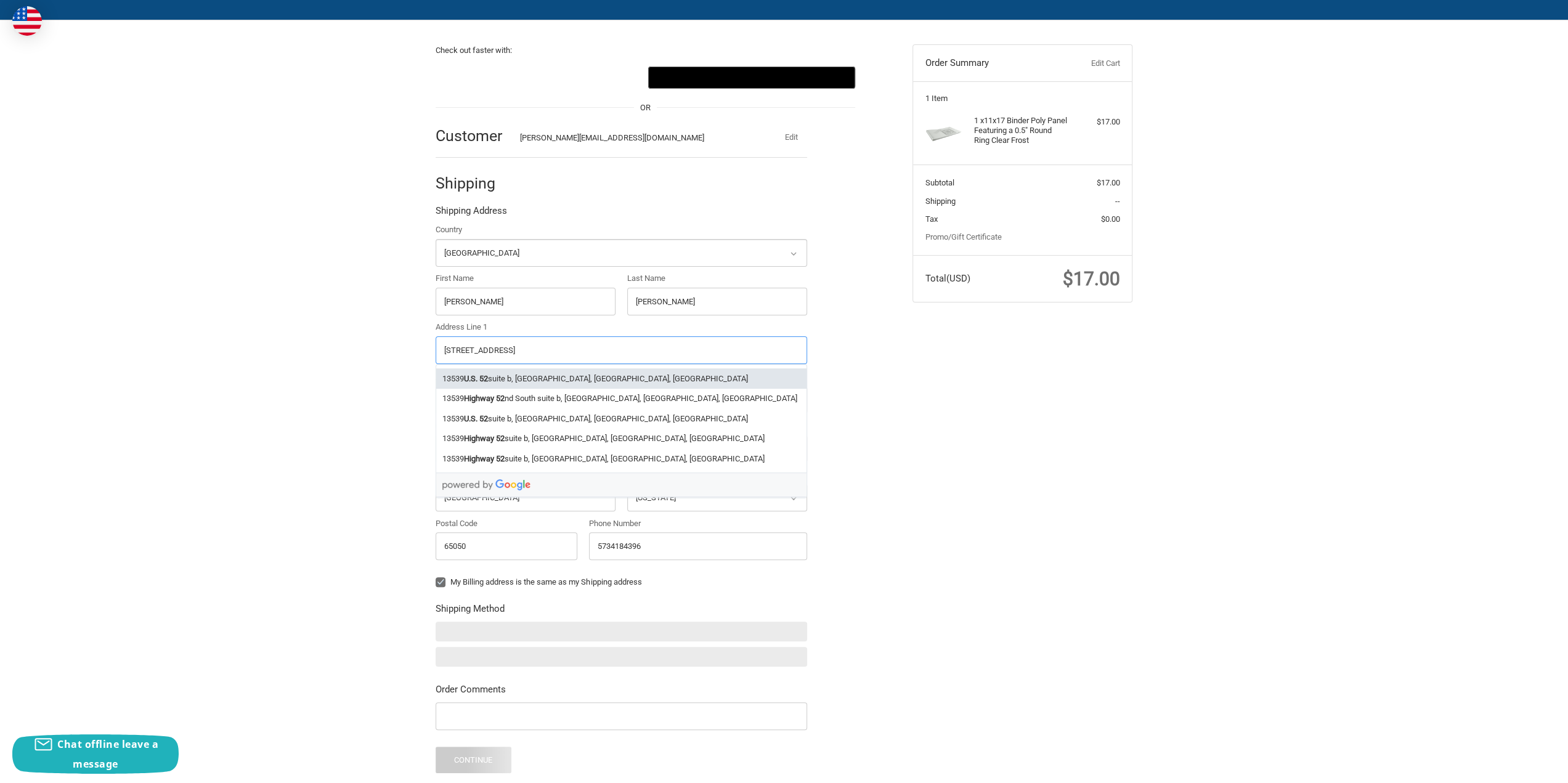
click at [597, 344] on input "[STREET_ADDRESS]" at bounding box center [621, 350] width 371 height 27
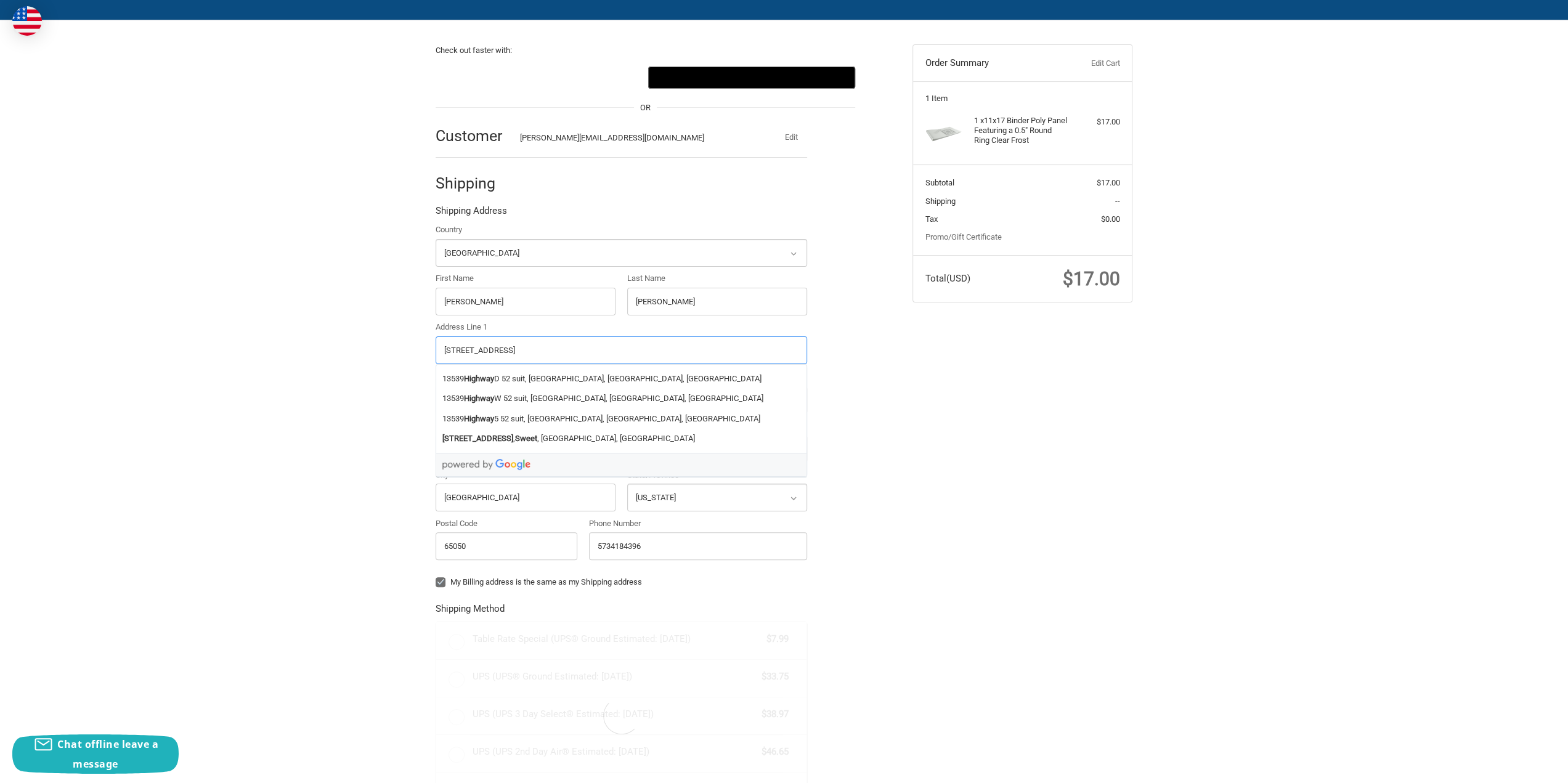
type input "[STREET_ADDRESS]"
radio input "true"
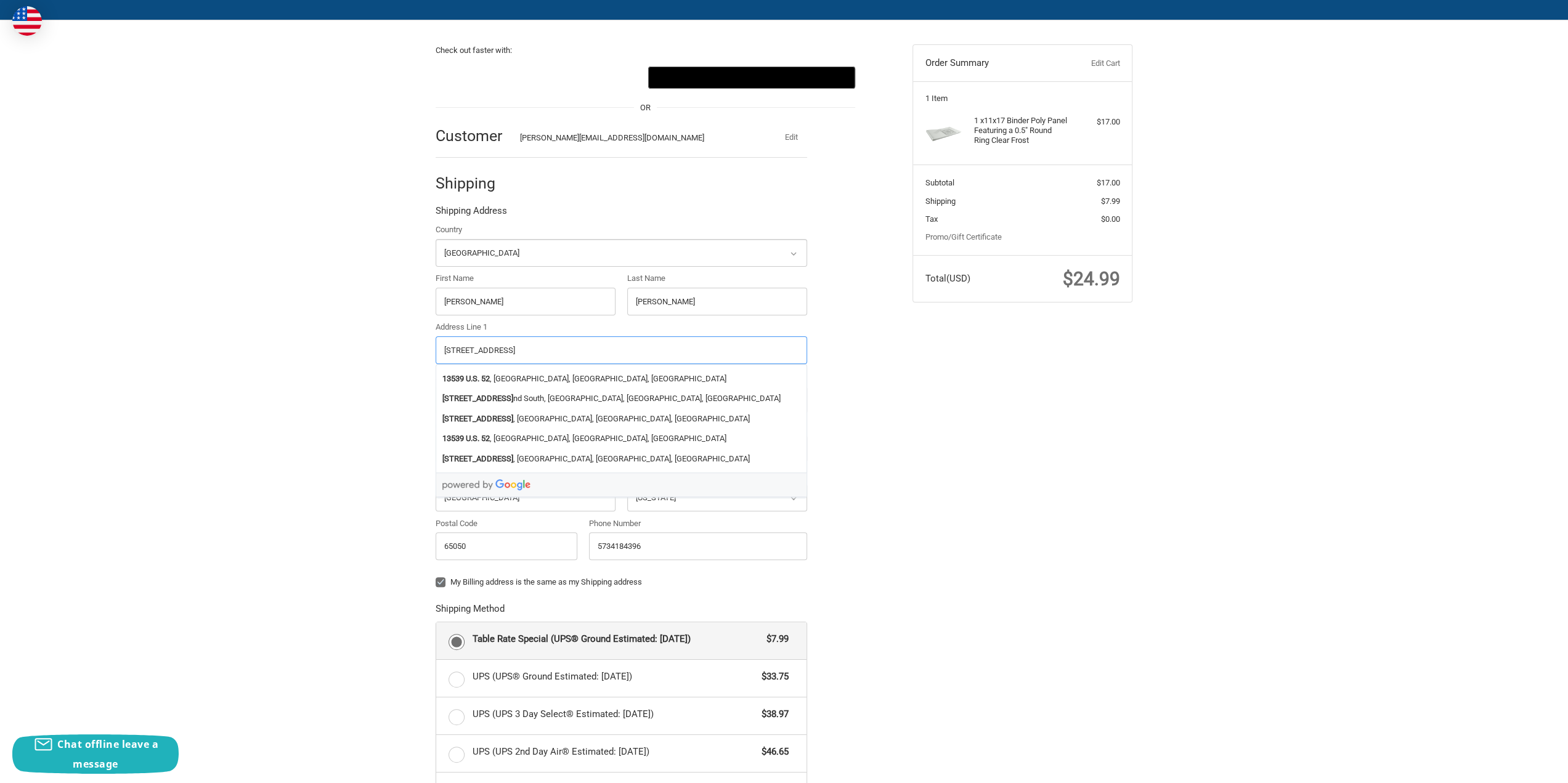
type input "[STREET_ADDRESS]"
drag, startPoint x: 1378, startPoint y: 231, endPoint x: 1346, endPoint y: 192, distance: 50.4
